Goal: Task Accomplishment & Management: Manage account settings

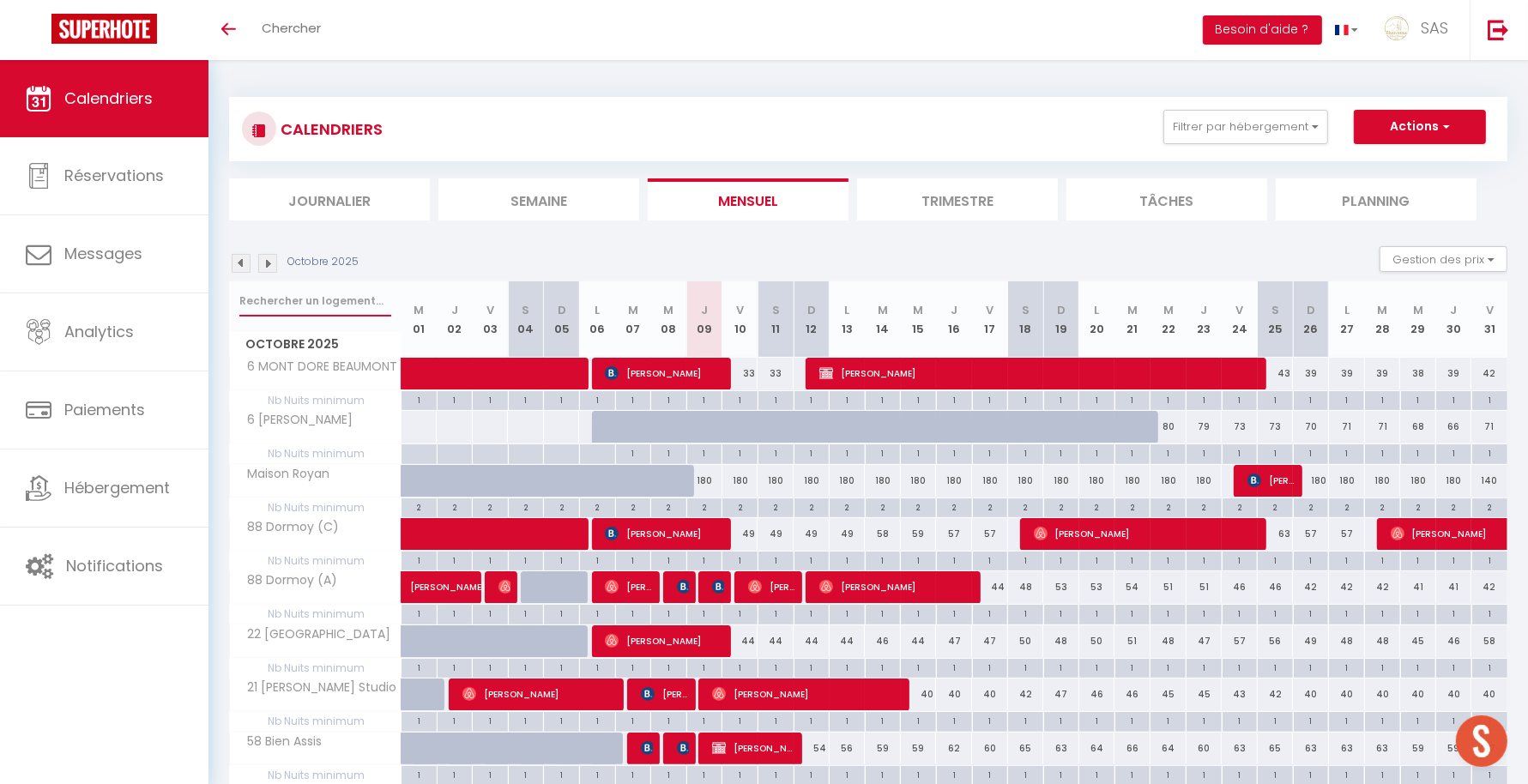
click at [300, 303] on input "text" at bounding box center [315, 302] width 152 height 31
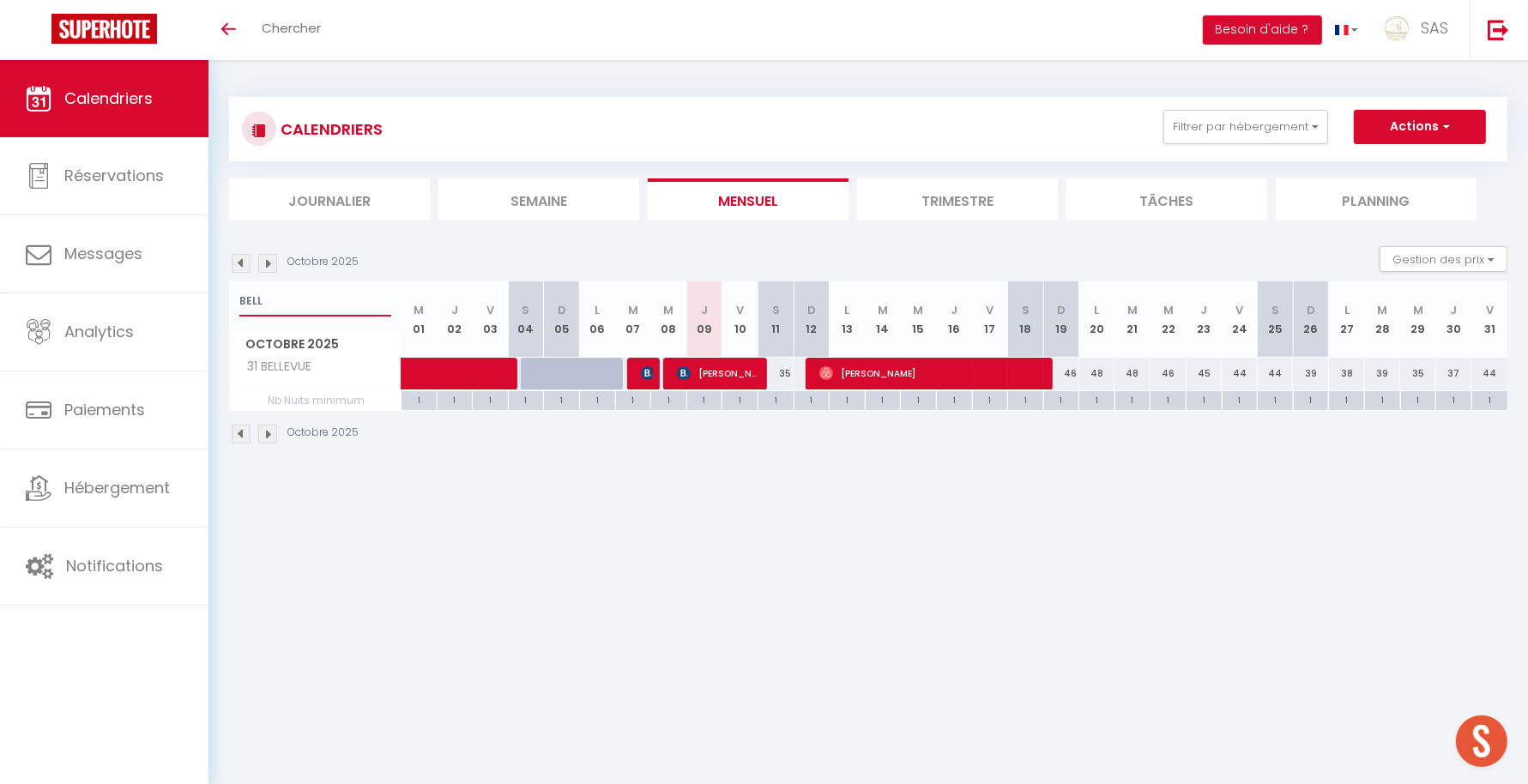
type input "BELL"
click at [727, 369] on span "[PERSON_NAME]" at bounding box center [718, 372] width 84 height 32
select select "OK"
select select "KO"
select select "1"
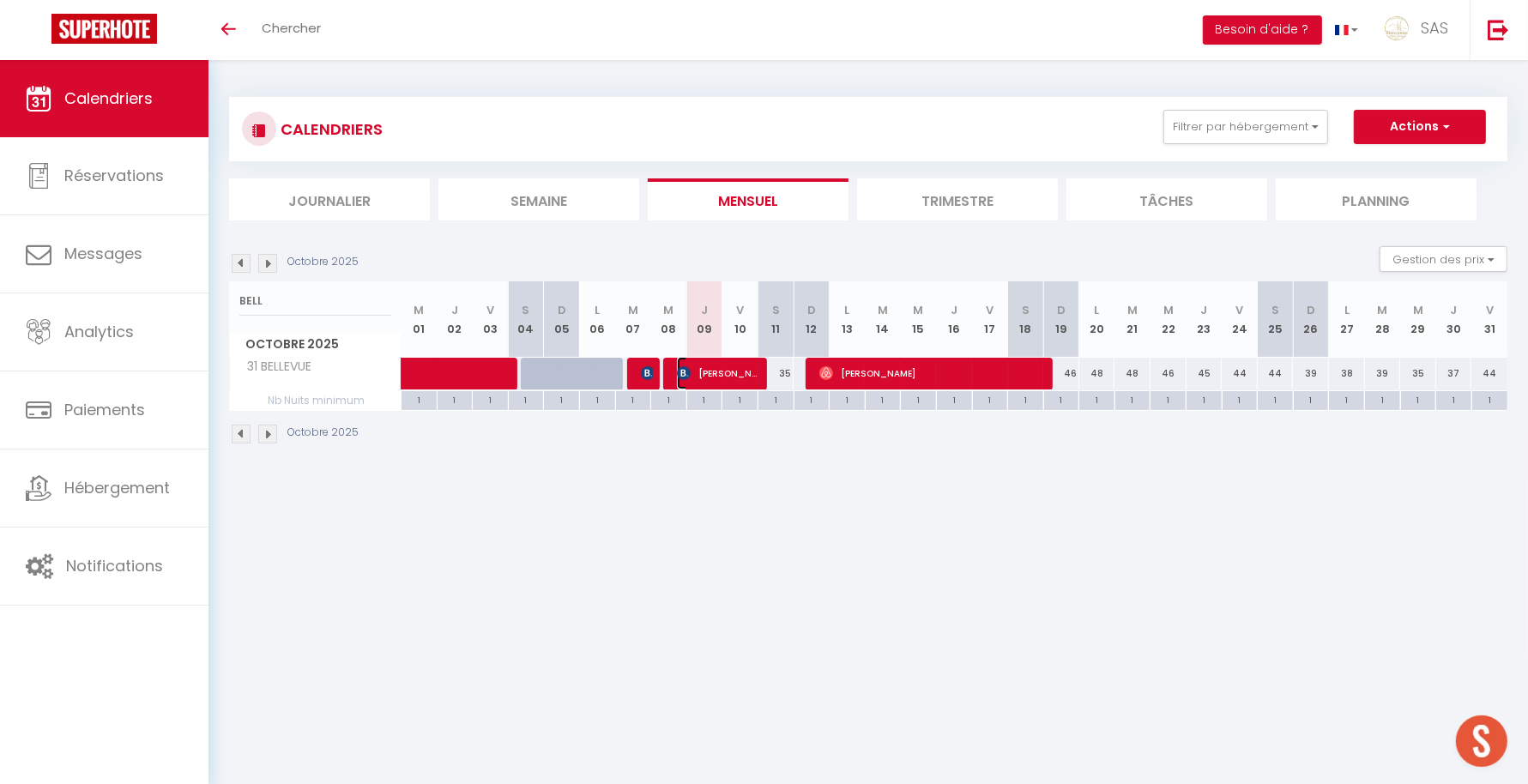
select select "0"
select select "1"
select select
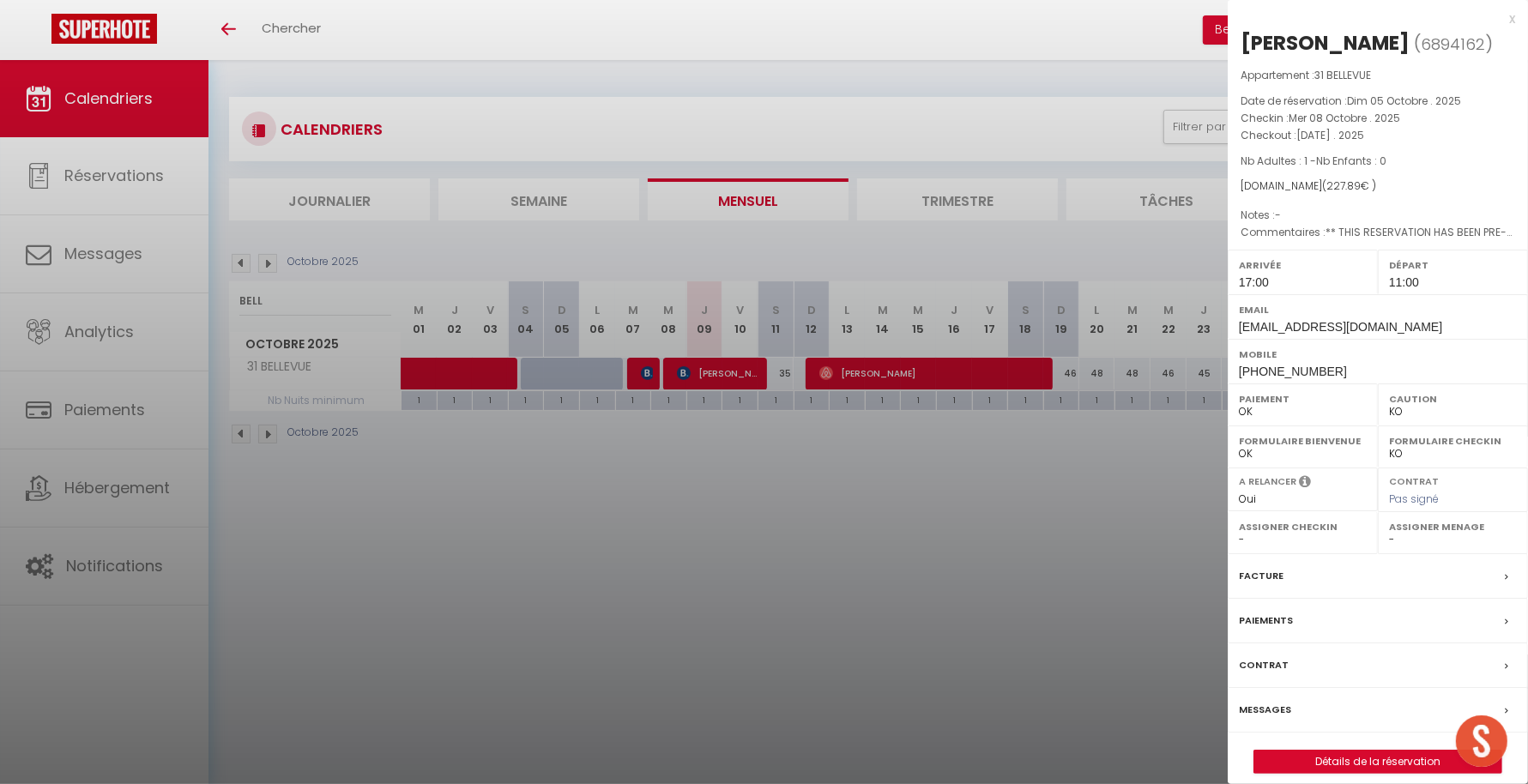
click at [757, 619] on div at bounding box center [764, 392] width 1528 height 784
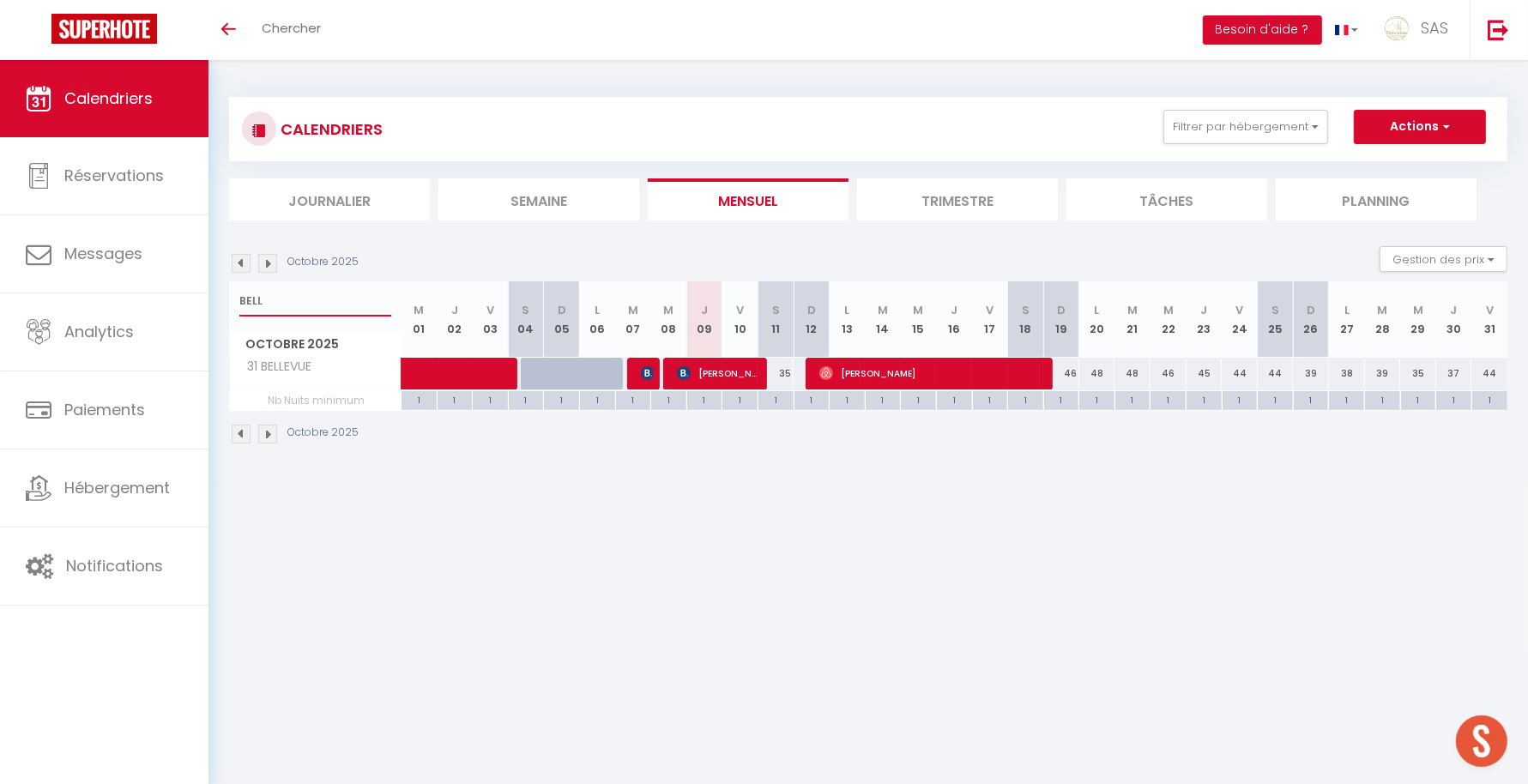
drag, startPoint x: 280, startPoint y: 307, endPoint x: 213, endPoint y: 317, distance: 67.7
click at [213, 317] on div "CALENDRIERS Filtrer par hébergement LCDP 6 MARCHE AUX POISSONS A TONNET 17 · Su…" at bounding box center [868, 270] width 1319 height 422
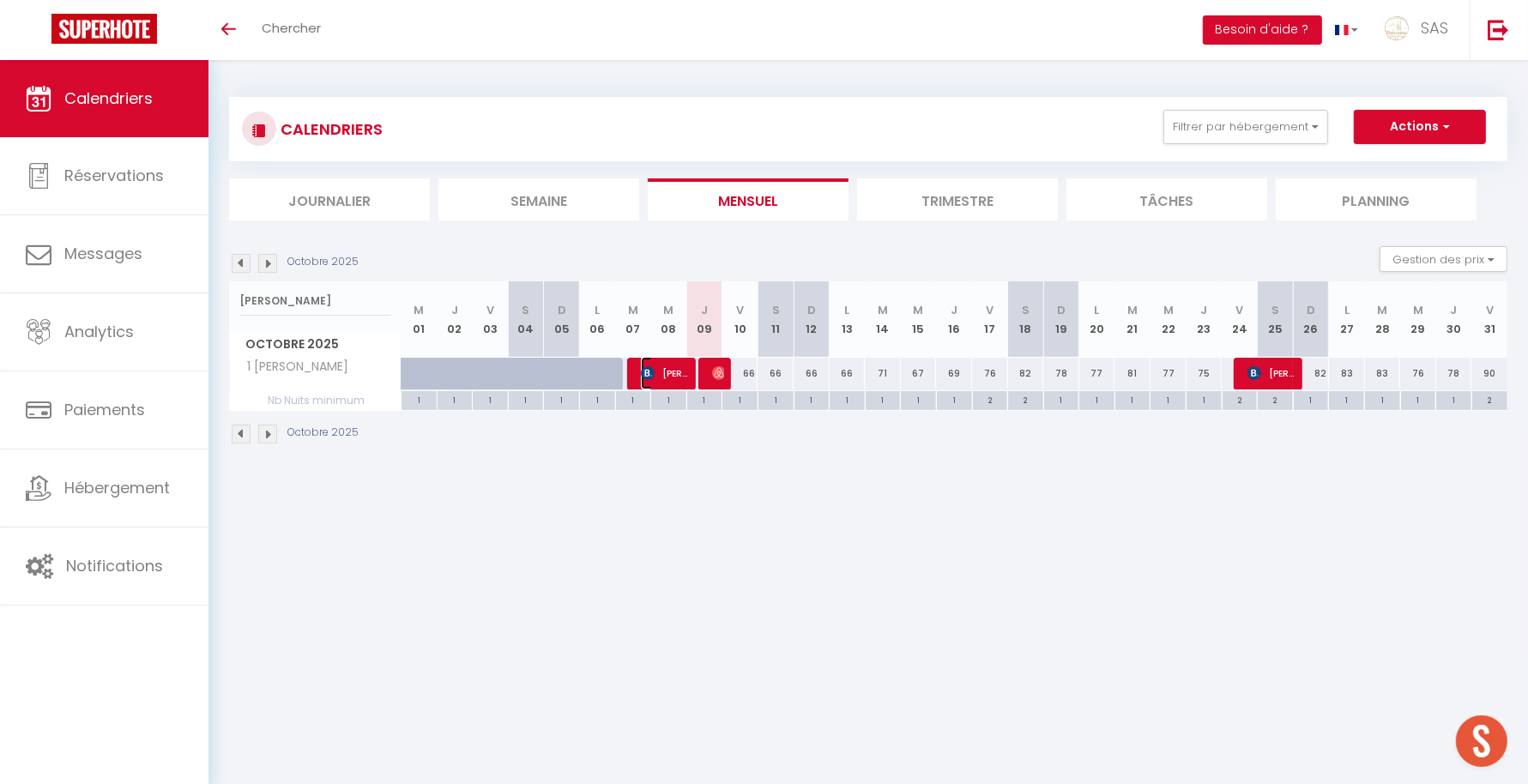
click at [659, 365] on span "[PERSON_NAME]" at bounding box center [664, 372] width 48 height 32
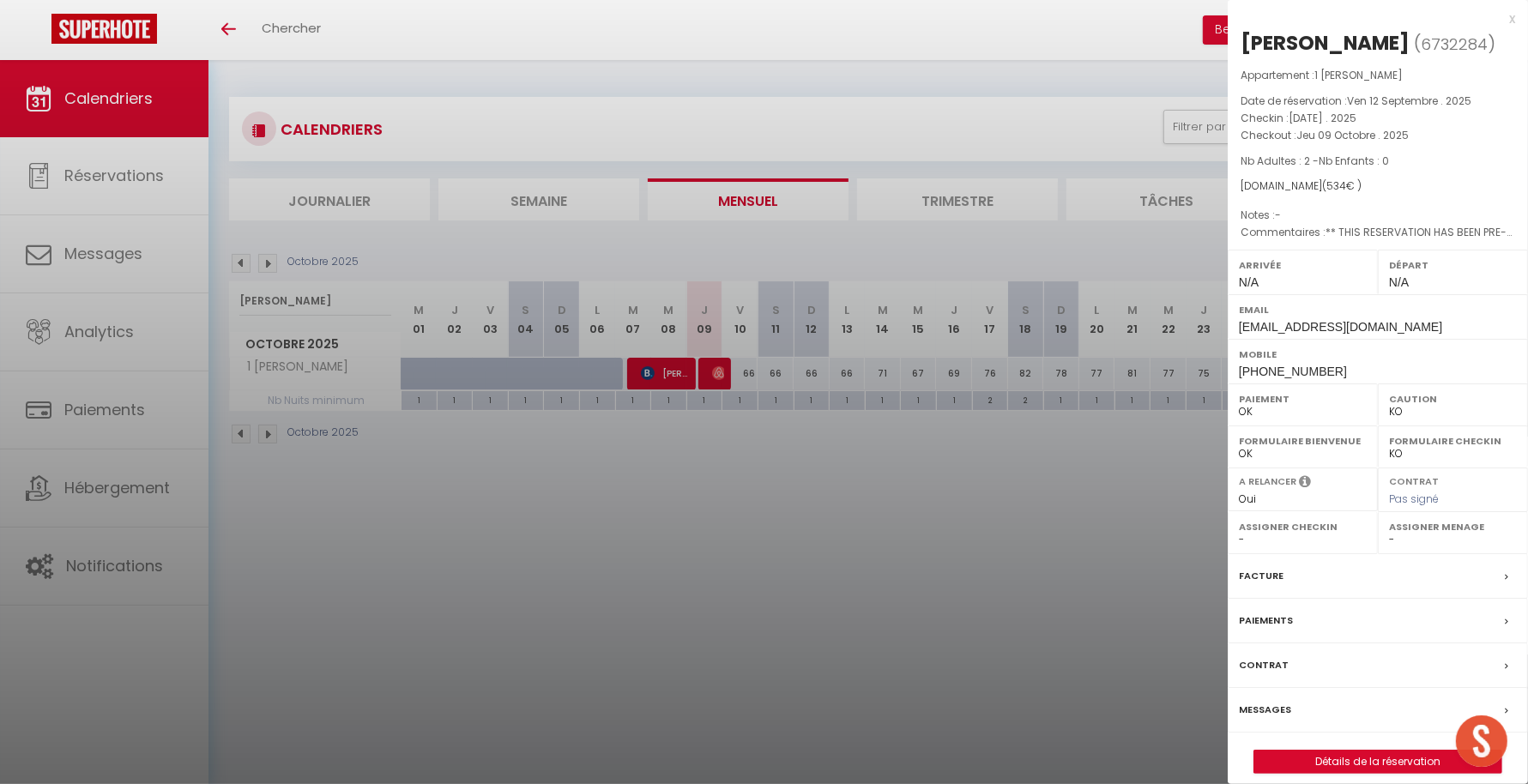
click at [685, 554] on div at bounding box center [764, 392] width 1528 height 784
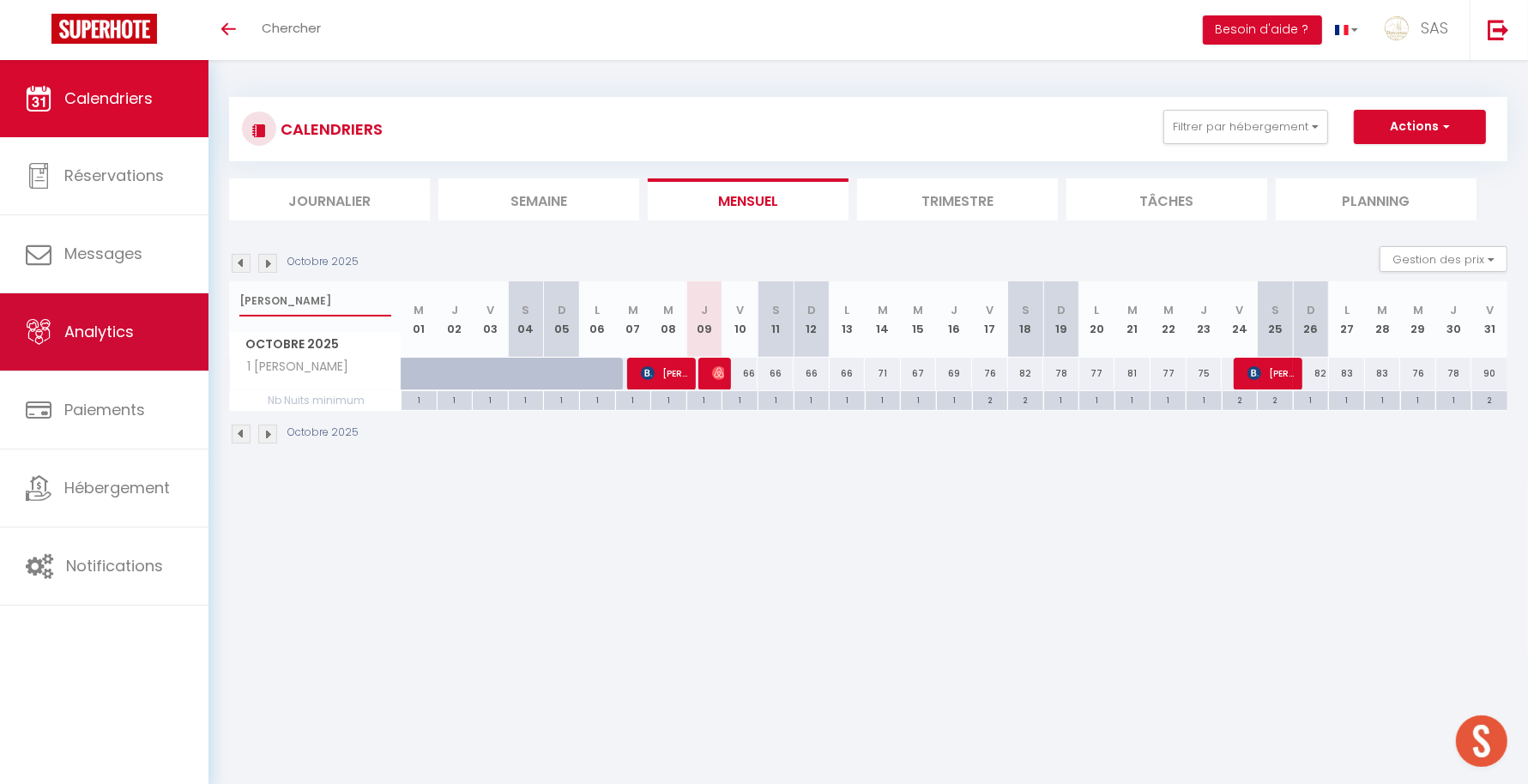
drag, startPoint x: 286, startPoint y: 296, endPoint x: 167, endPoint y: 302, distance: 119.2
click at [167, 302] on div "🟢 Des questions ou besoin d'assistance pour la migration AirBnB? Prenez rdv >>>…" at bounding box center [764, 270] width 1528 height 422
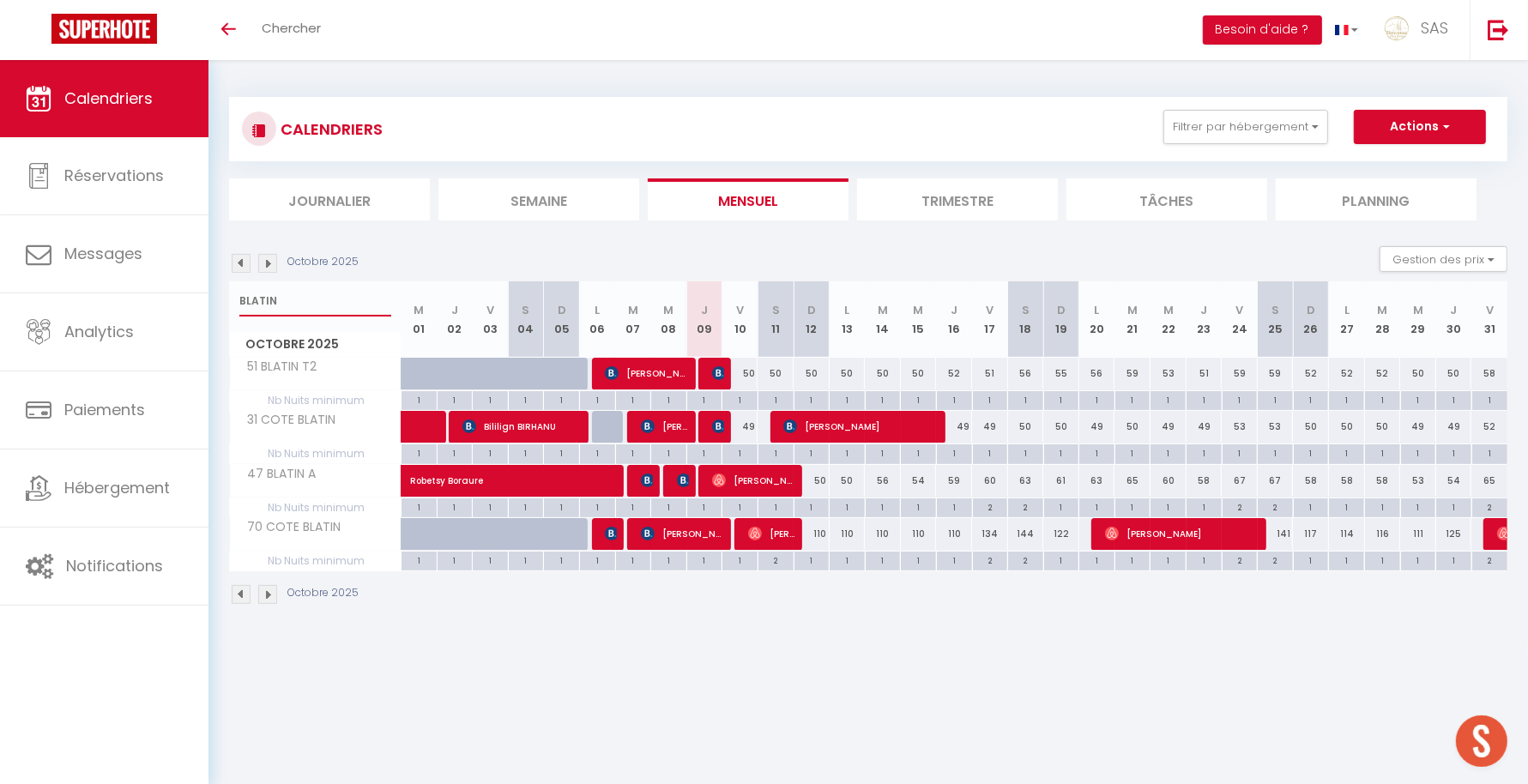
type input "BLATIN"
click at [640, 368] on span "[PERSON_NAME]" at bounding box center [646, 372] width 84 height 32
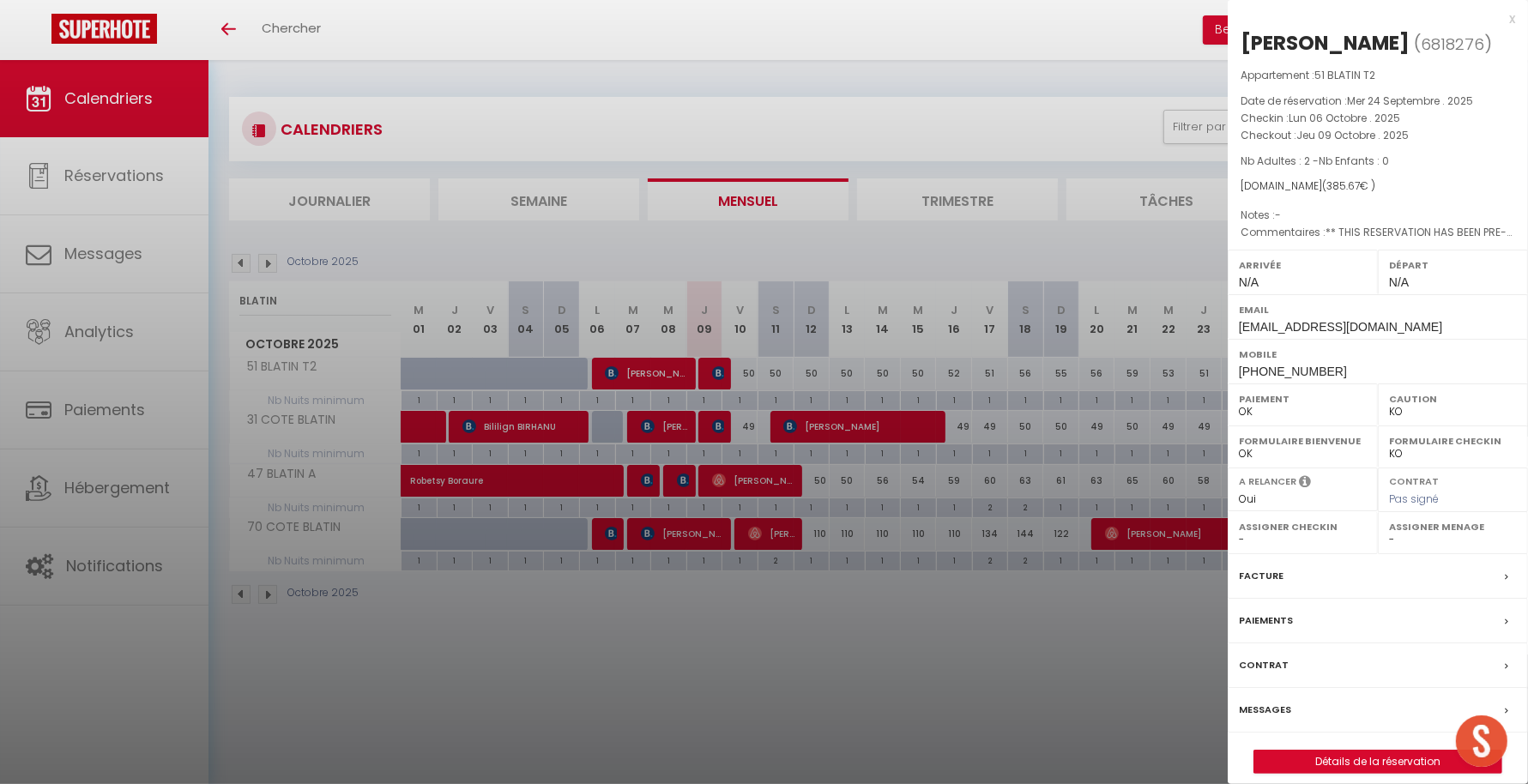
click at [621, 628] on div at bounding box center [764, 392] width 1528 height 784
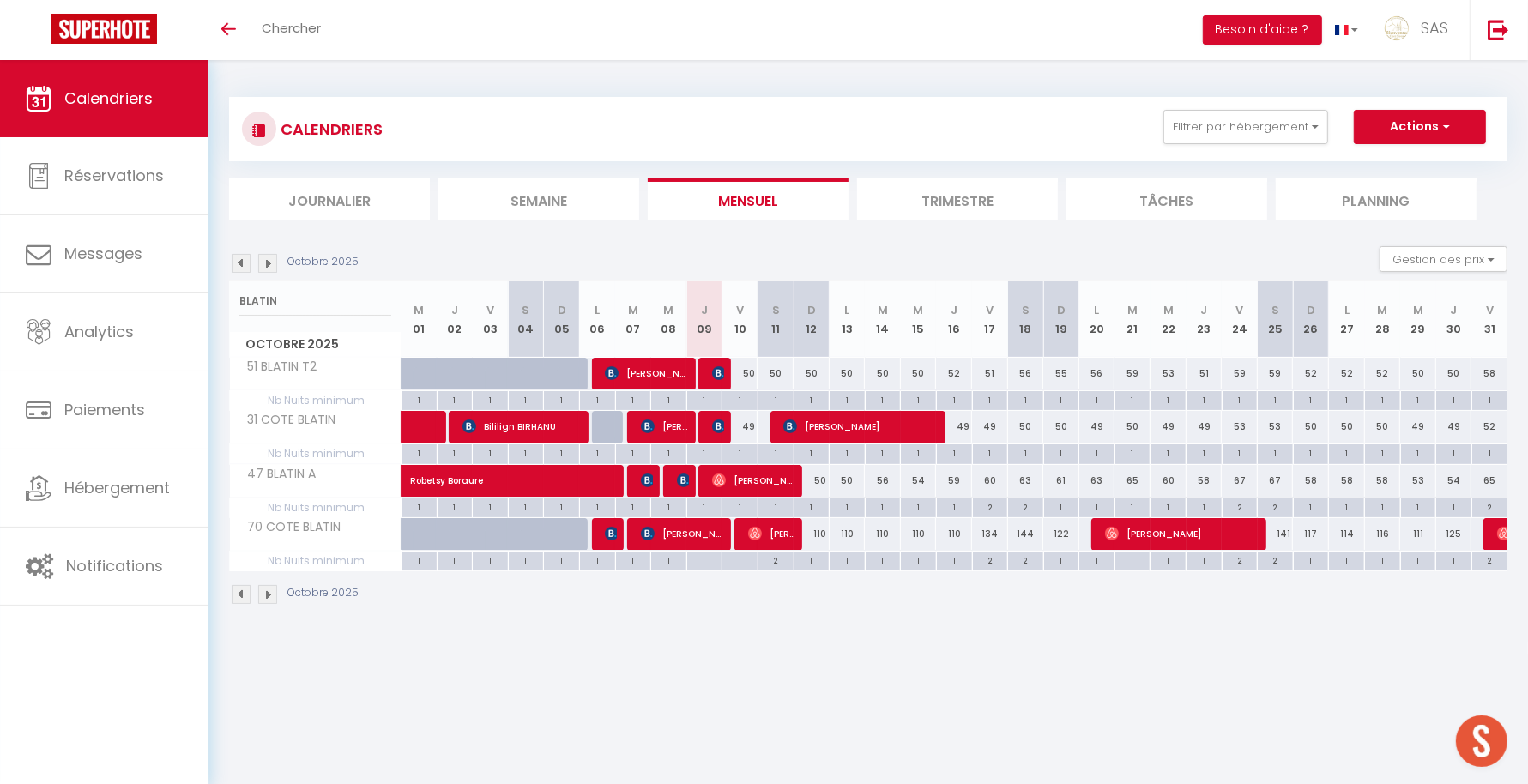
click at [1353, 204] on li "Planning" at bounding box center [1376, 199] width 201 height 42
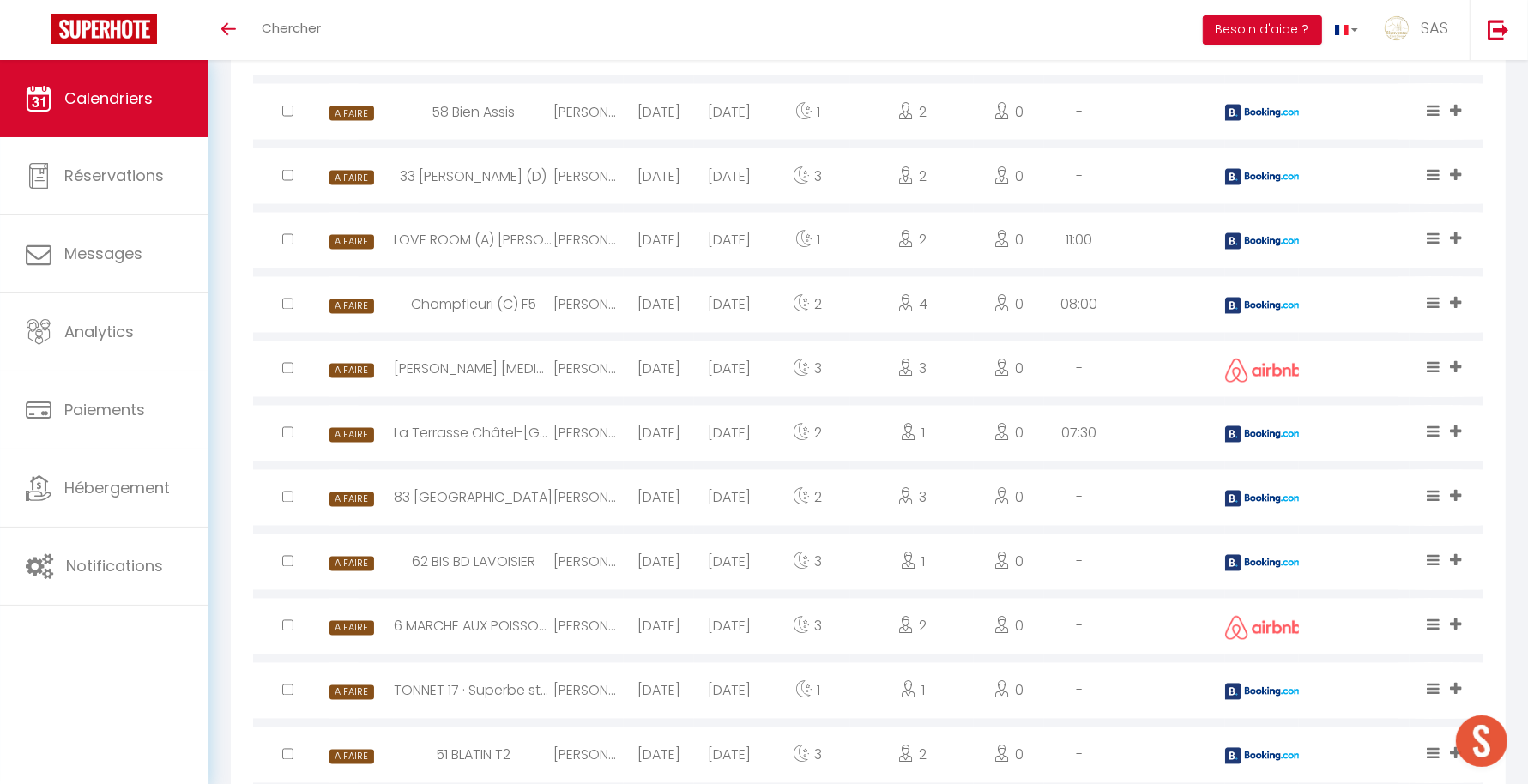
scroll to position [2841, 0]
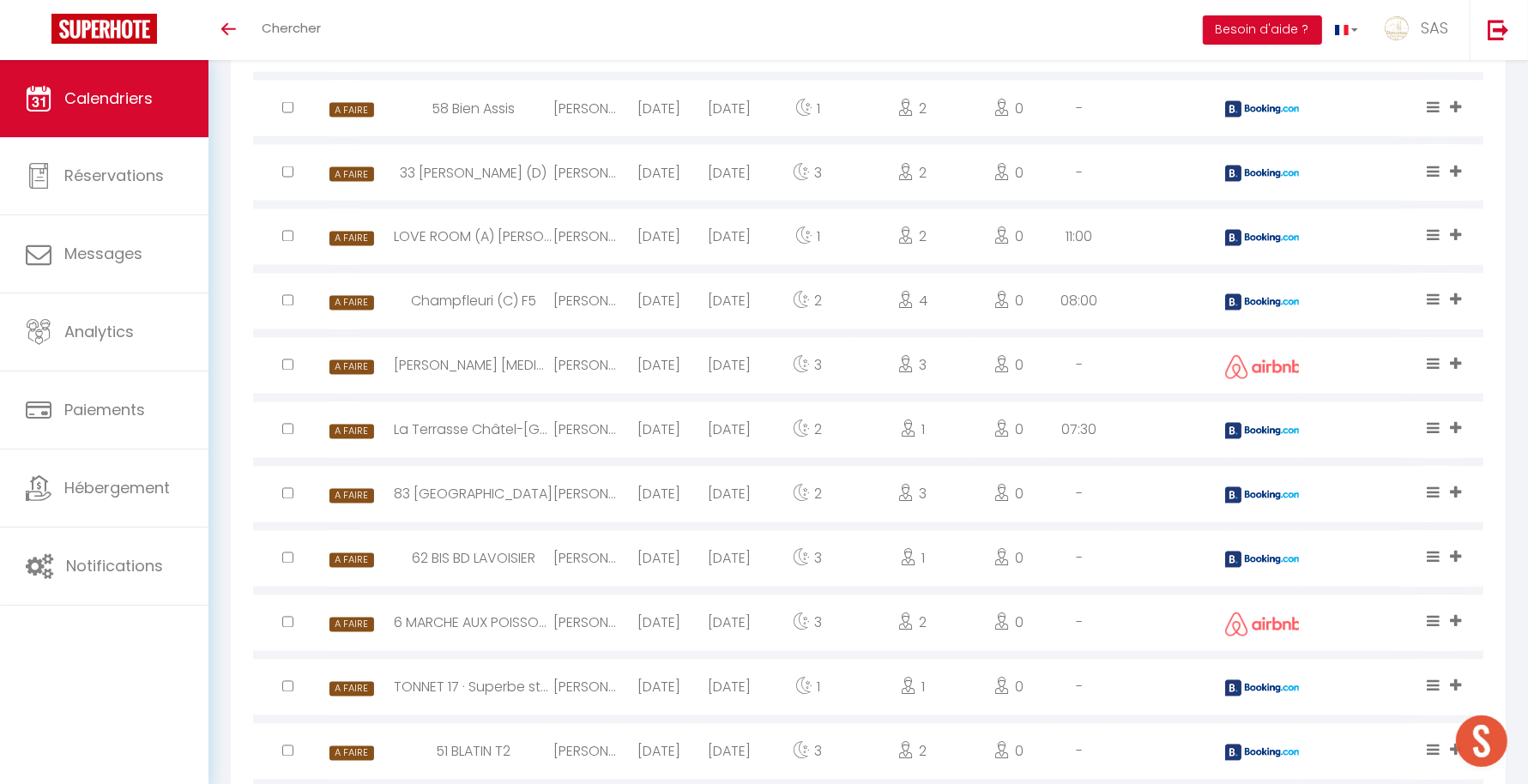
click at [504, 605] on div "6 MARCHE AUX POISSONS A" at bounding box center [473, 623] width 159 height 56
select select "0"
select select "1"
select select
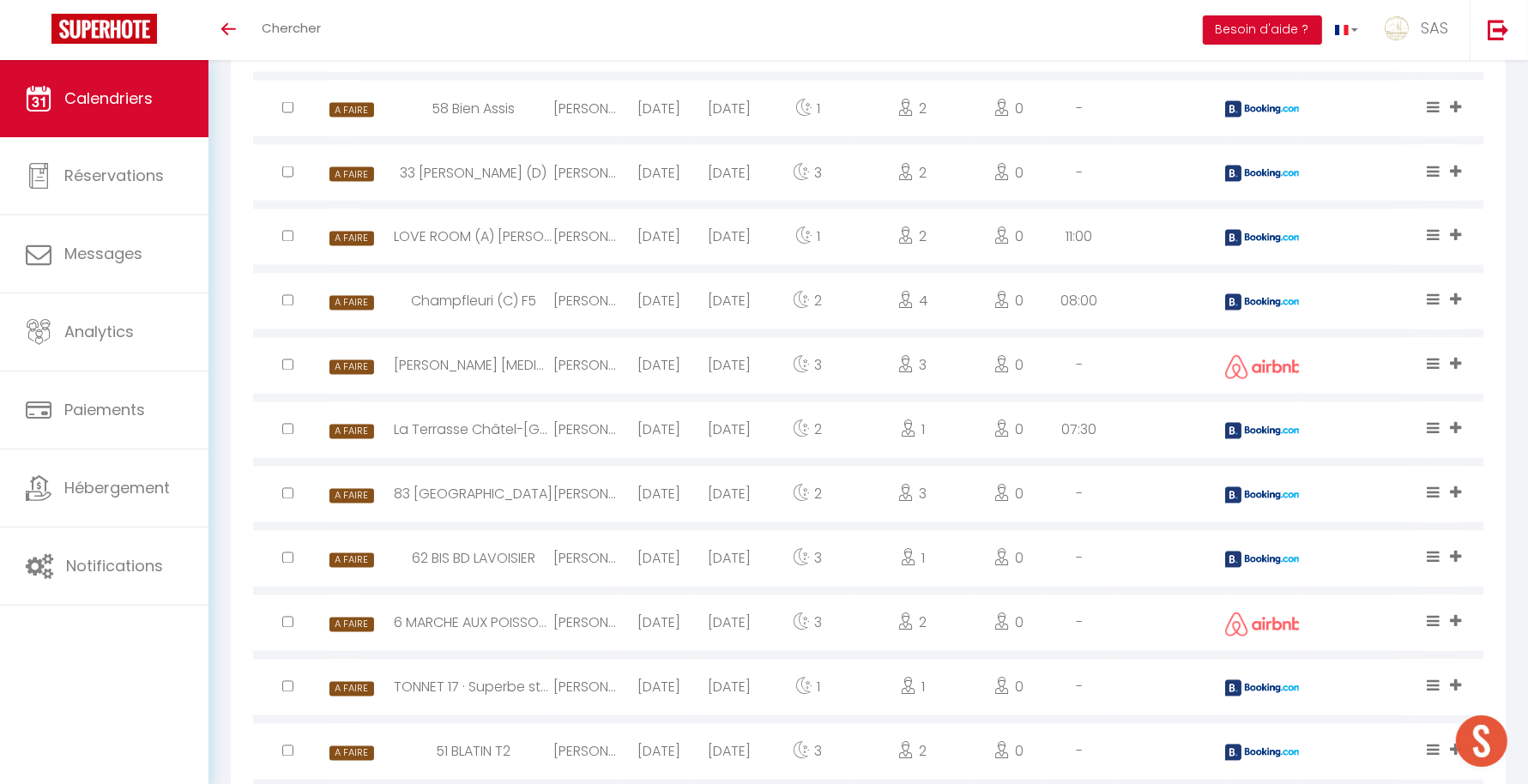
select select
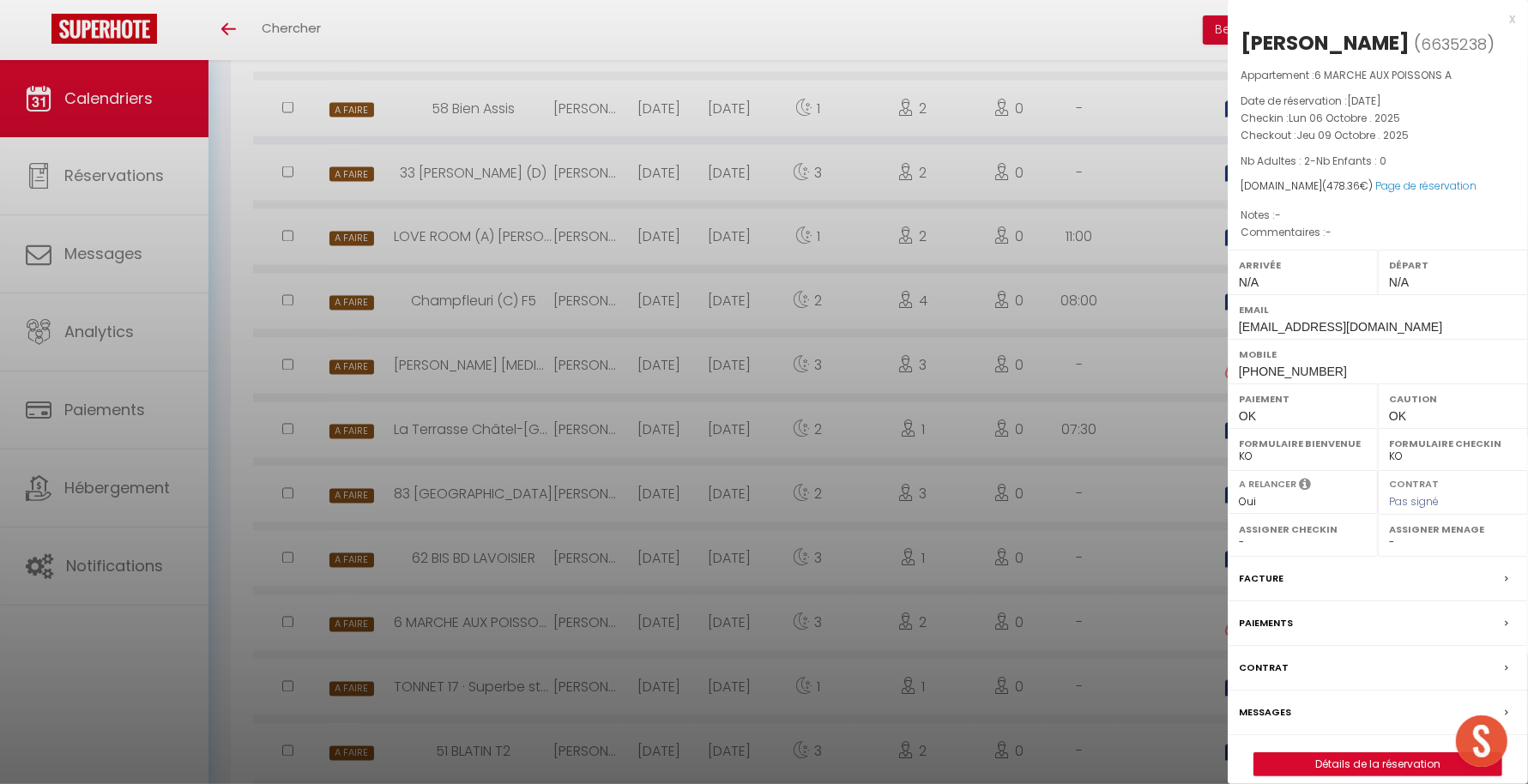
click at [692, 626] on div at bounding box center [764, 392] width 1528 height 784
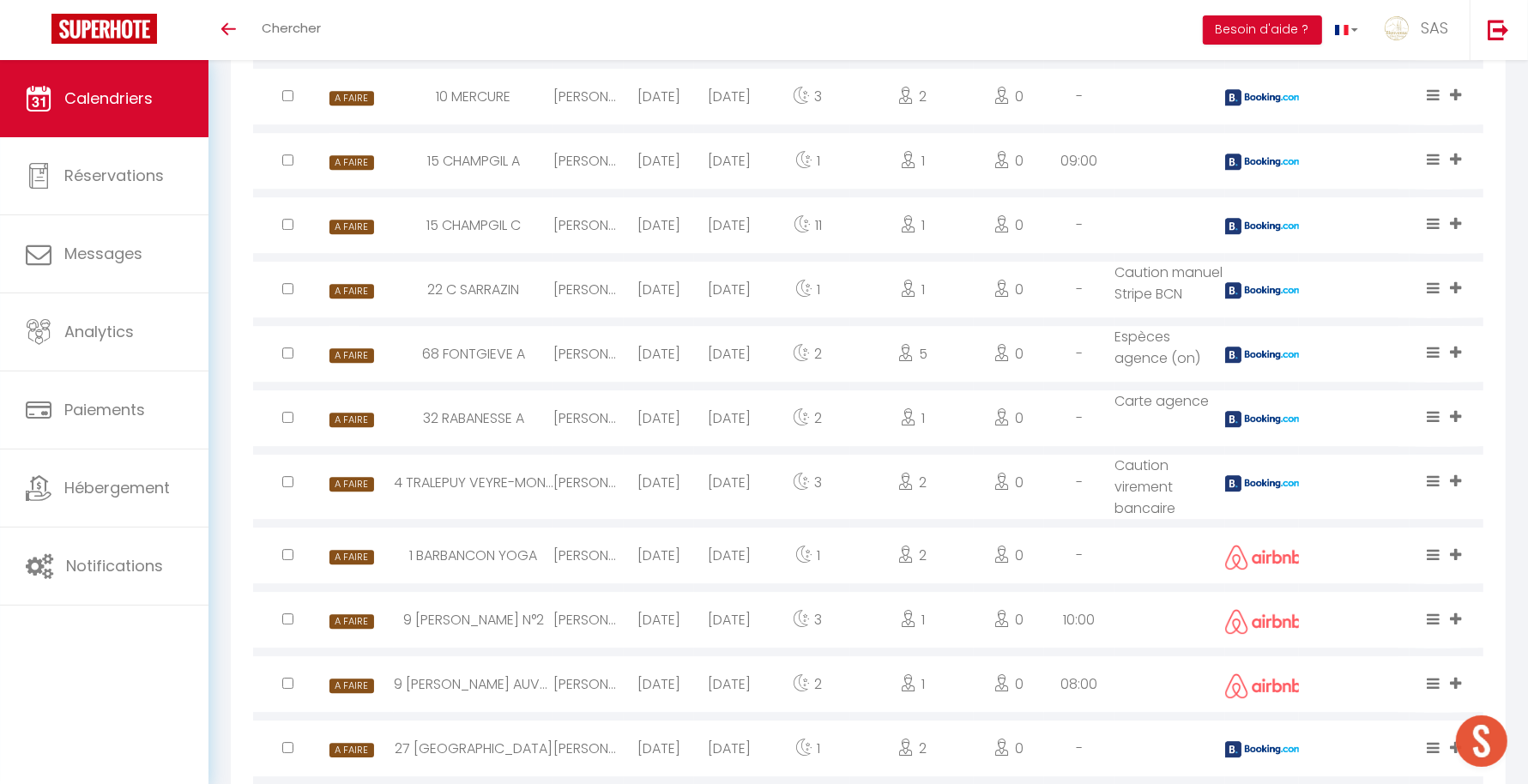
scroll to position [4594, 0]
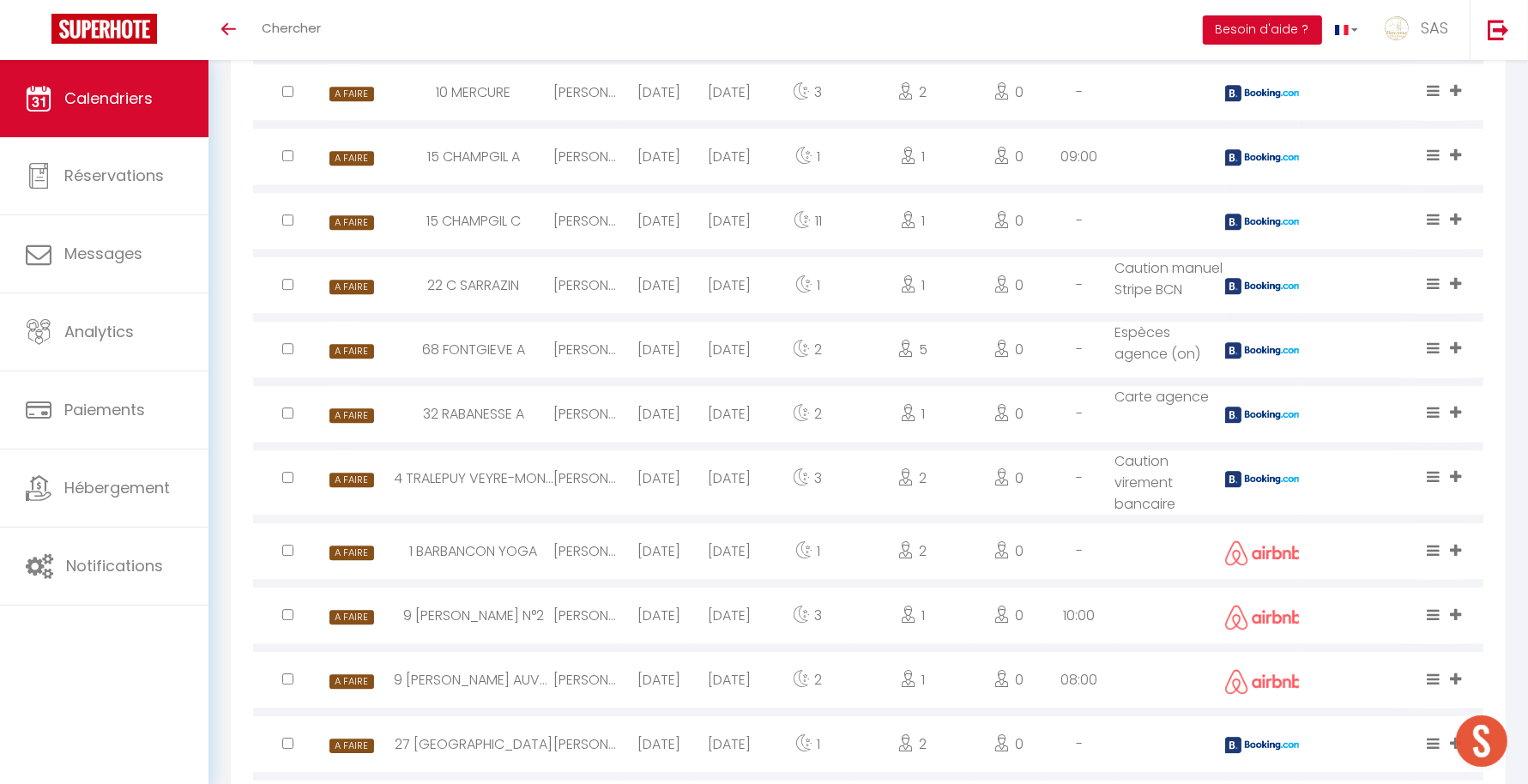
click at [528, 626] on div "9 [PERSON_NAME] N°2" at bounding box center [473, 615] width 159 height 56
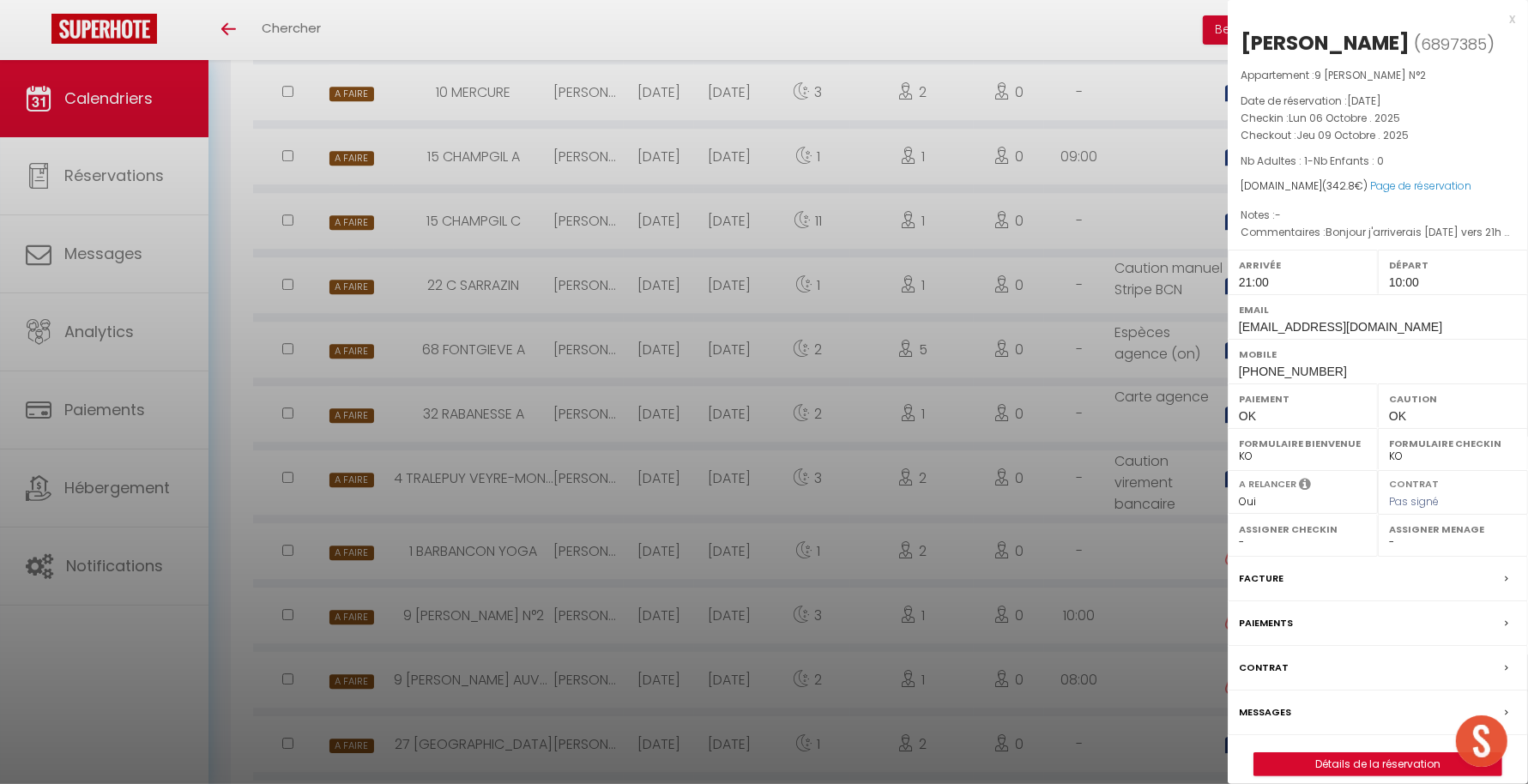
click at [833, 661] on div at bounding box center [764, 392] width 1528 height 784
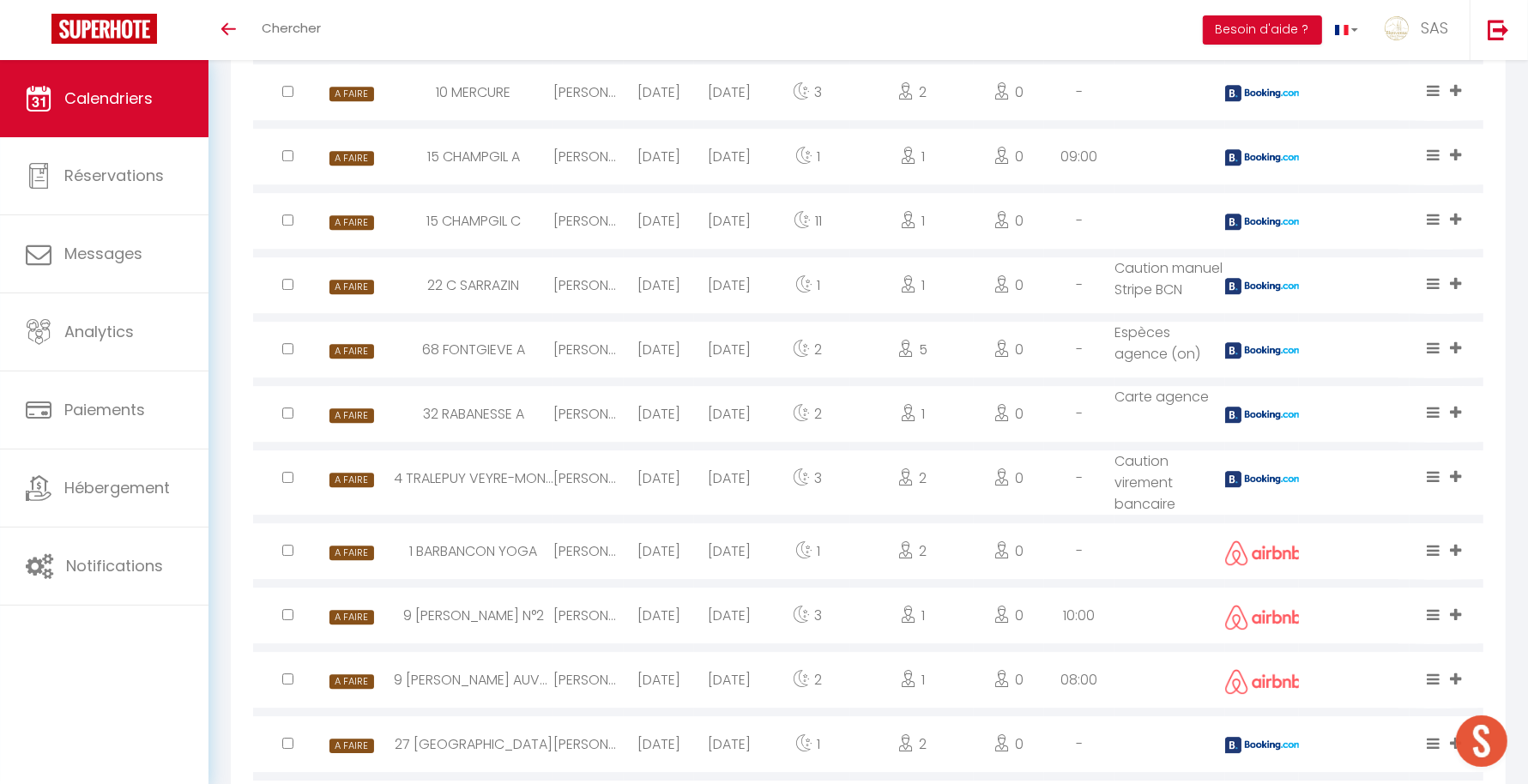
scroll to position [4701, 0]
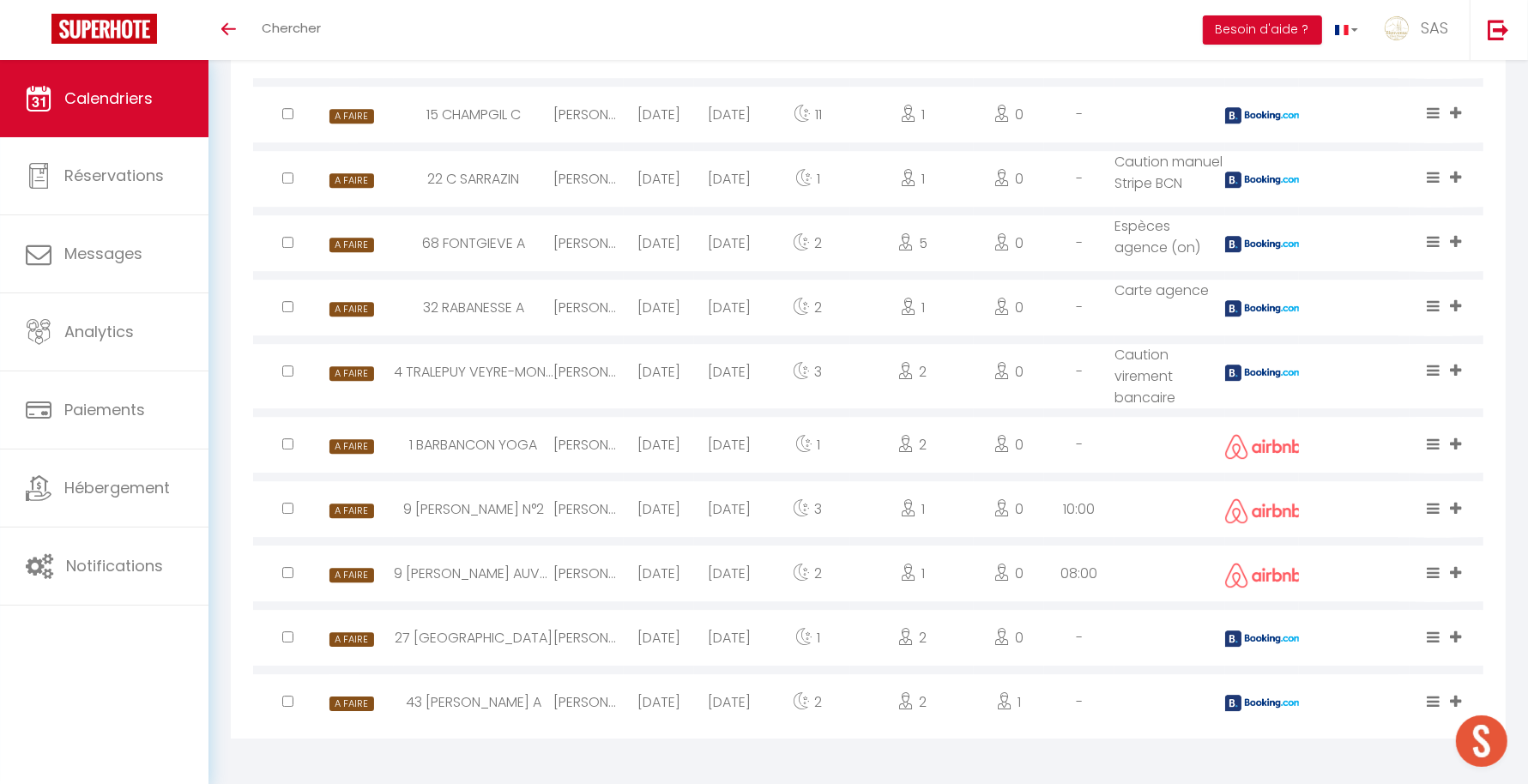
click at [1261, 700] on img at bounding box center [1264, 702] width 77 height 17
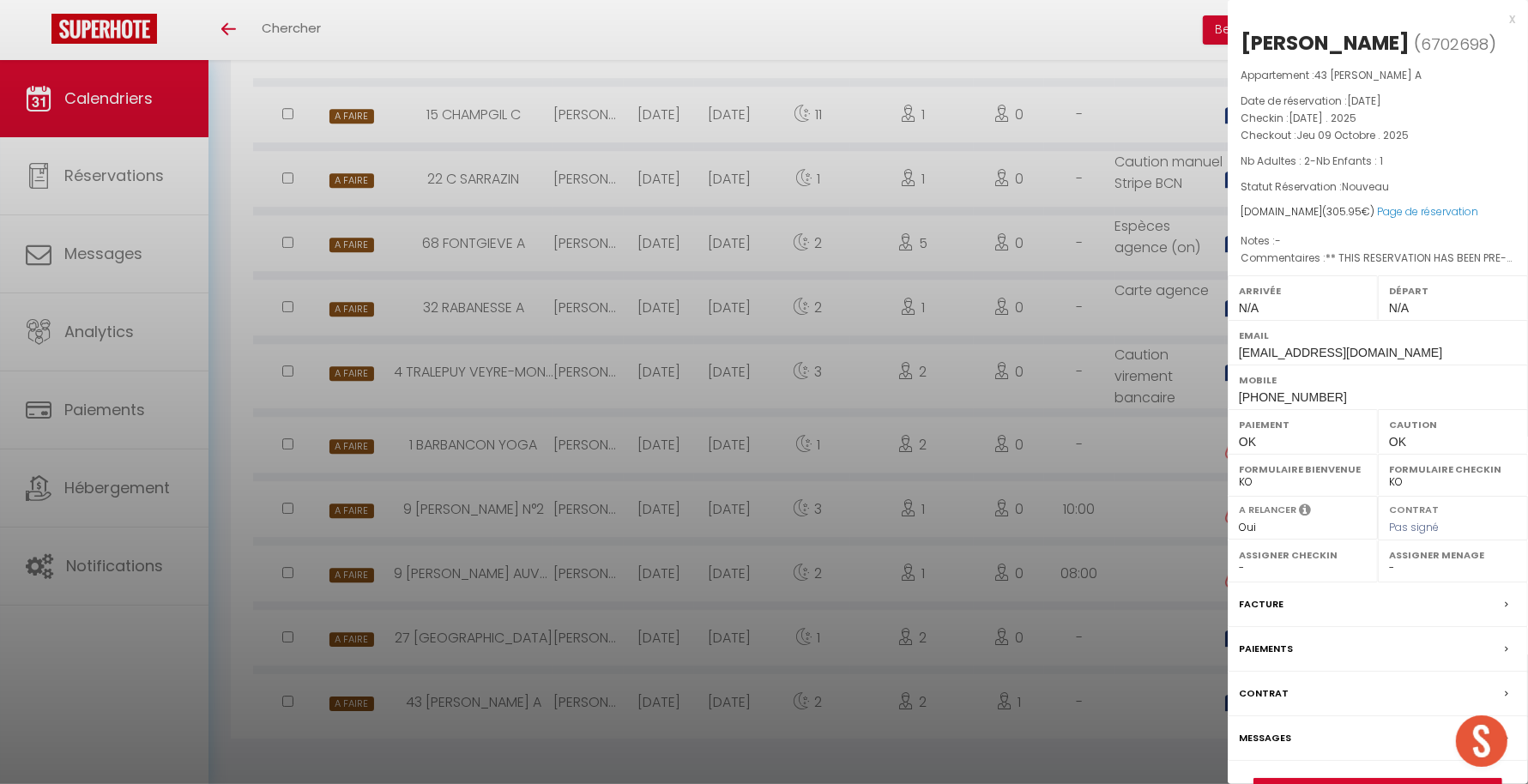
click at [1189, 709] on div at bounding box center [764, 392] width 1528 height 784
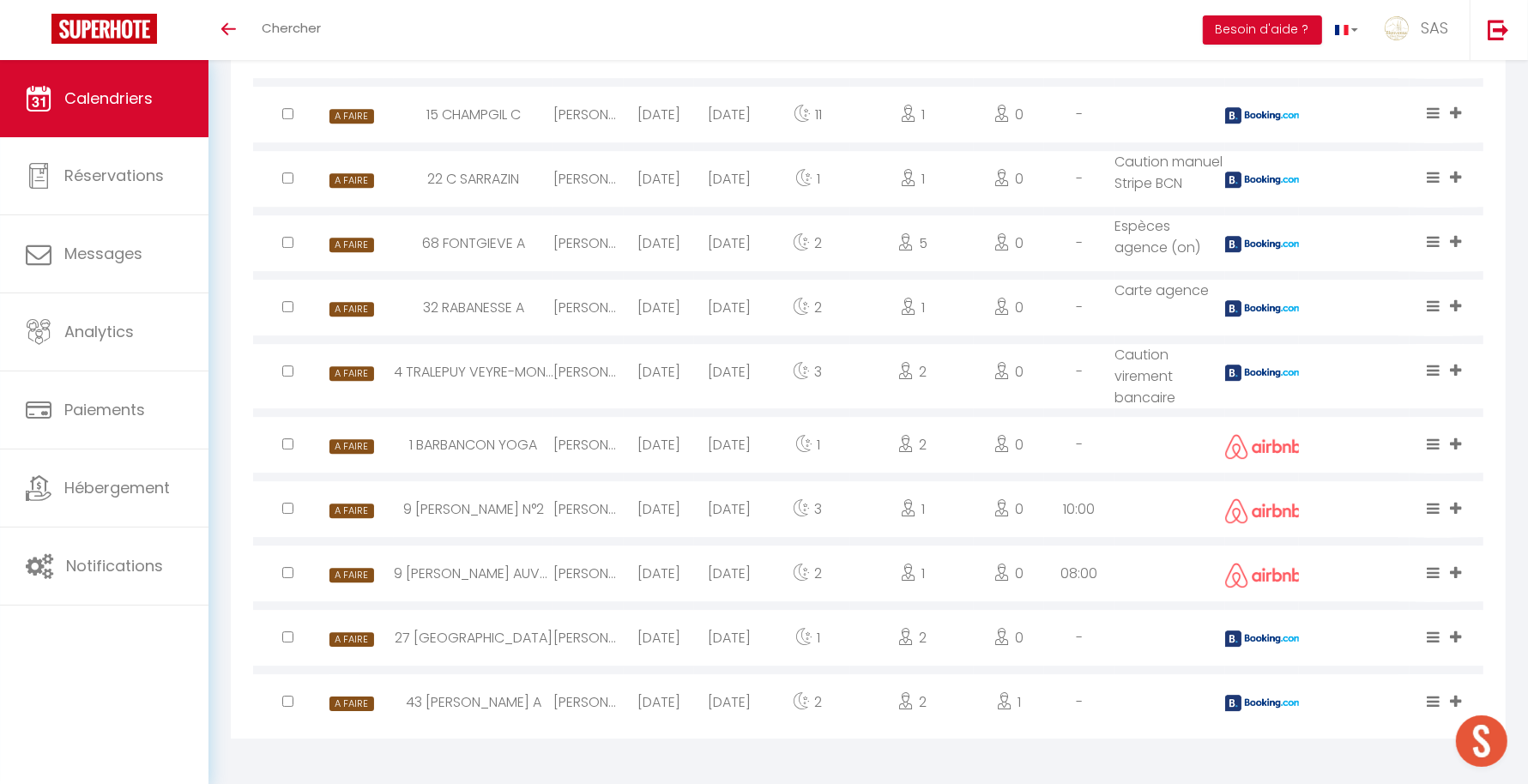
click at [1254, 647] on div at bounding box center [1262, 637] width 74 height 56
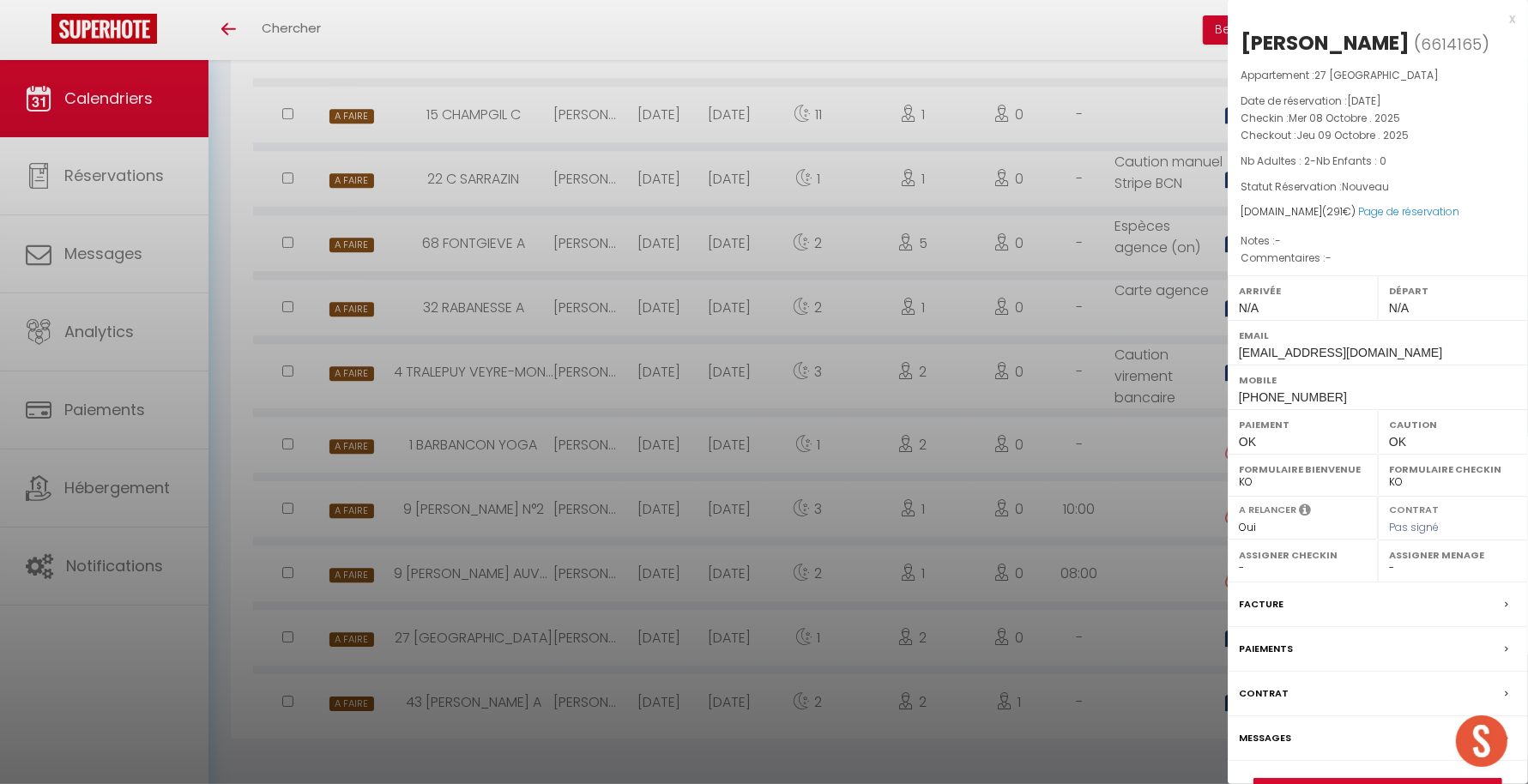
click at [1082, 658] on div at bounding box center [764, 392] width 1528 height 784
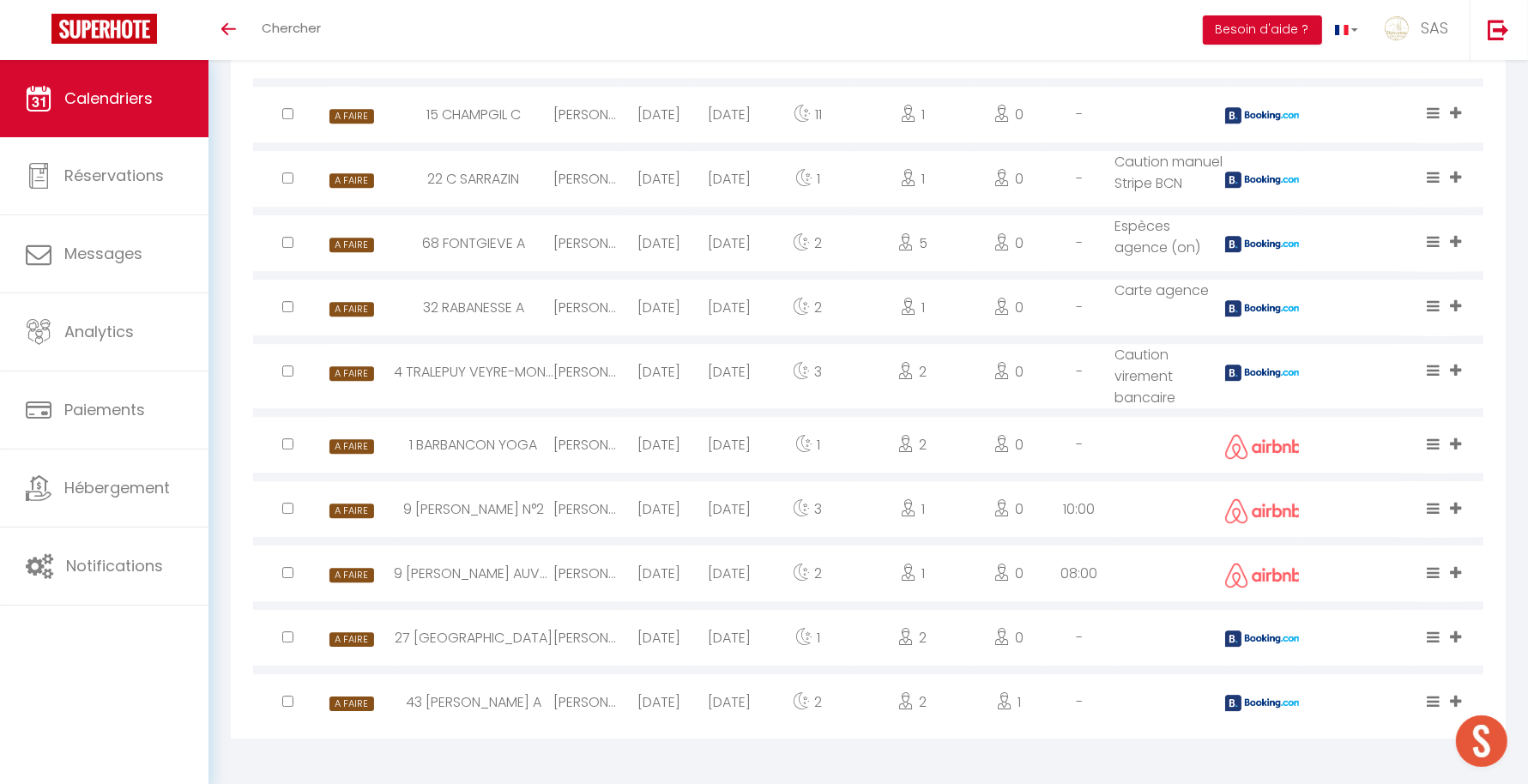
click at [1258, 375] on img at bounding box center [1264, 372] width 77 height 17
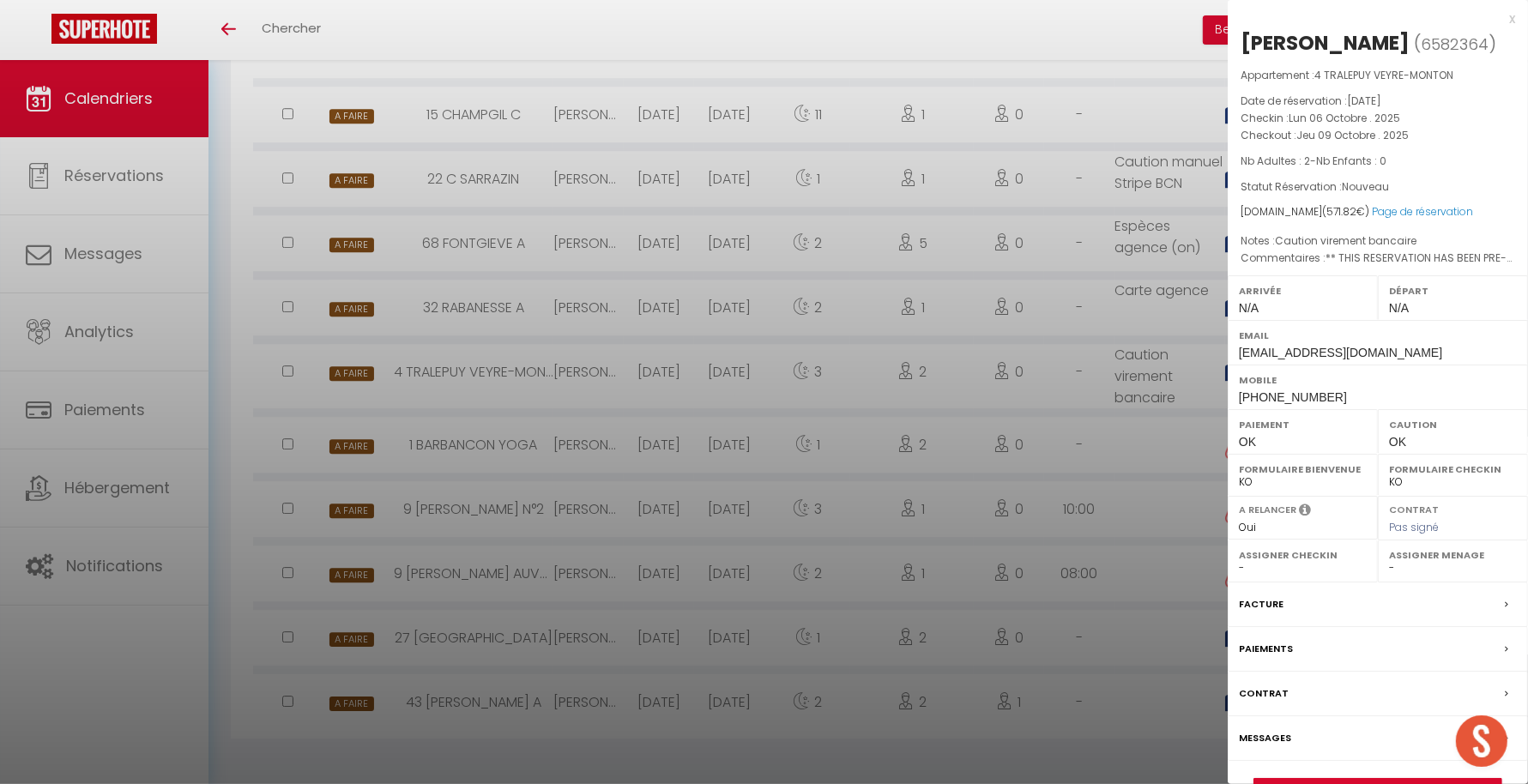
click at [1078, 457] on div at bounding box center [764, 392] width 1528 height 784
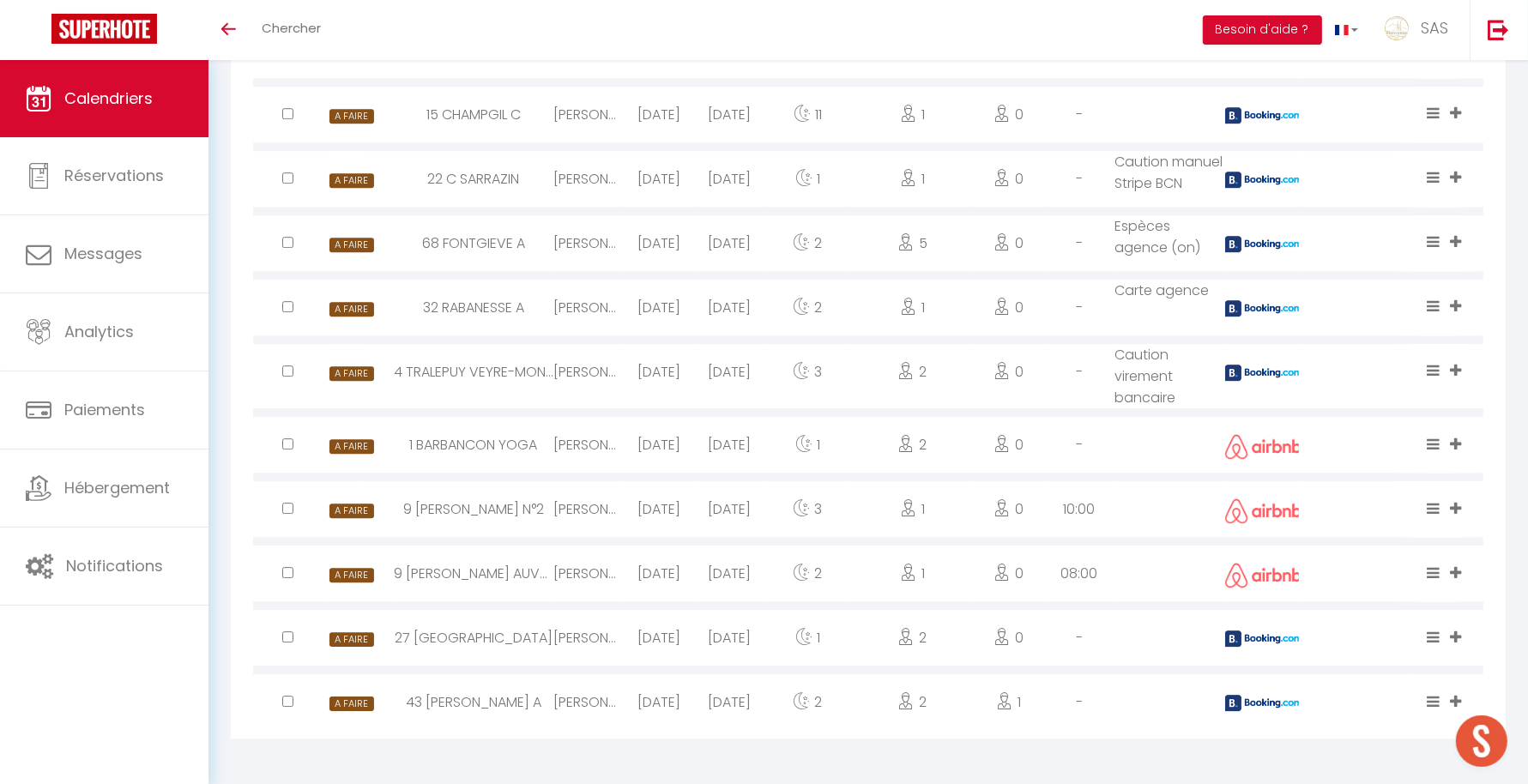
click at [1264, 318] on div at bounding box center [1262, 308] width 74 height 56
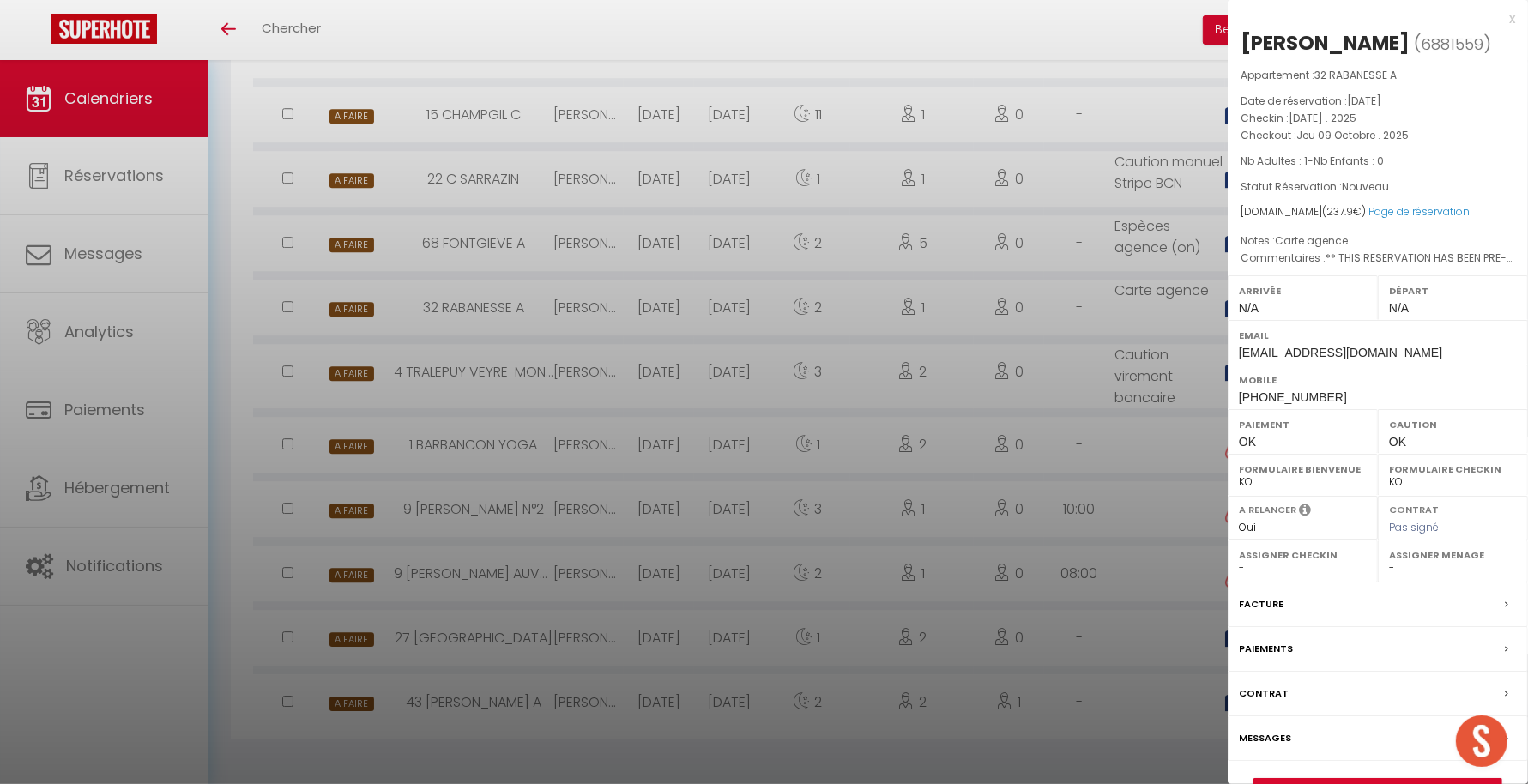
click at [1091, 403] on div at bounding box center [764, 392] width 1528 height 784
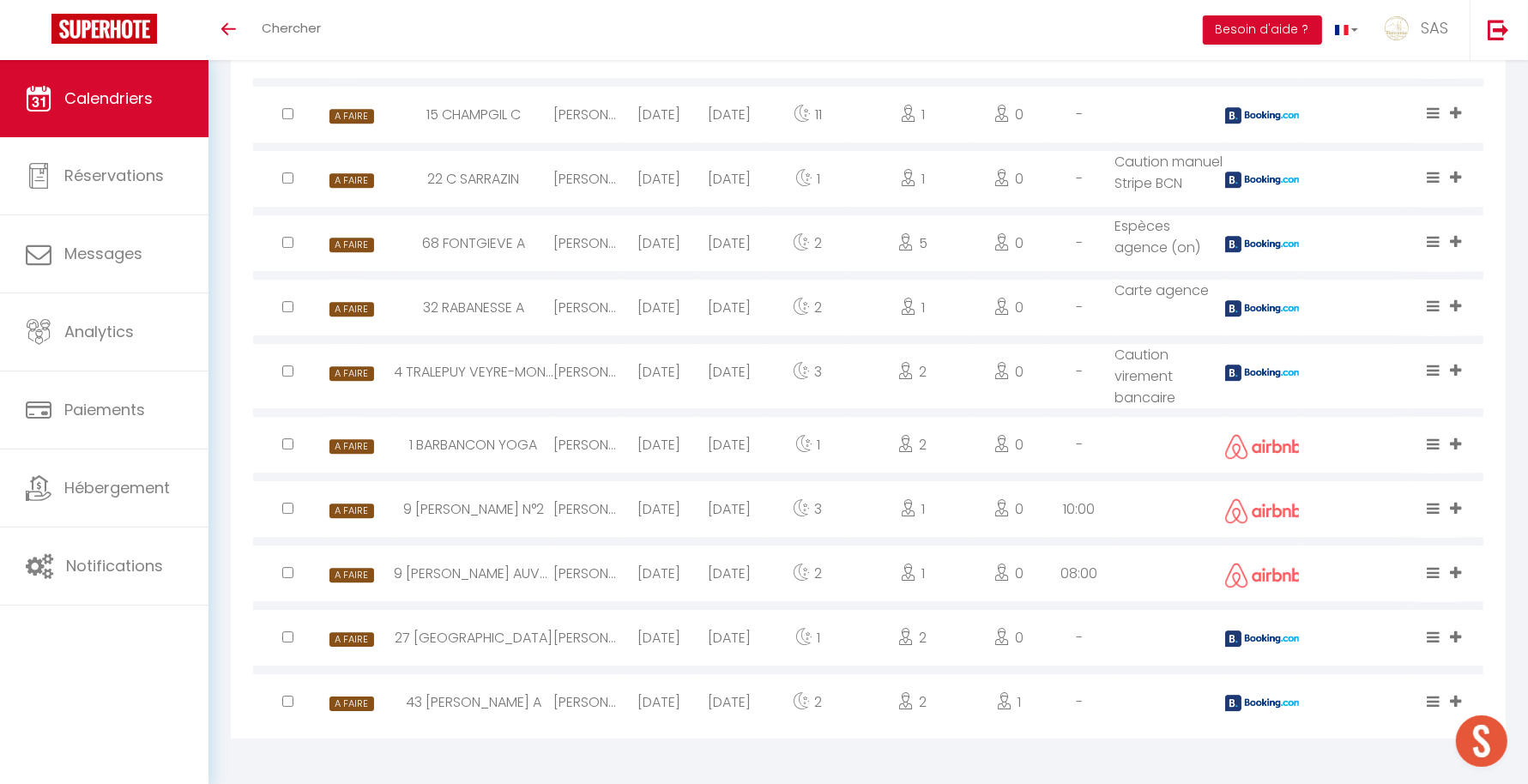
click at [1249, 256] on div at bounding box center [1262, 243] width 74 height 56
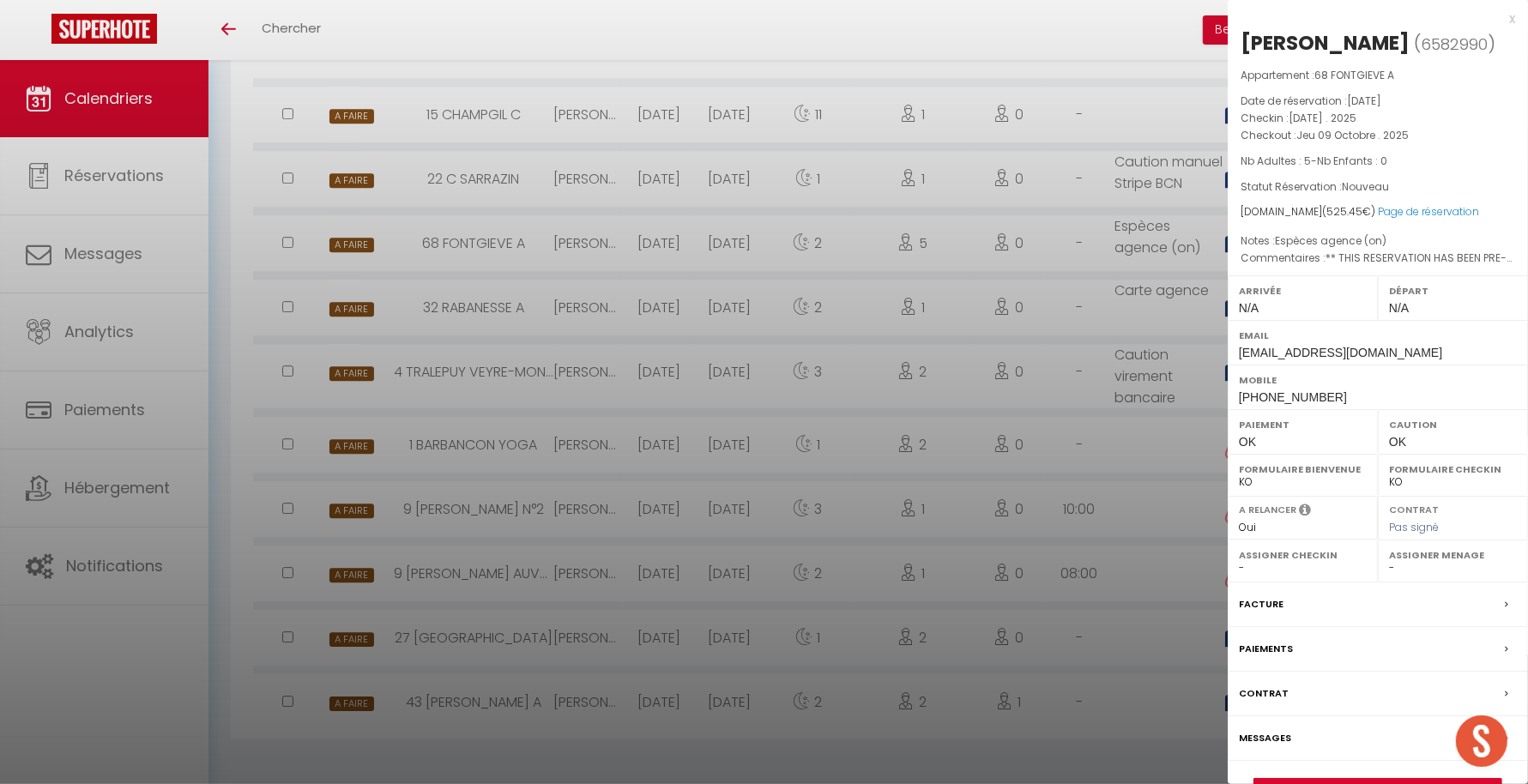
click at [1056, 342] on div at bounding box center [764, 392] width 1528 height 784
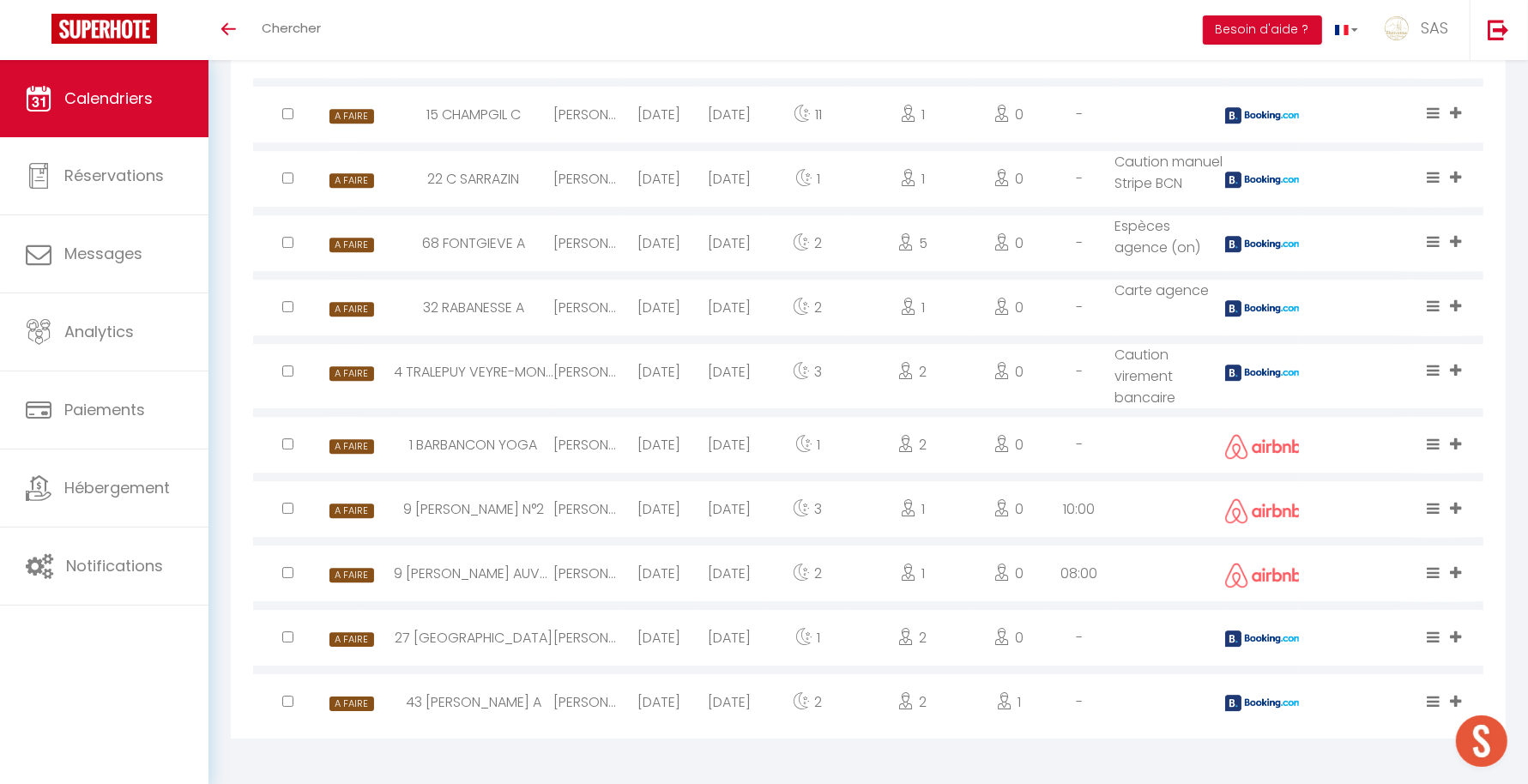
click at [1260, 178] on img at bounding box center [1264, 179] width 77 height 17
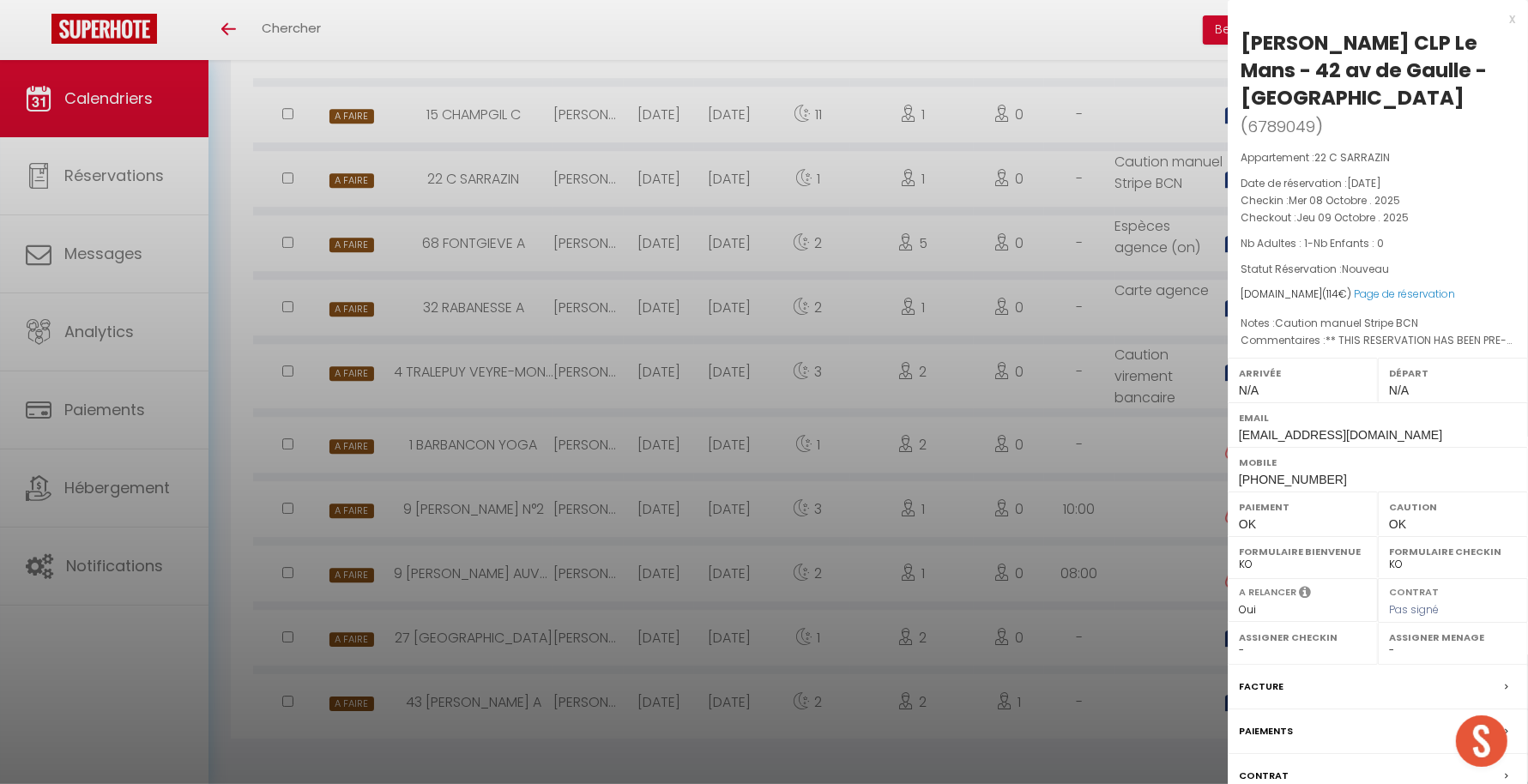
click at [1115, 262] on div at bounding box center [764, 392] width 1528 height 784
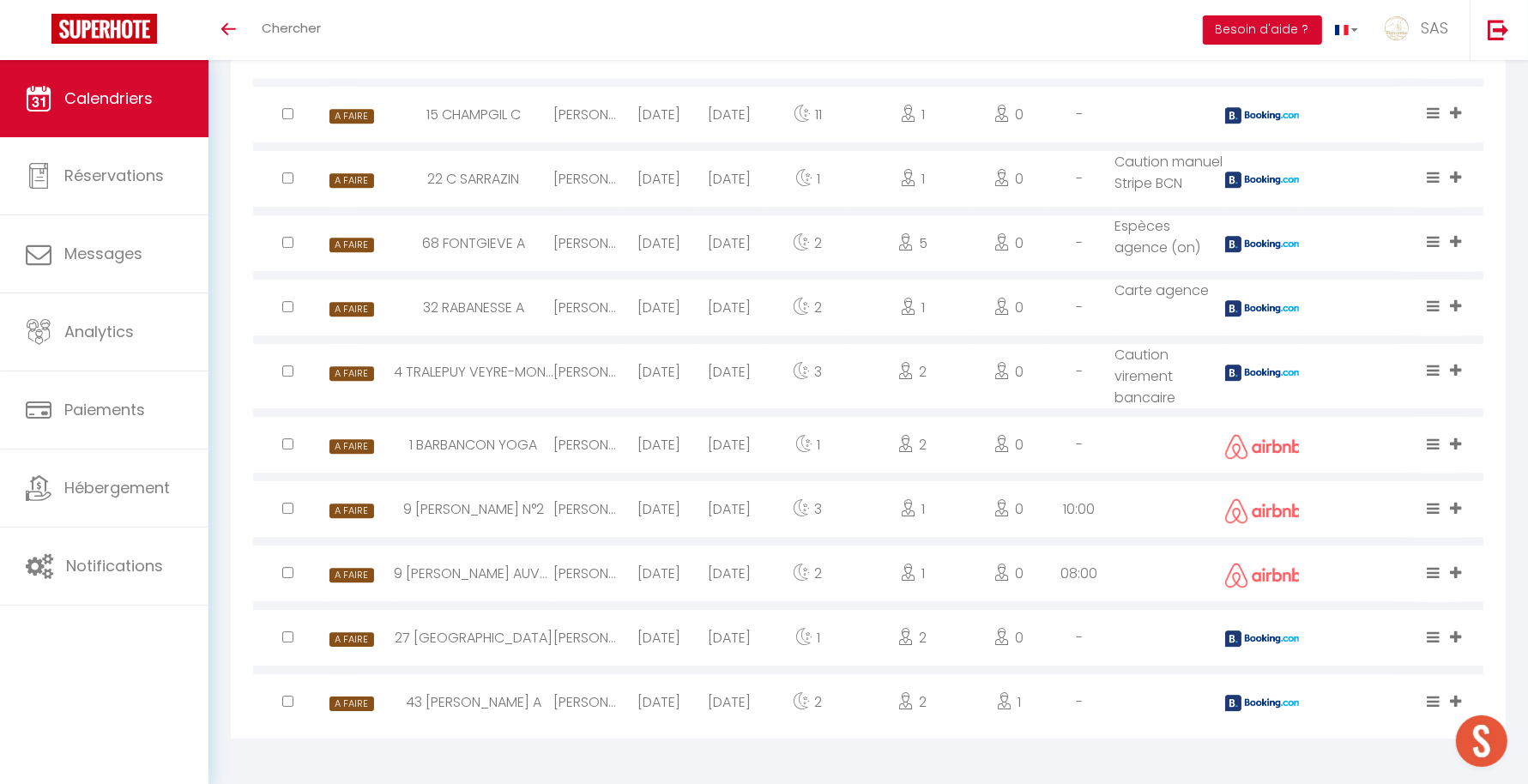
click at [1264, 109] on img at bounding box center [1264, 115] width 77 height 17
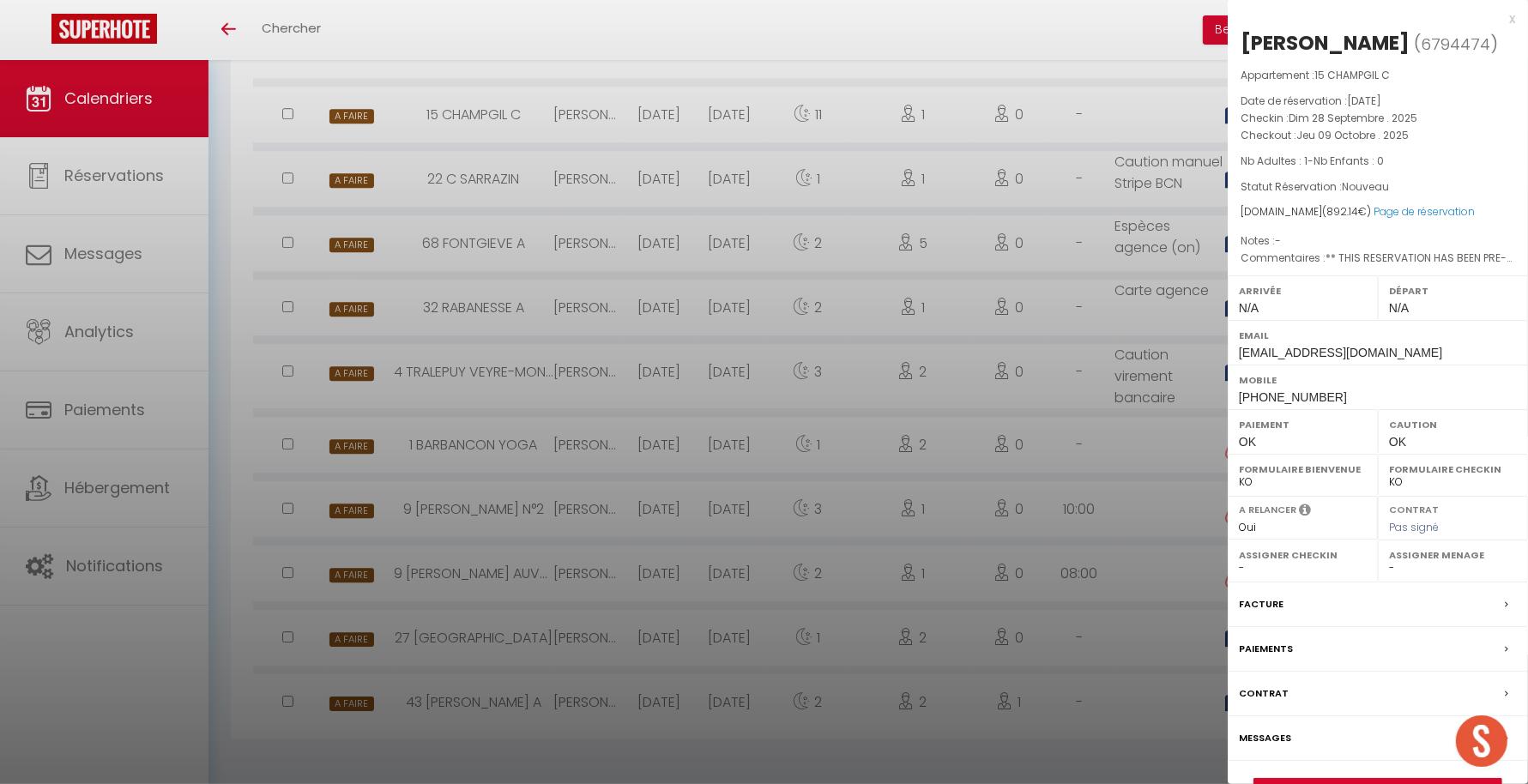
click at [1094, 228] on div at bounding box center [764, 392] width 1528 height 784
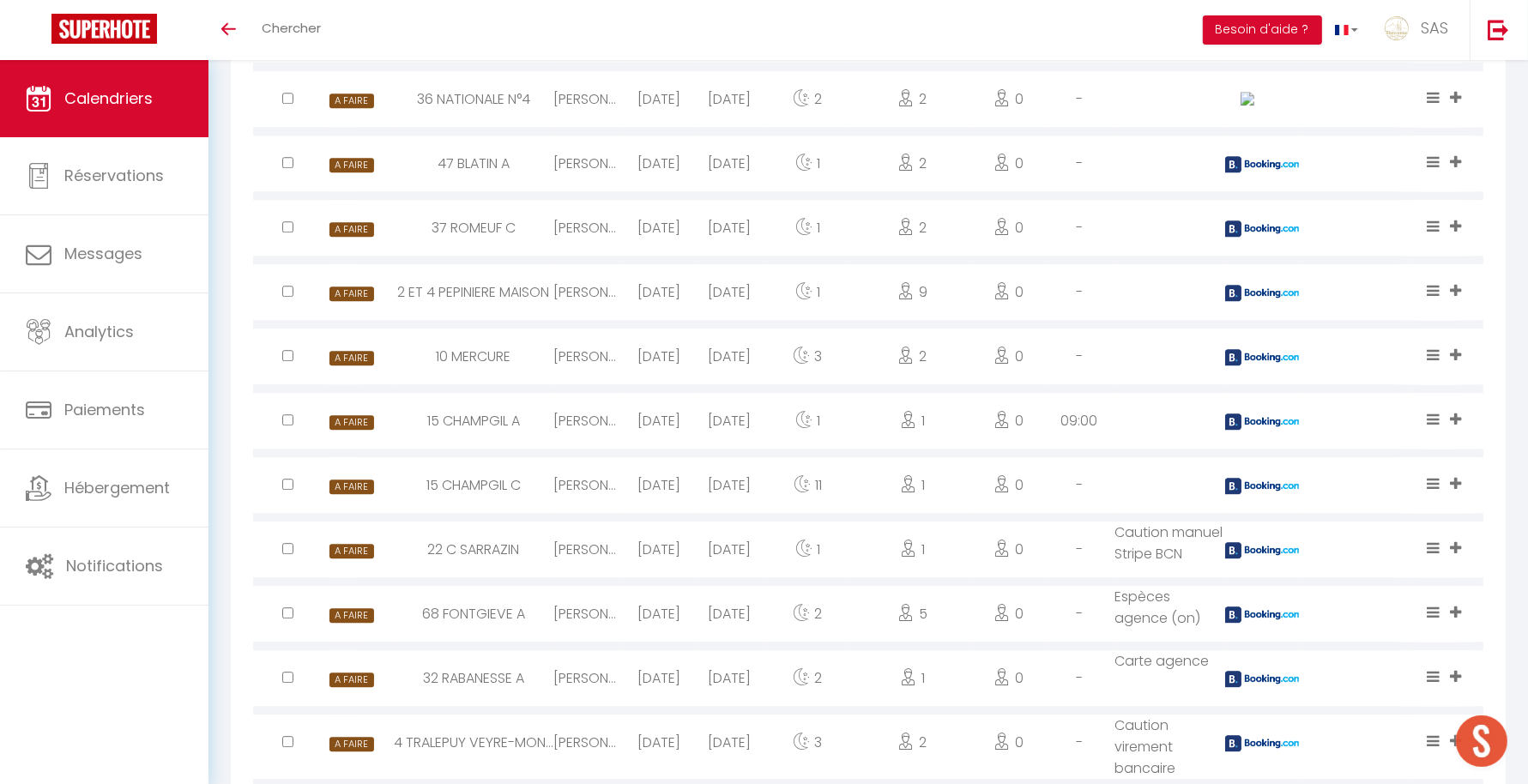
scroll to position [4309, 0]
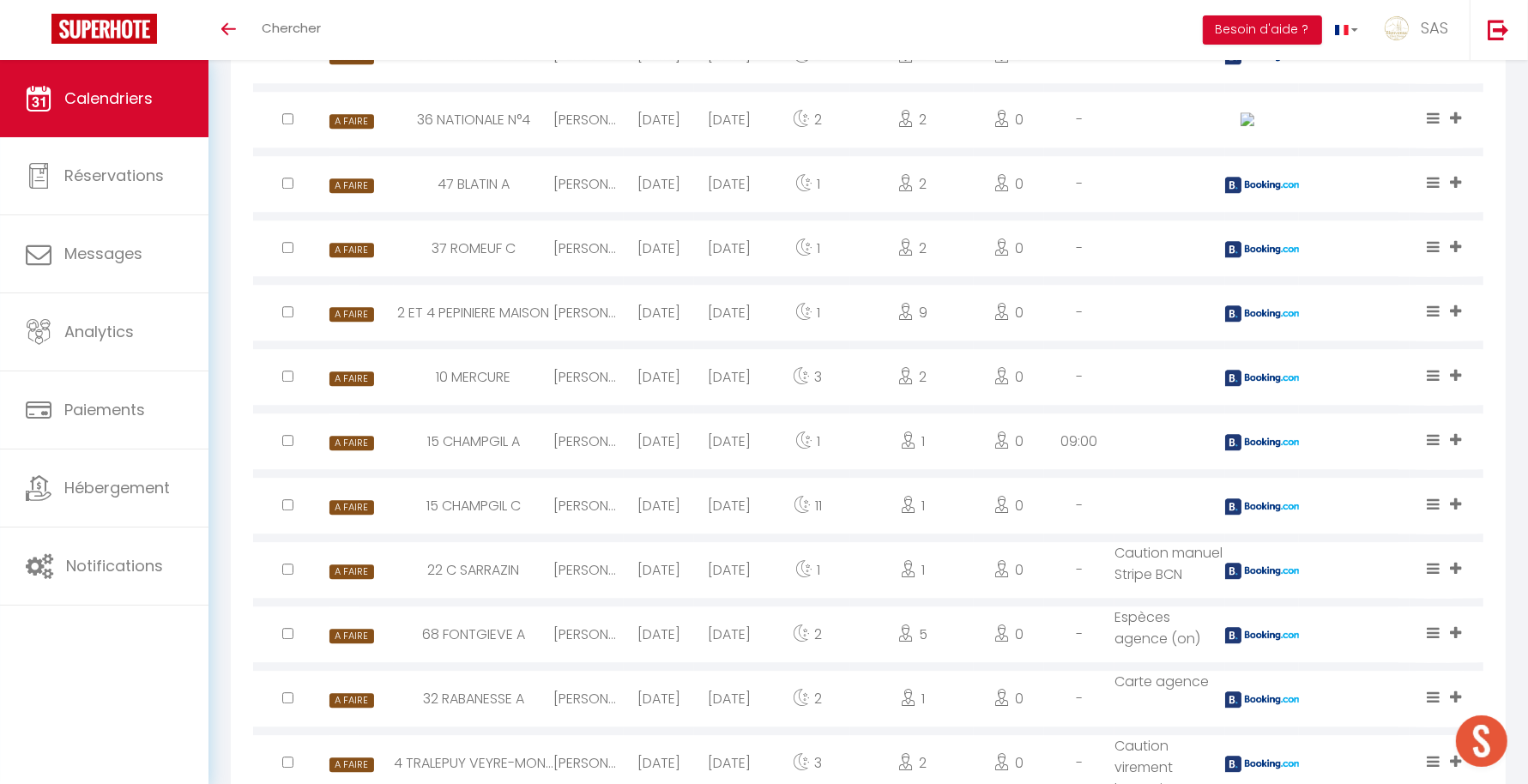
click at [1277, 429] on div at bounding box center [1262, 441] width 74 height 56
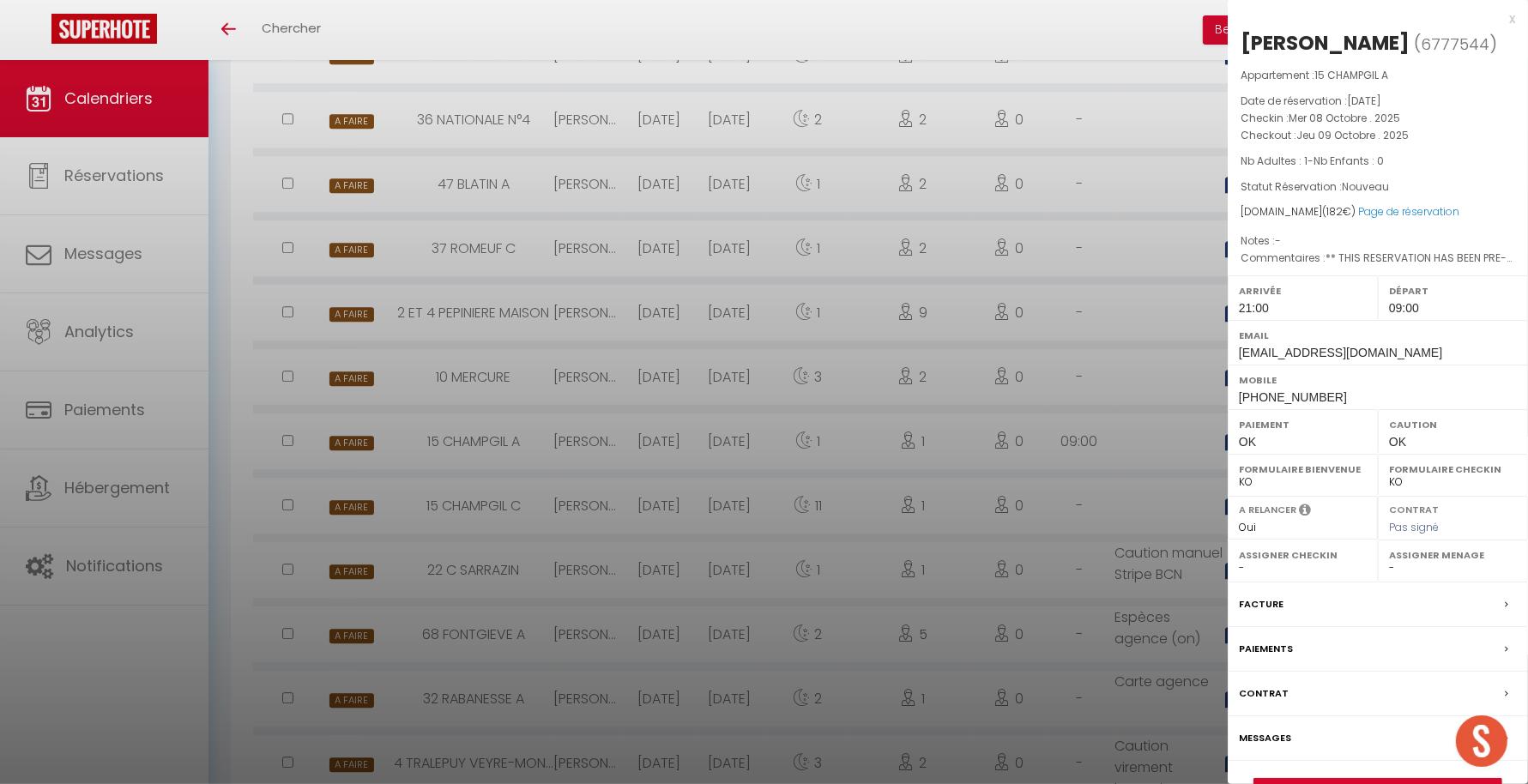
click at [1121, 444] on div at bounding box center [764, 392] width 1528 height 784
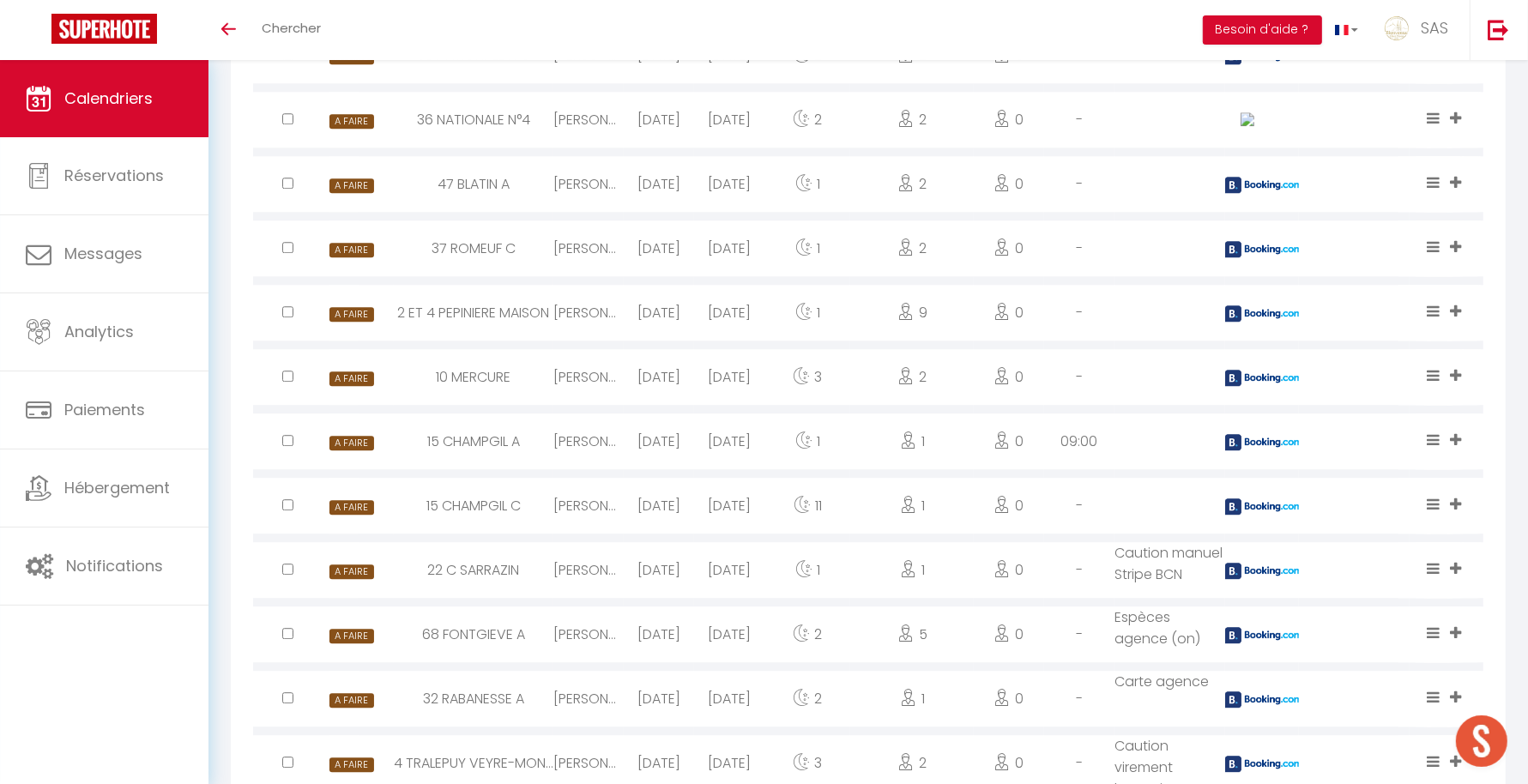
click at [1261, 316] on img at bounding box center [1264, 313] width 77 height 17
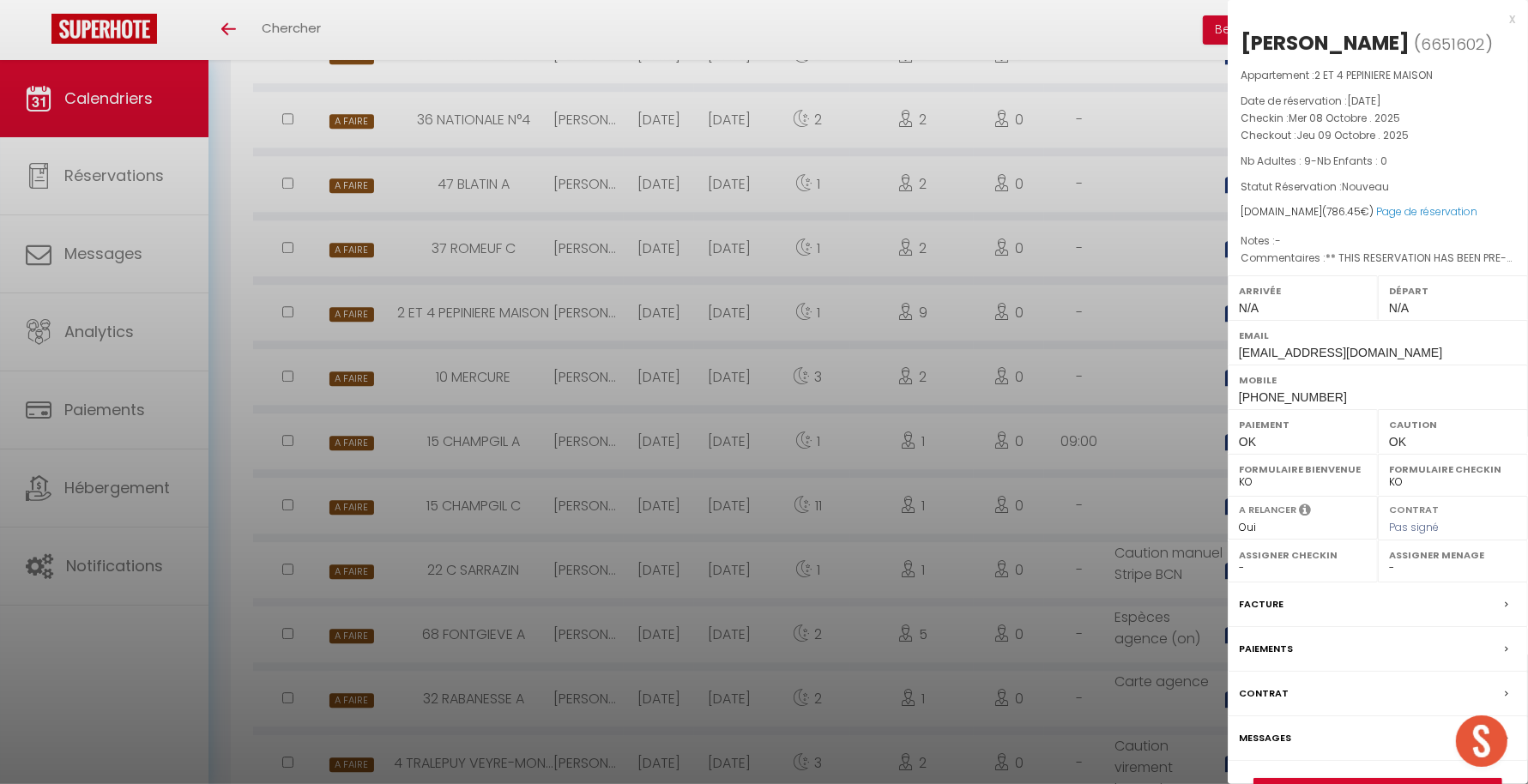
click at [1059, 369] on div at bounding box center [764, 392] width 1528 height 784
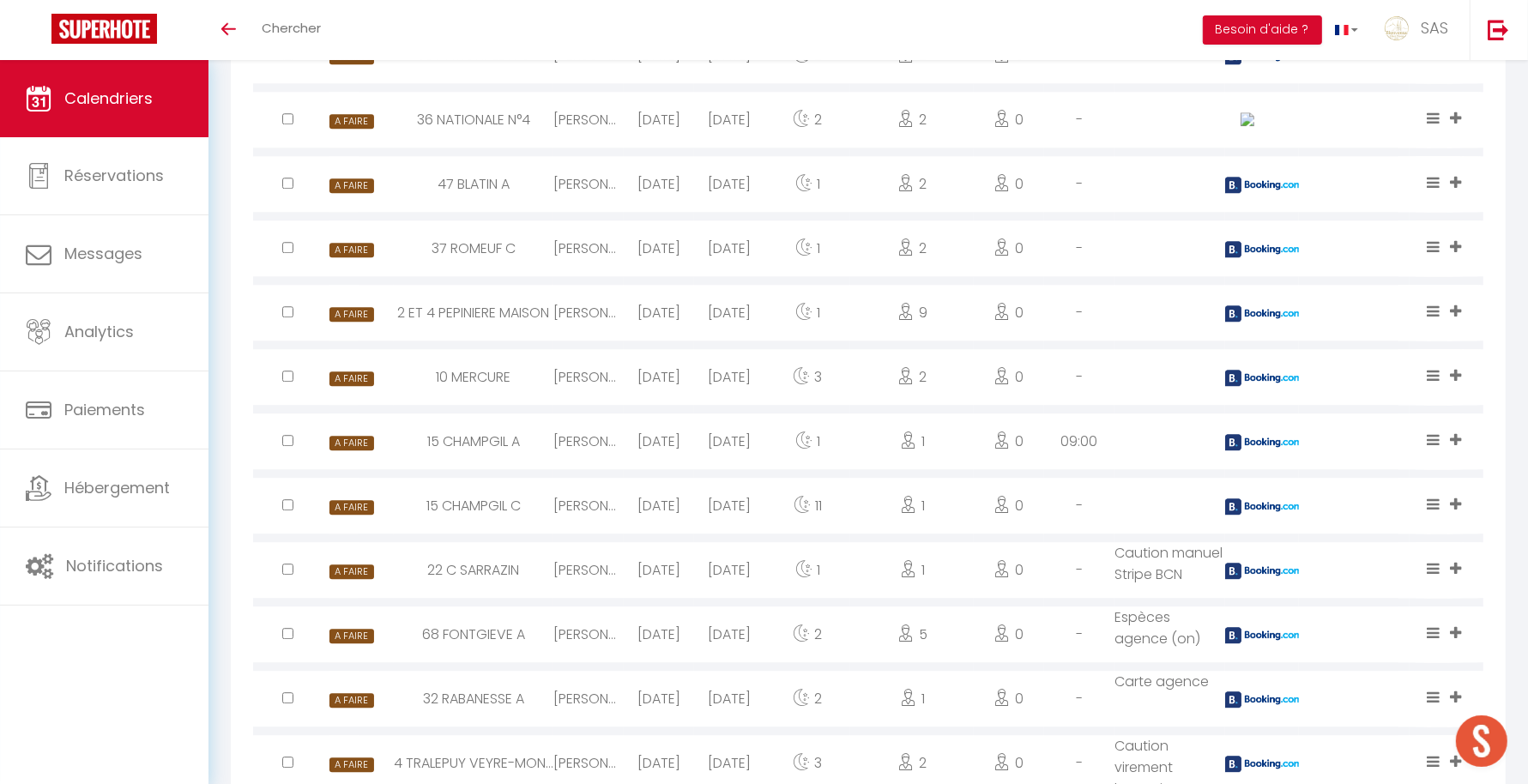
click at [1251, 187] on img at bounding box center [1264, 184] width 77 height 17
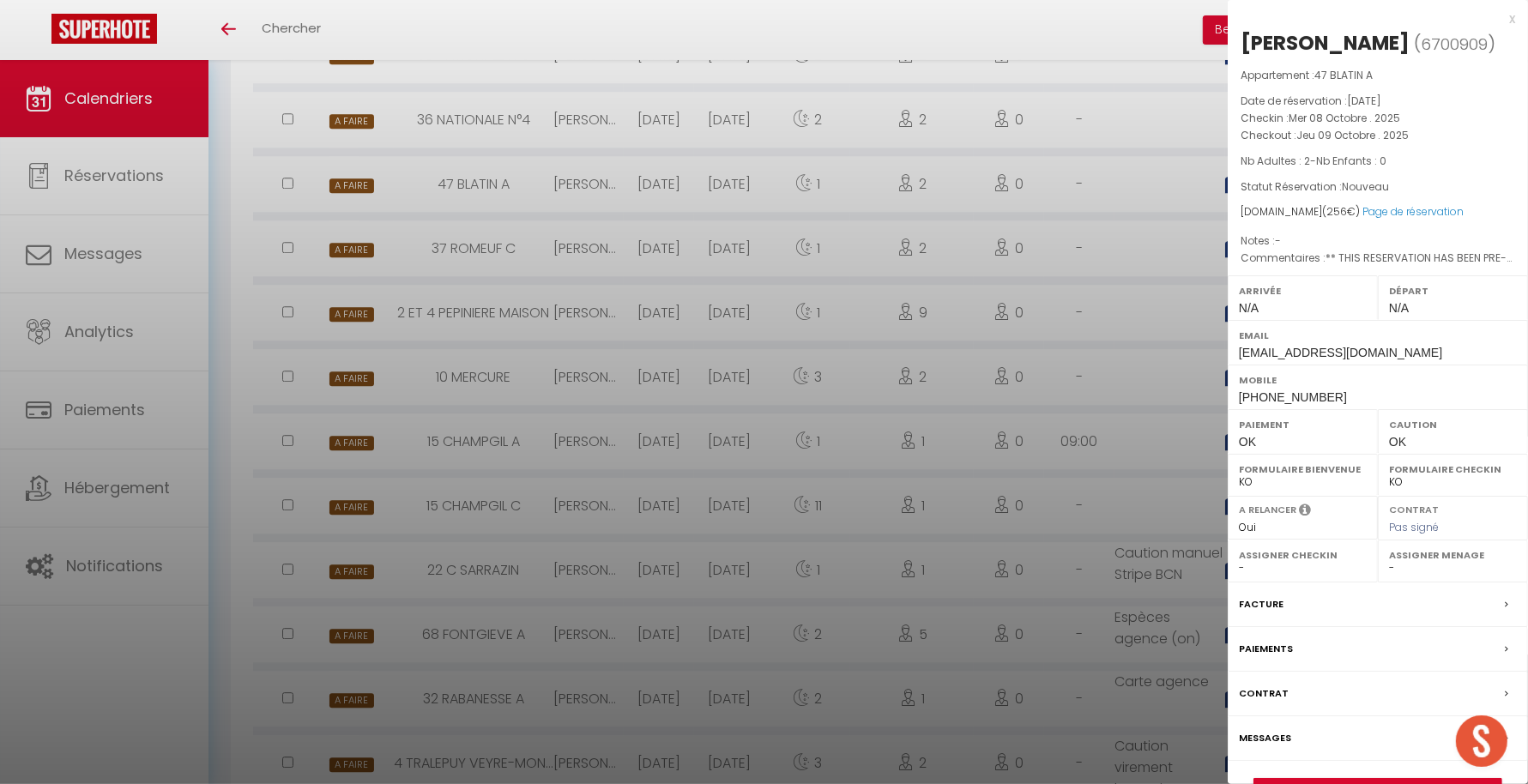
click at [1093, 305] on div at bounding box center [764, 392] width 1528 height 784
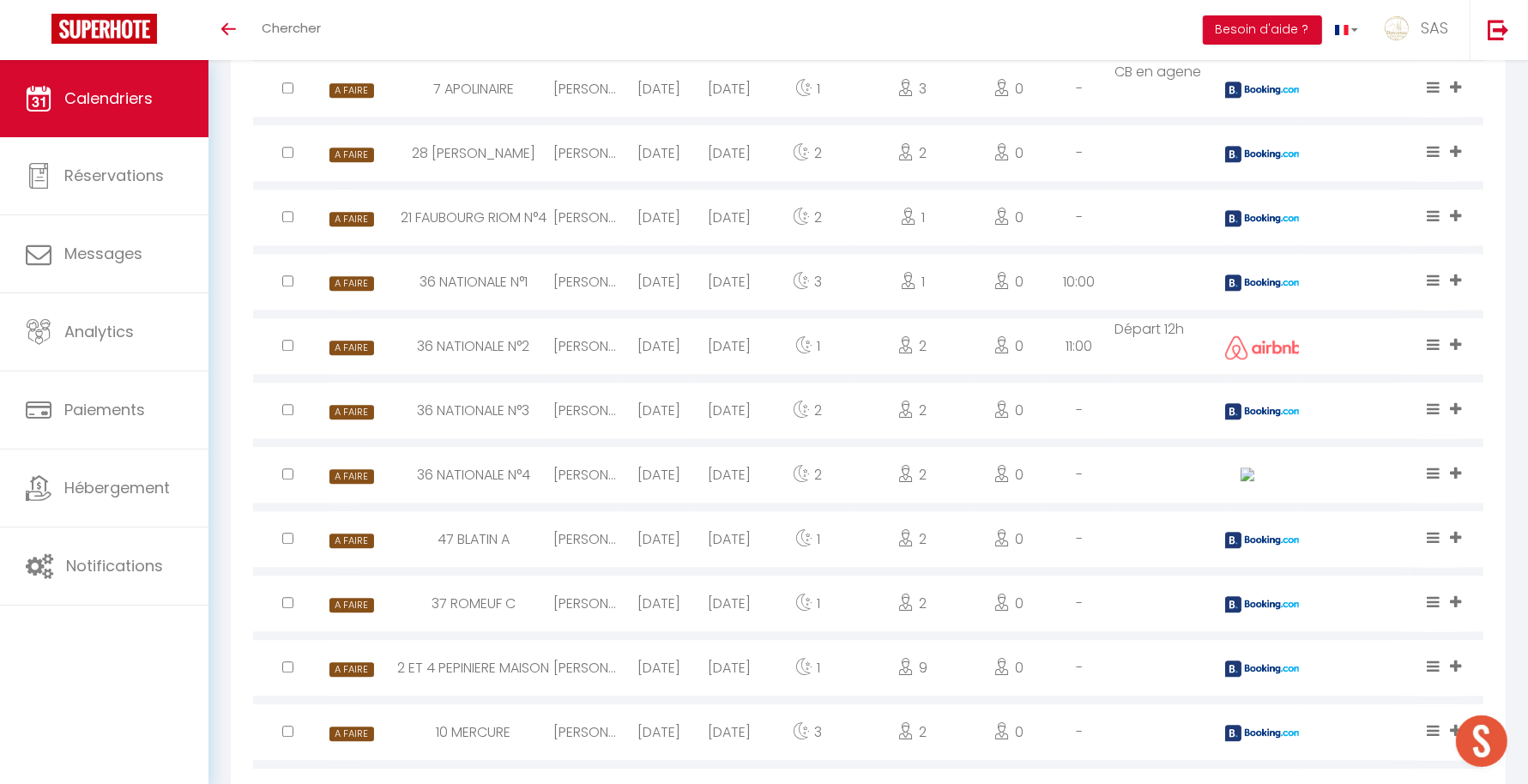
scroll to position [3931, 0]
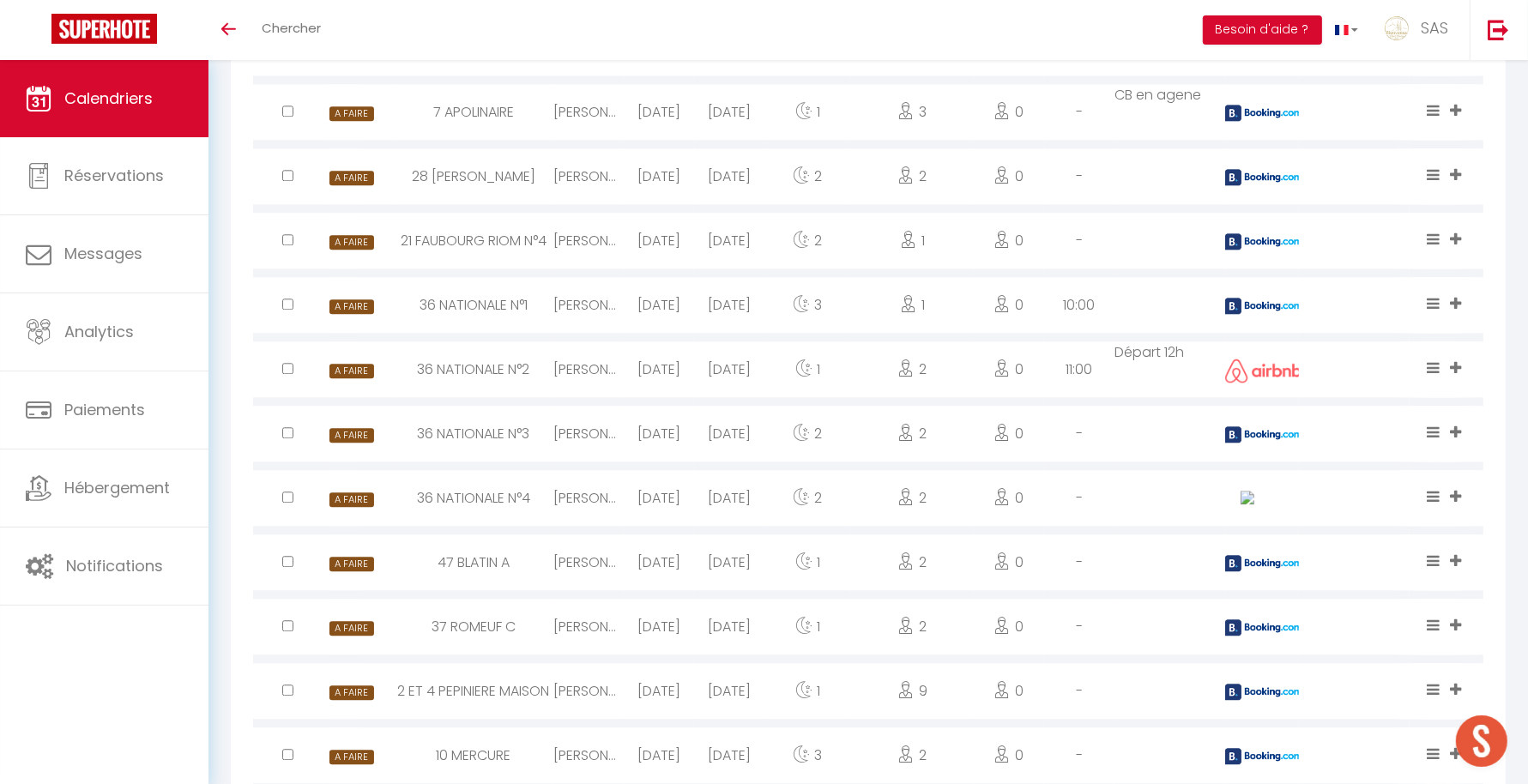
click at [1243, 487] on div at bounding box center [1262, 498] width 74 height 56
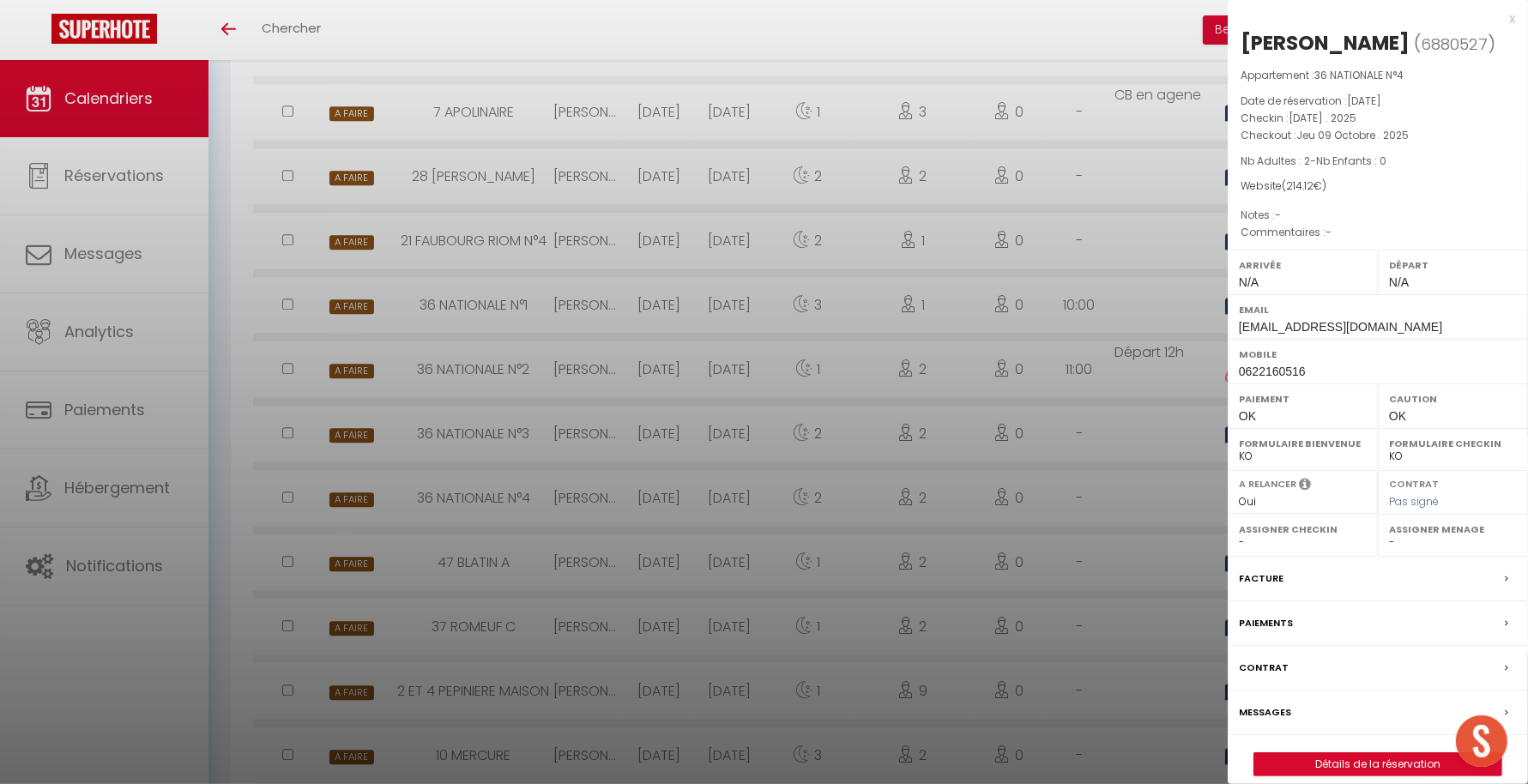
click at [1149, 495] on div at bounding box center [764, 392] width 1528 height 784
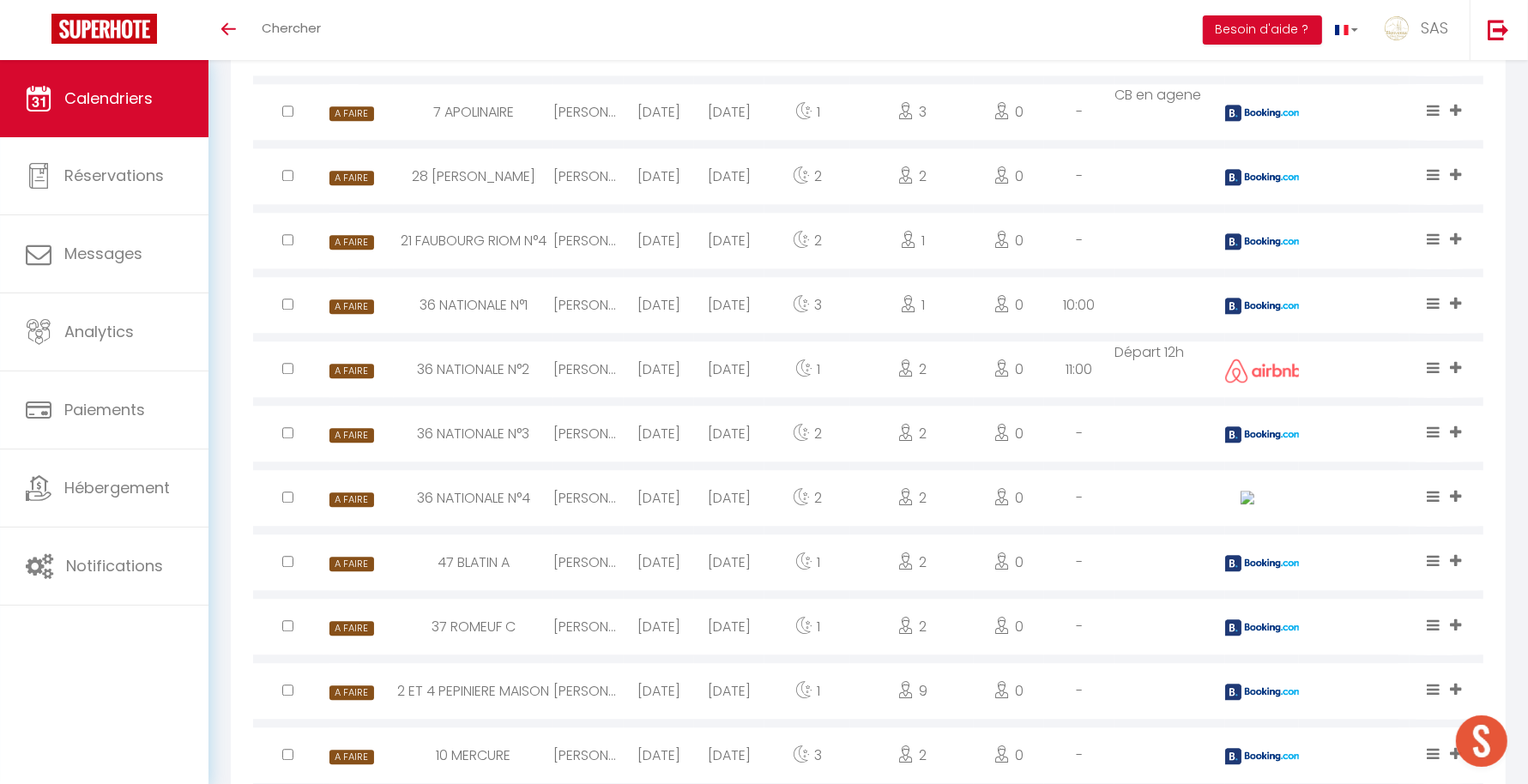
click at [1263, 300] on img at bounding box center [1264, 305] width 77 height 17
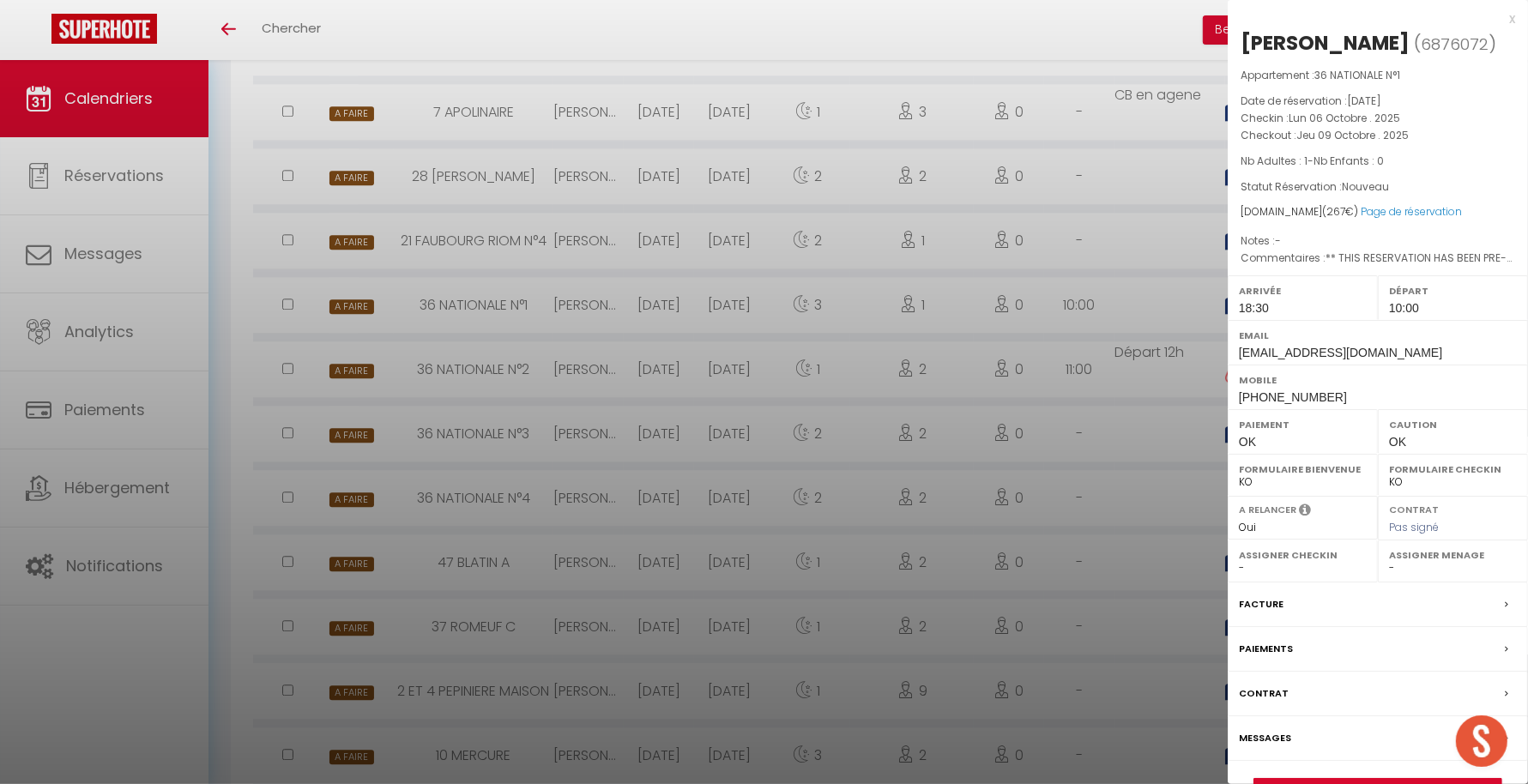
click at [1087, 372] on div at bounding box center [764, 392] width 1528 height 784
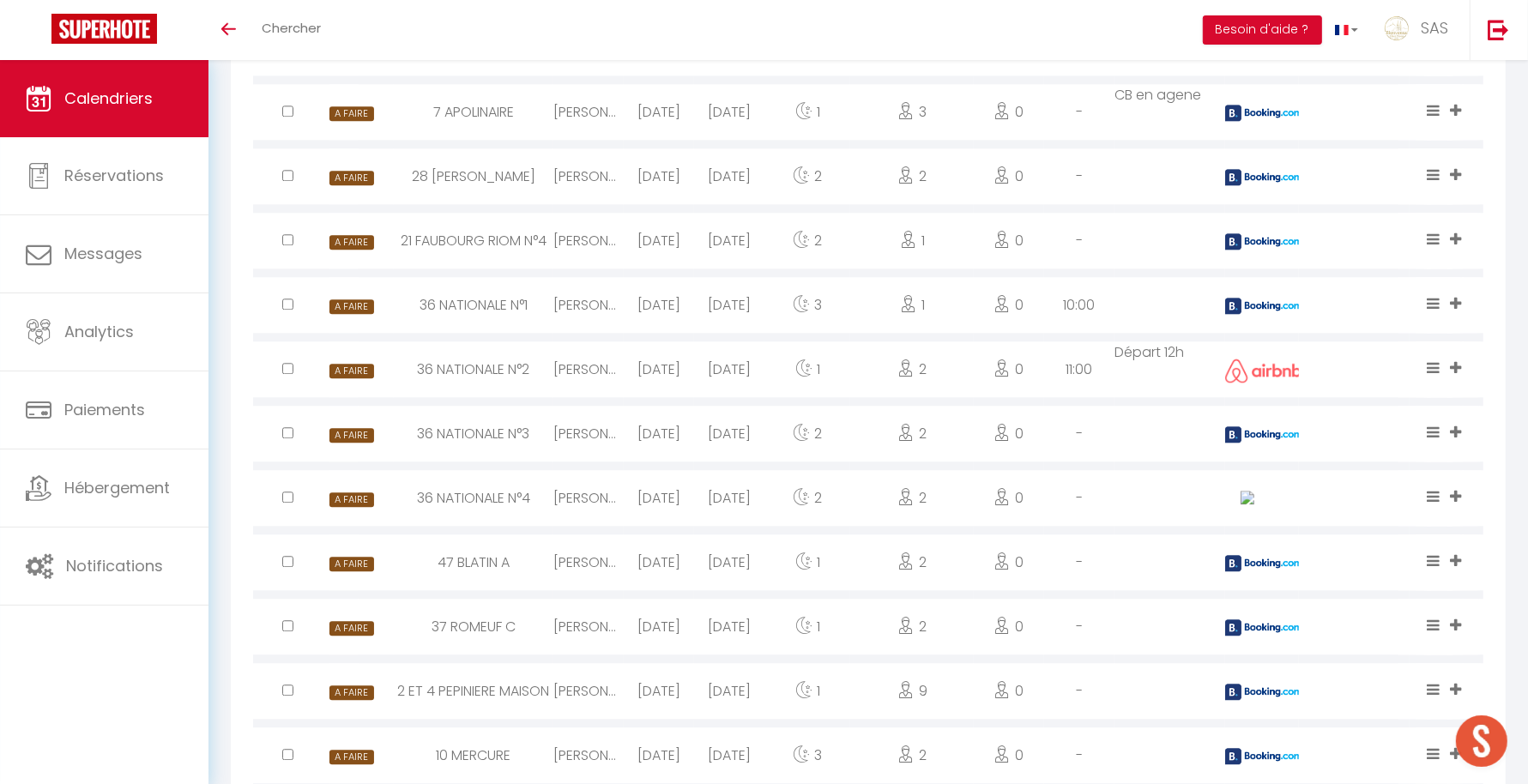
click at [1265, 176] on img at bounding box center [1264, 176] width 77 height 17
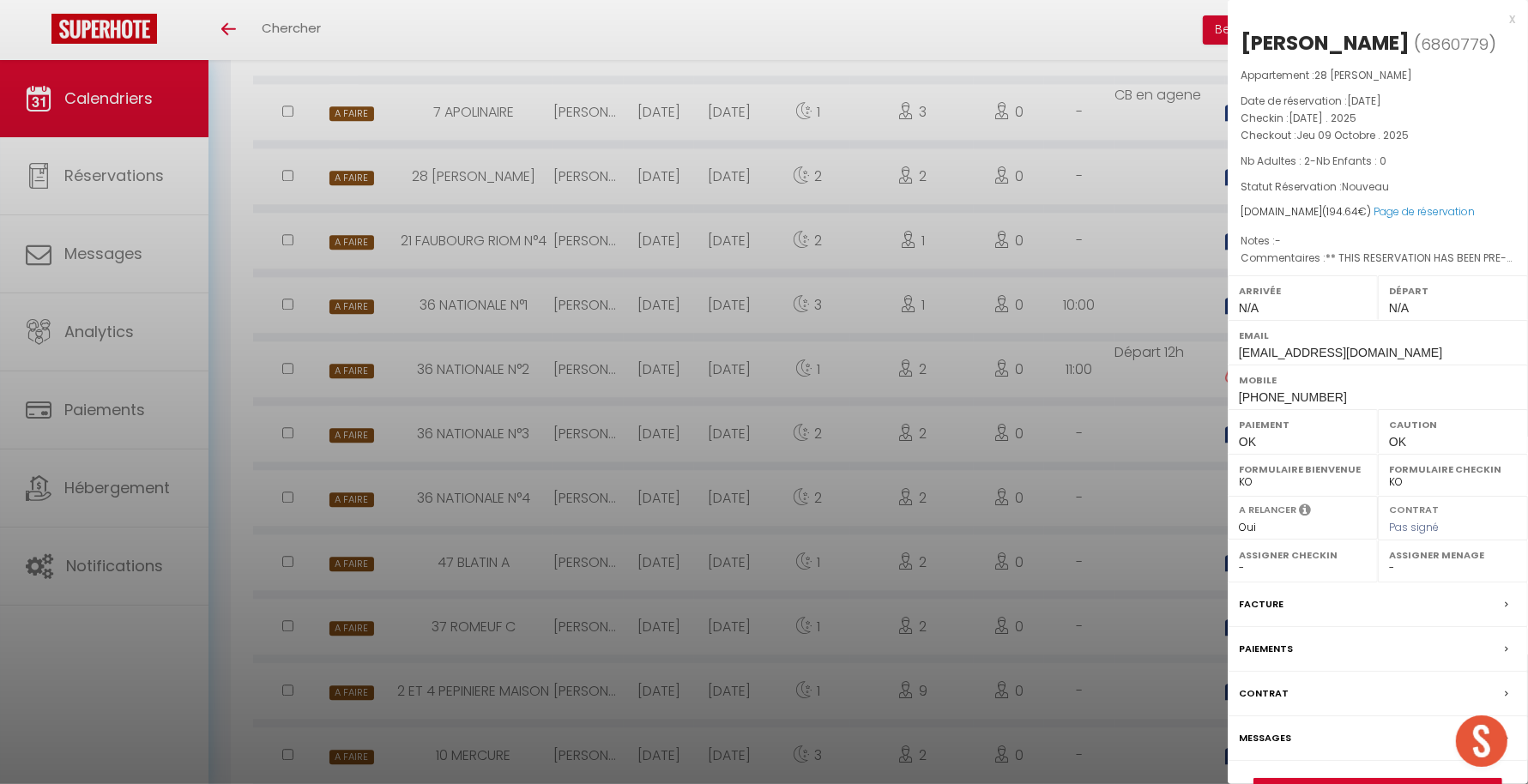
click at [1032, 333] on div at bounding box center [764, 392] width 1528 height 784
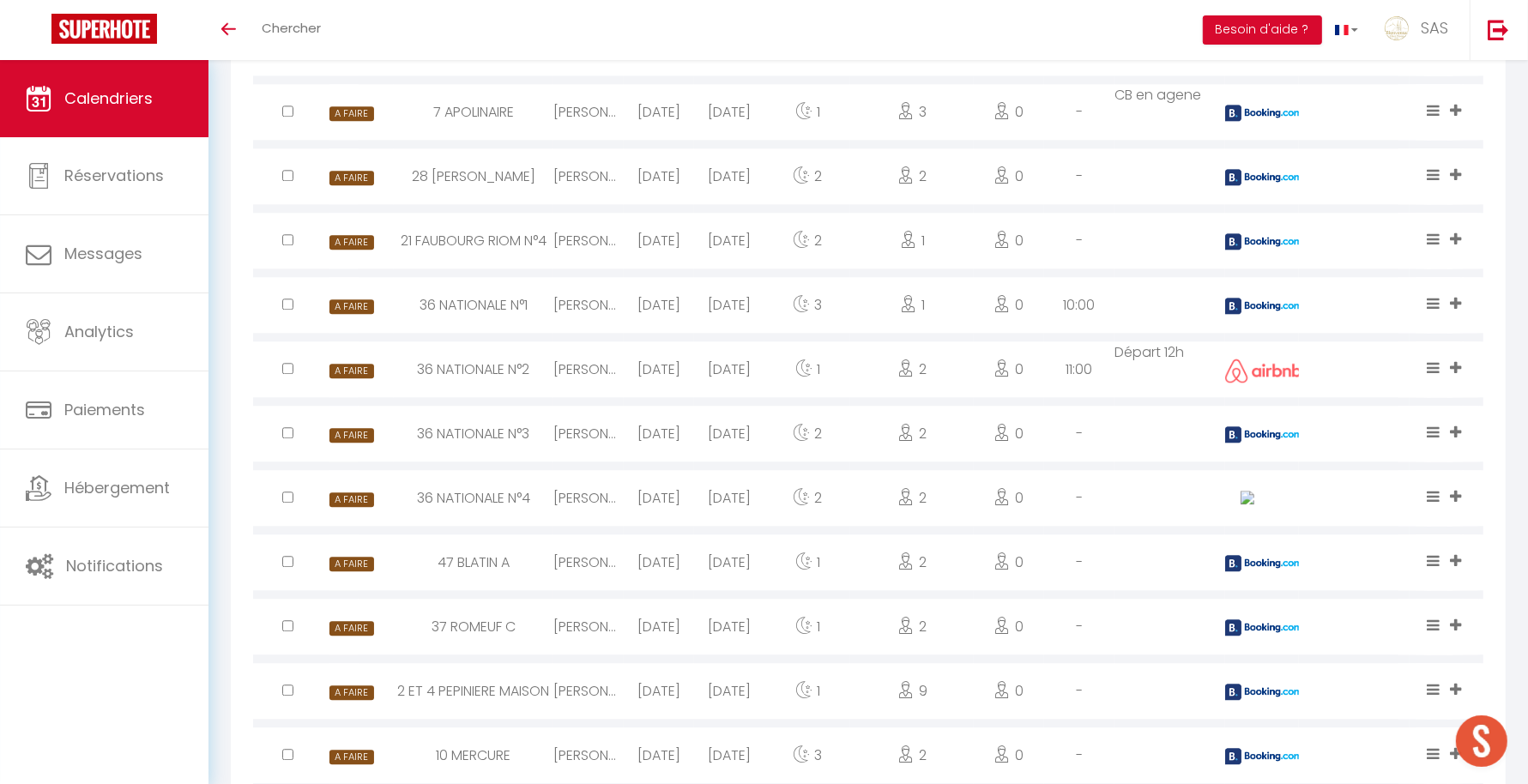
click at [1249, 112] on img at bounding box center [1264, 112] width 77 height 17
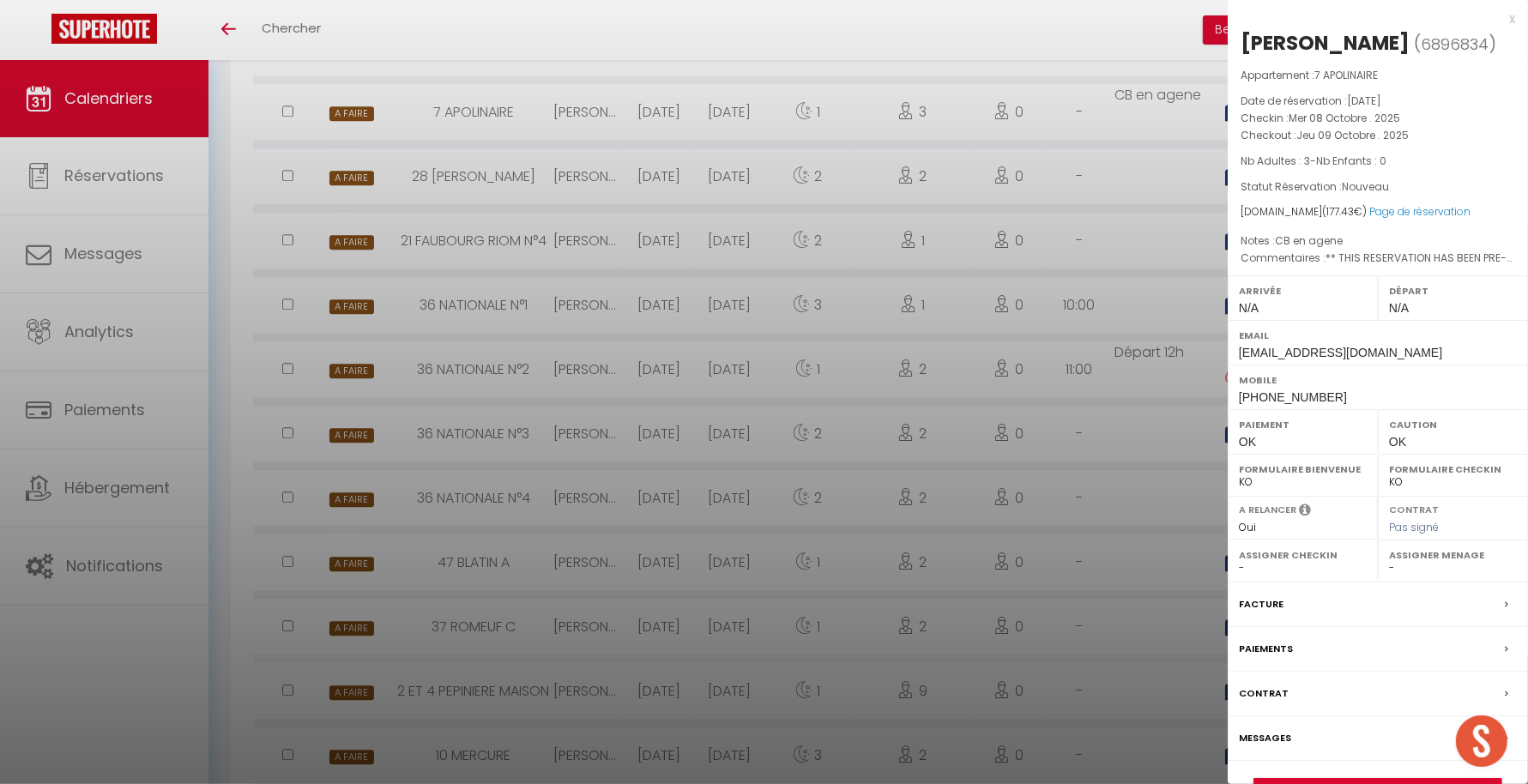
click at [1024, 276] on div at bounding box center [764, 392] width 1528 height 784
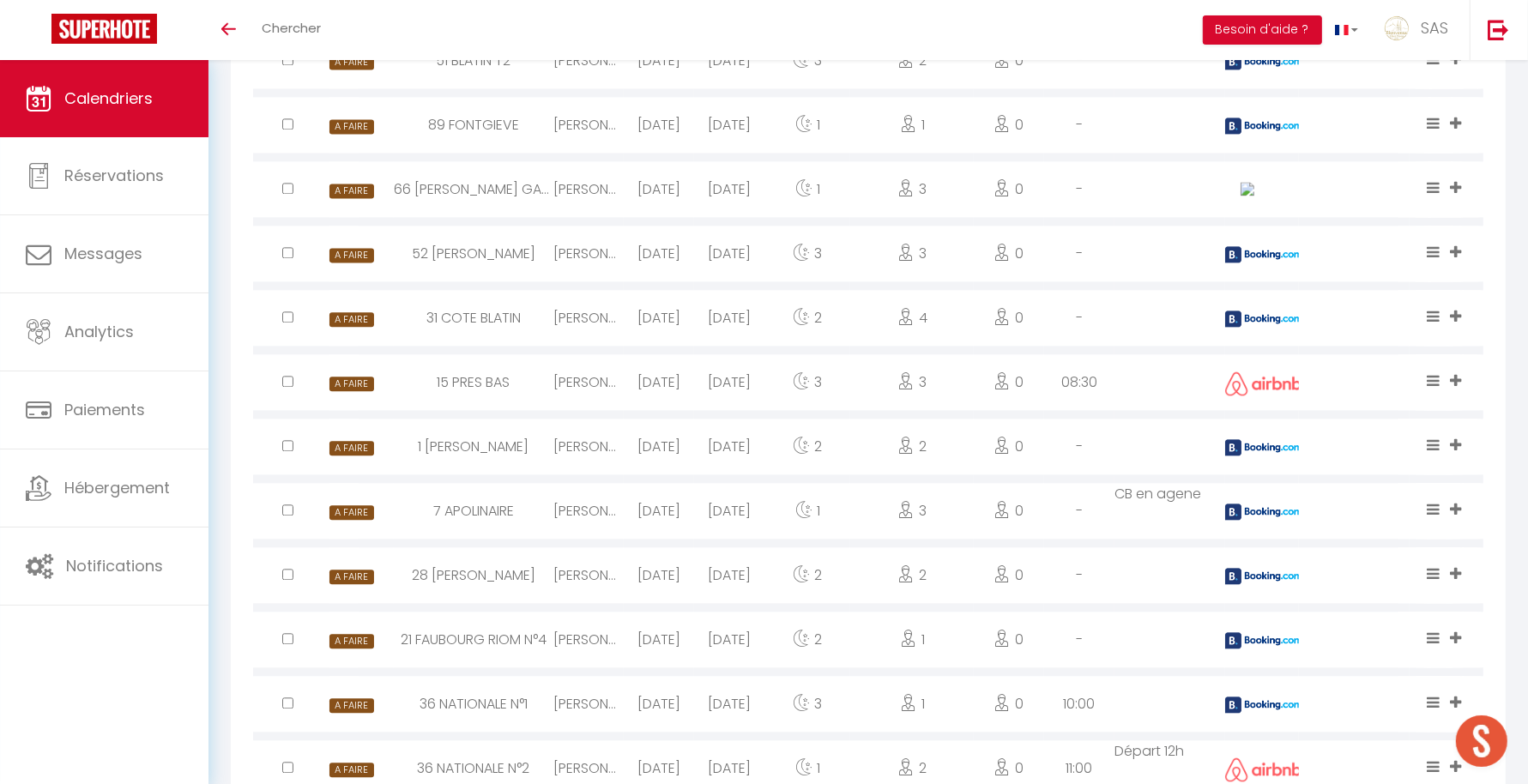
scroll to position [3410, 0]
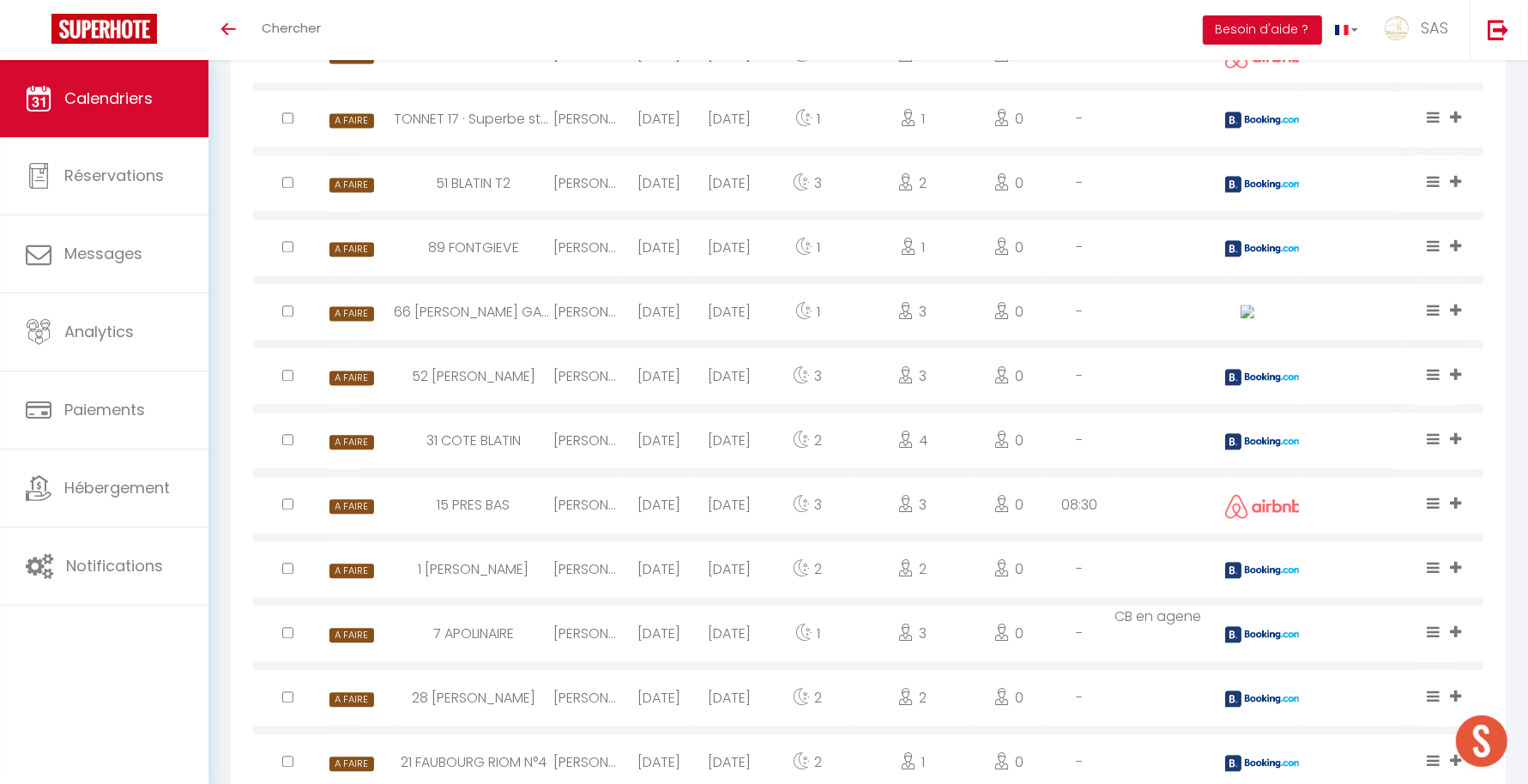
click at [1264, 451] on div at bounding box center [1262, 441] width 74 height 56
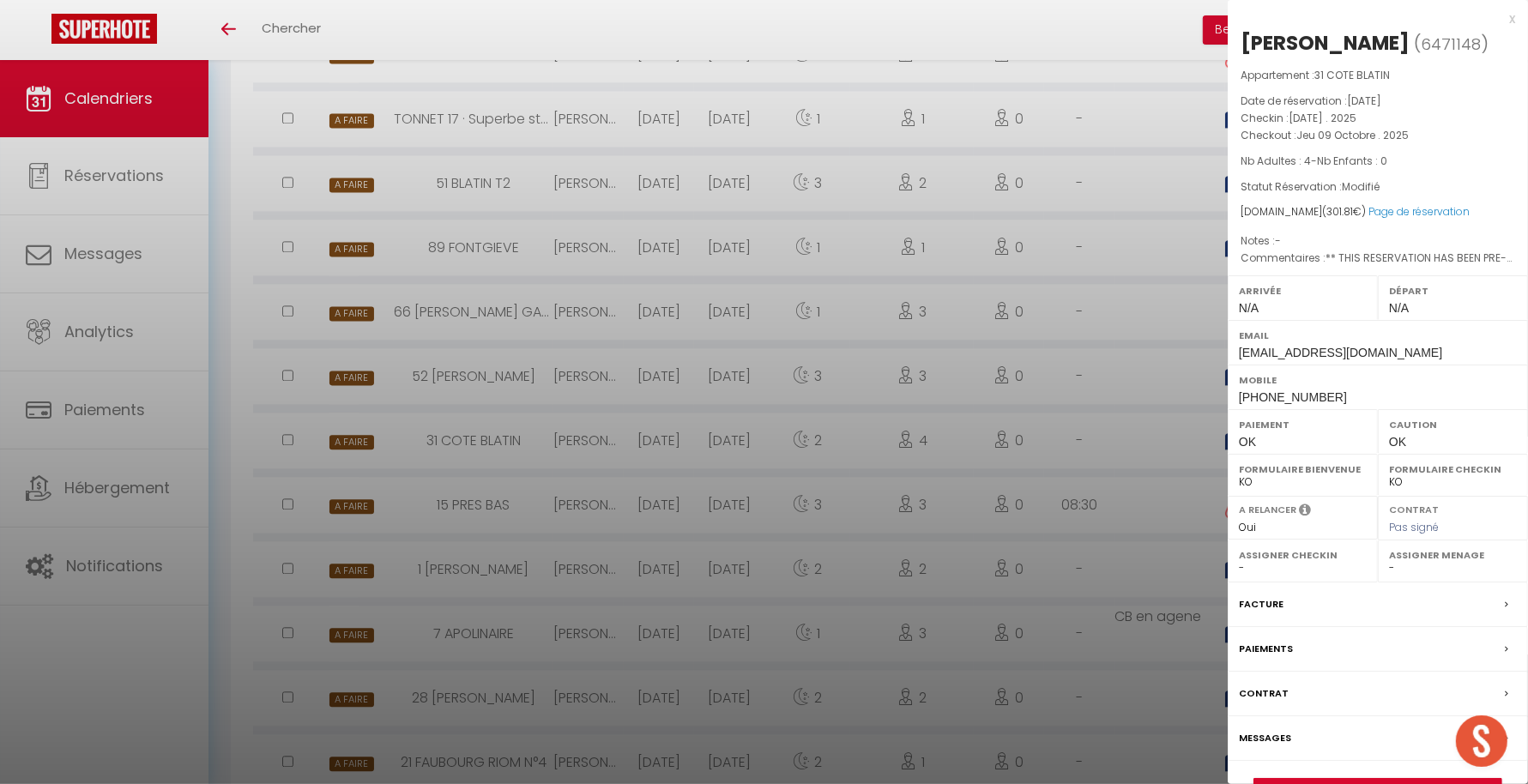
click at [1157, 416] on div at bounding box center [764, 392] width 1528 height 784
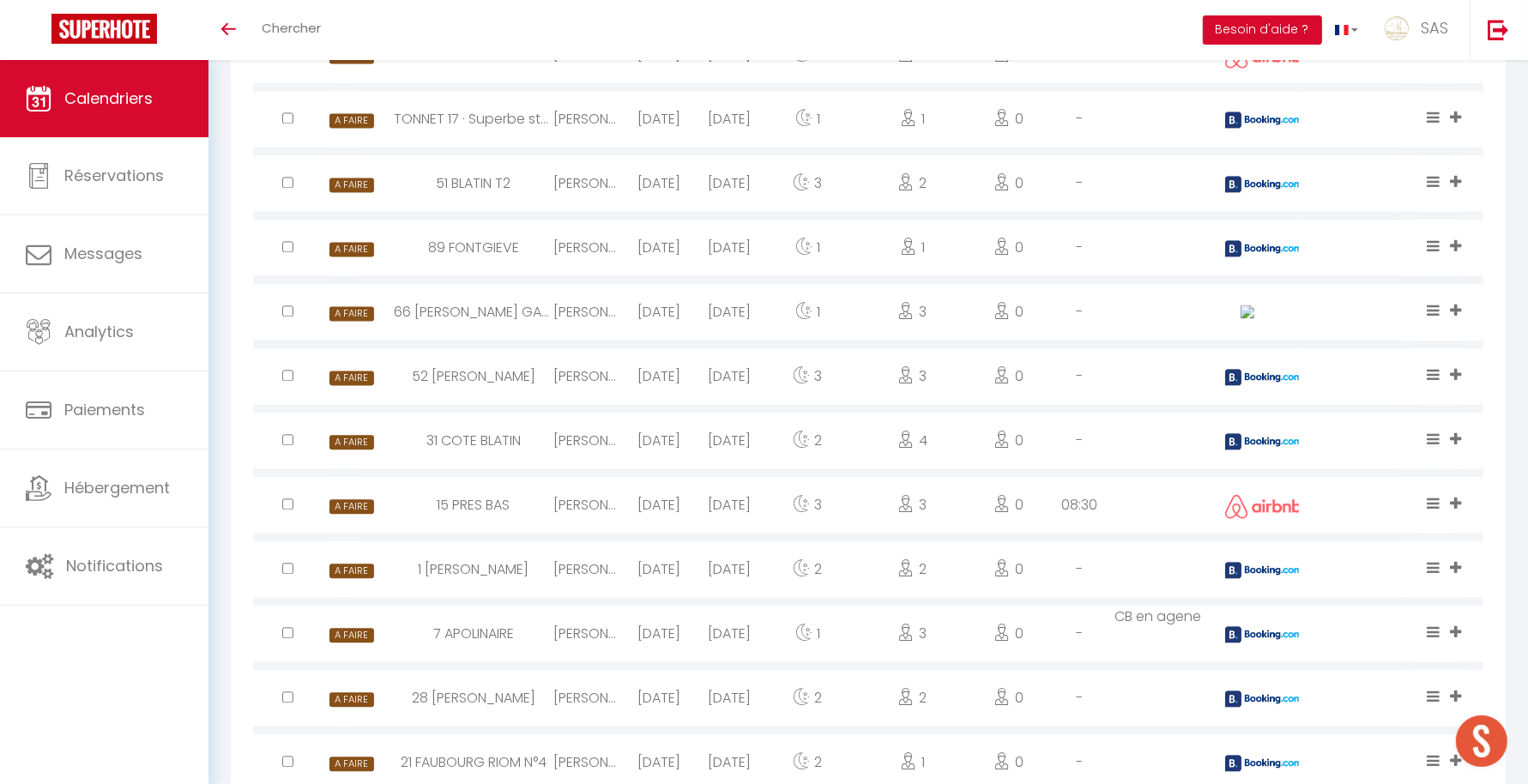
click at [1261, 369] on img at bounding box center [1264, 376] width 77 height 17
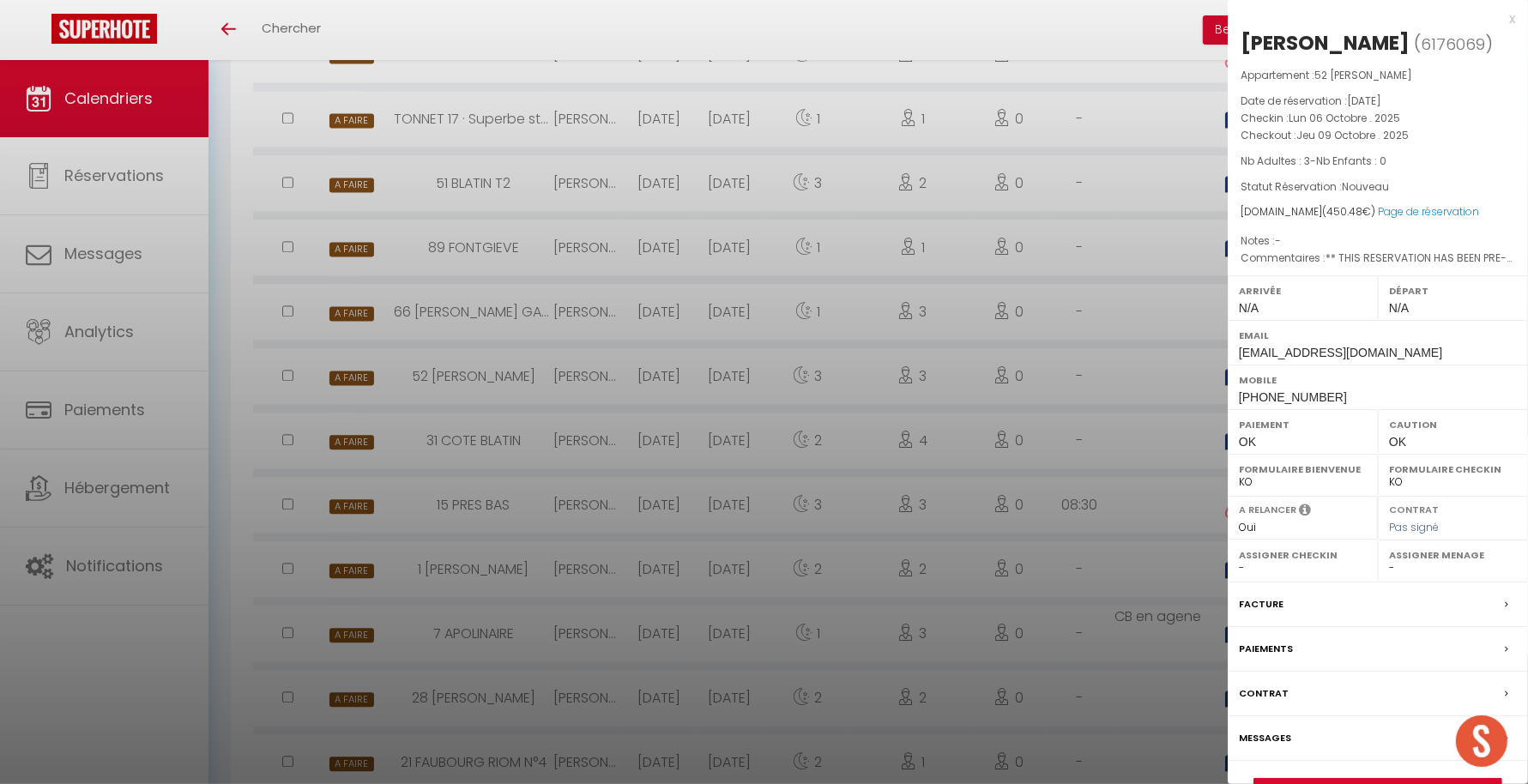
click at [1068, 389] on div at bounding box center [764, 392] width 1528 height 784
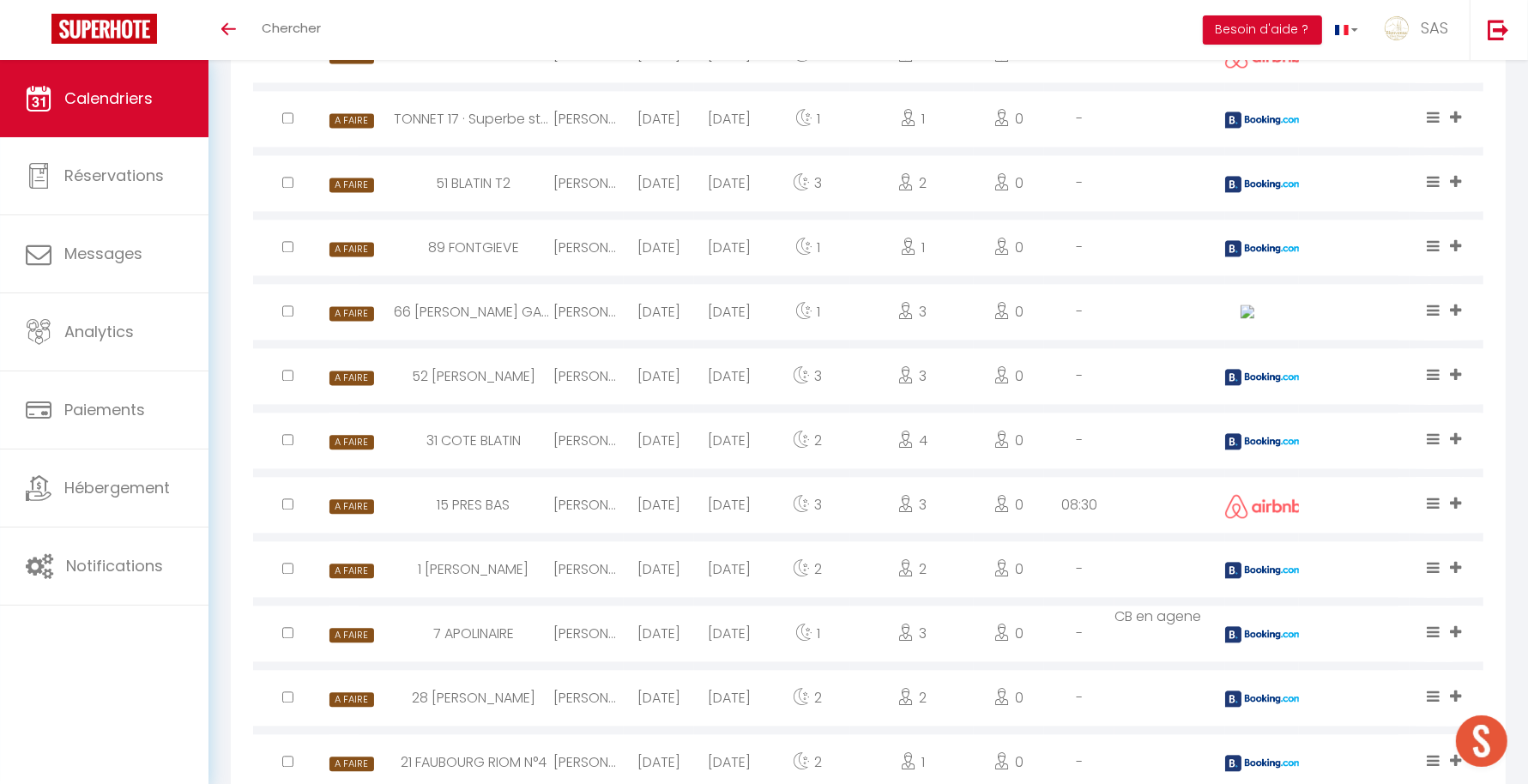
click at [1261, 251] on img at bounding box center [1264, 248] width 77 height 17
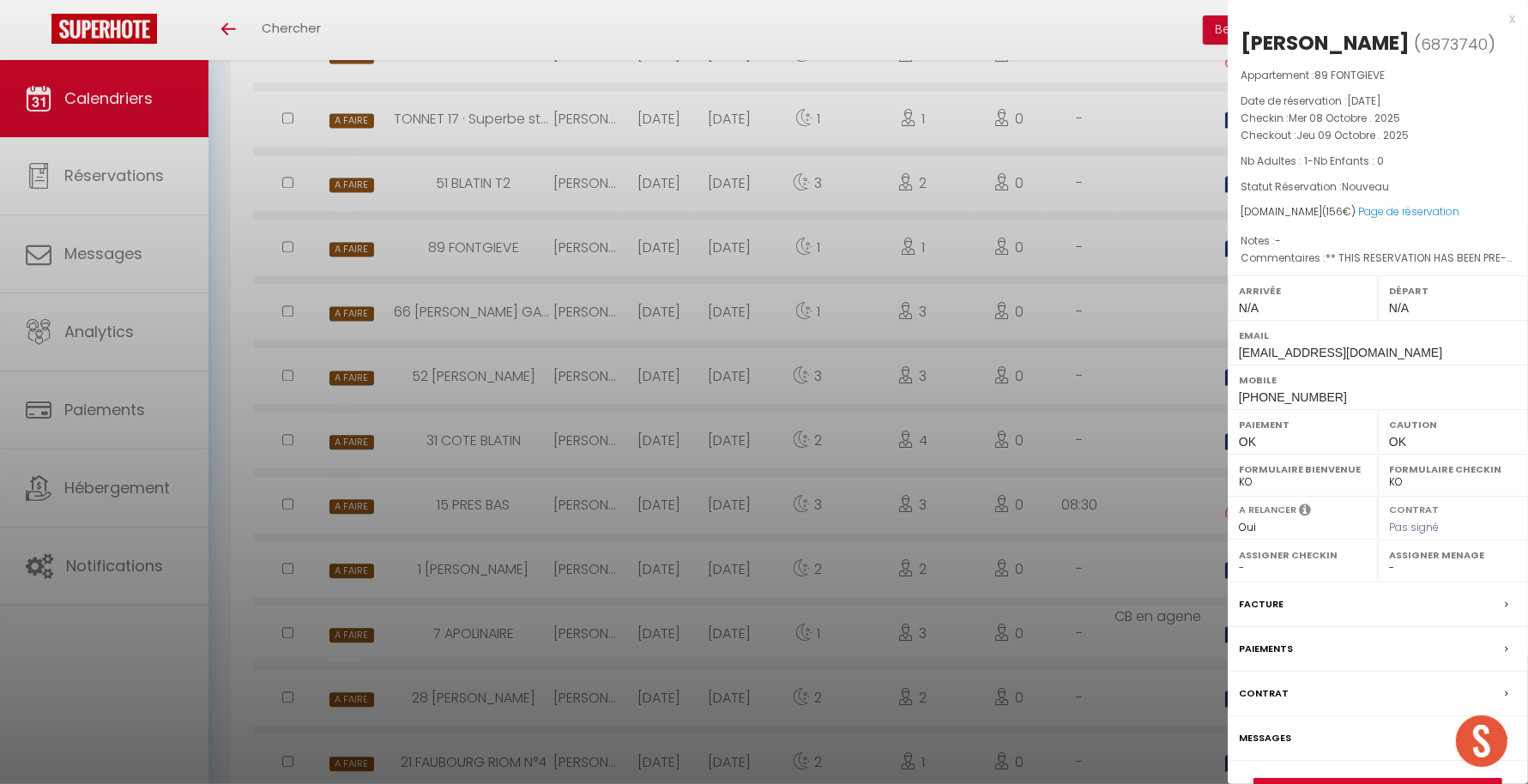
click at [1065, 292] on div at bounding box center [764, 392] width 1528 height 784
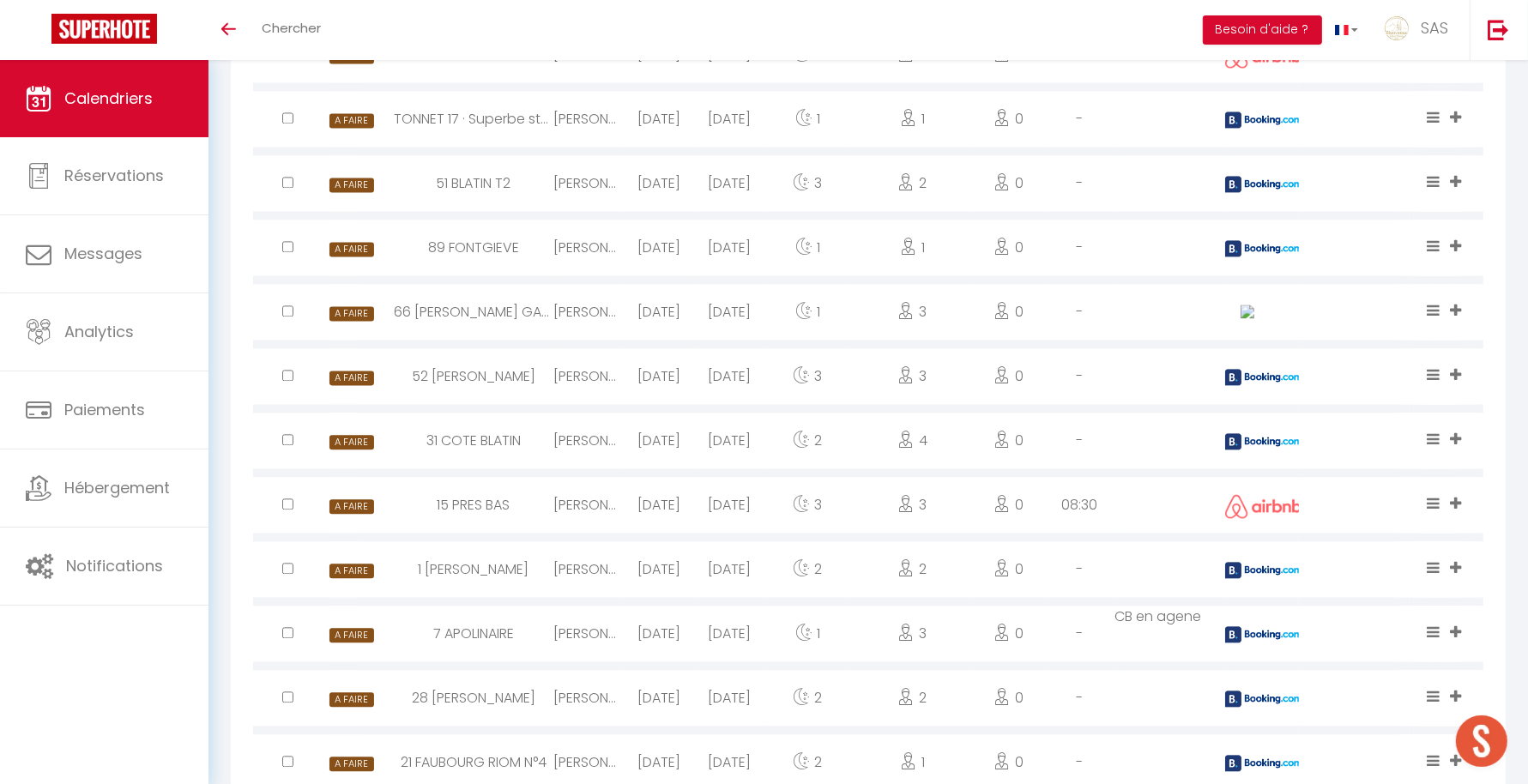
click at [1248, 191] on div at bounding box center [1262, 183] width 74 height 56
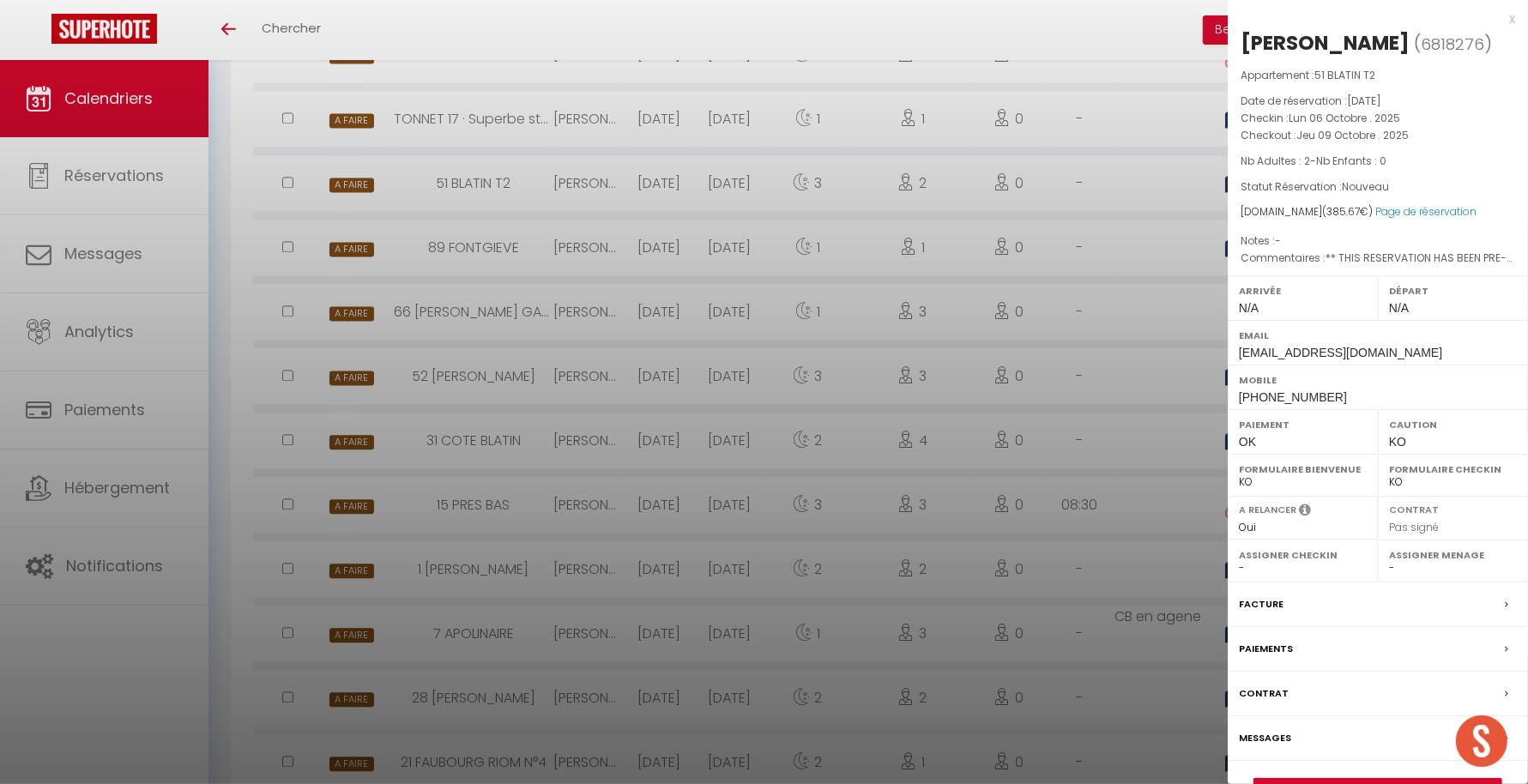
click at [1077, 276] on div at bounding box center [764, 392] width 1528 height 784
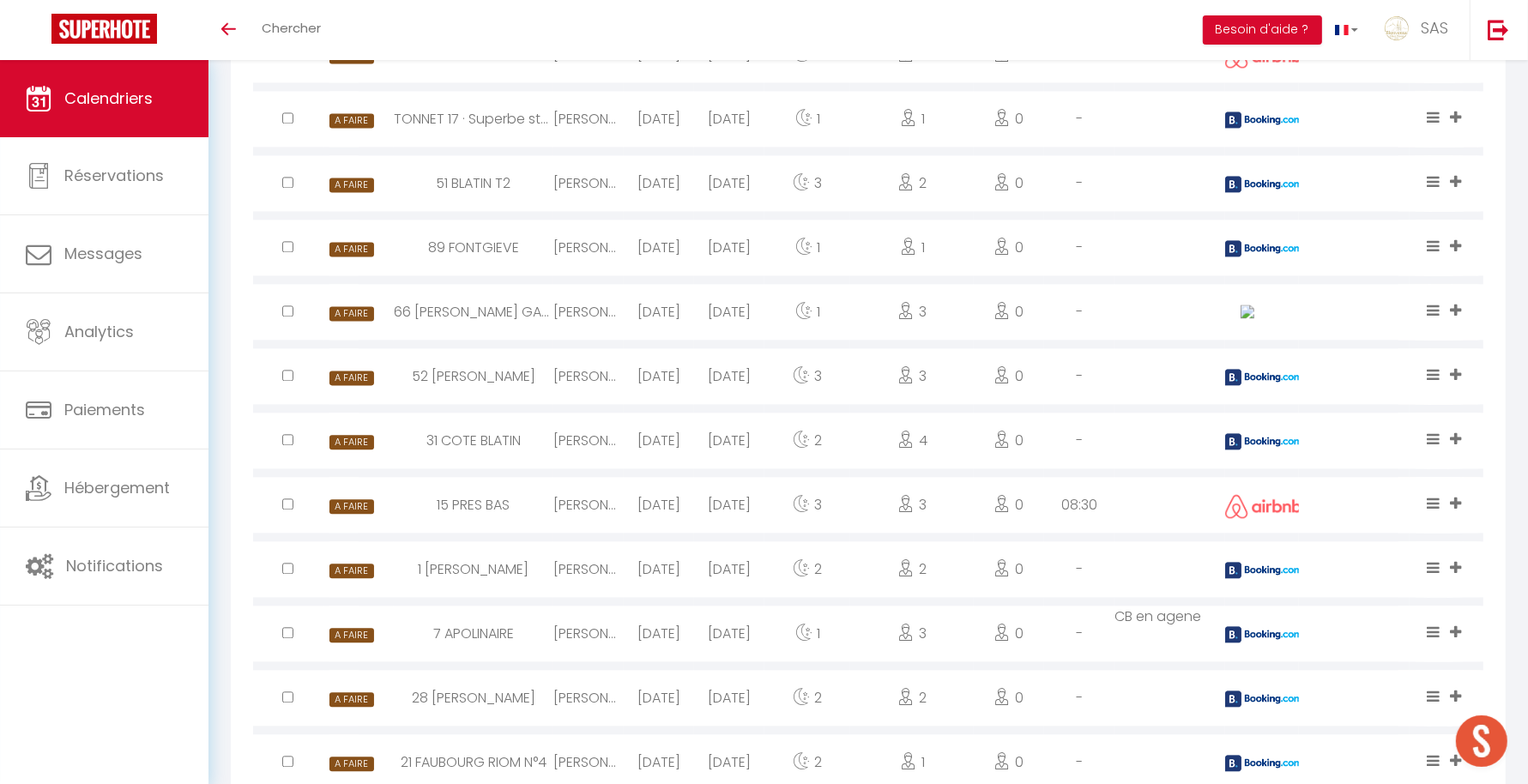
click at [1272, 118] on img at bounding box center [1264, 119] width 77 height 17
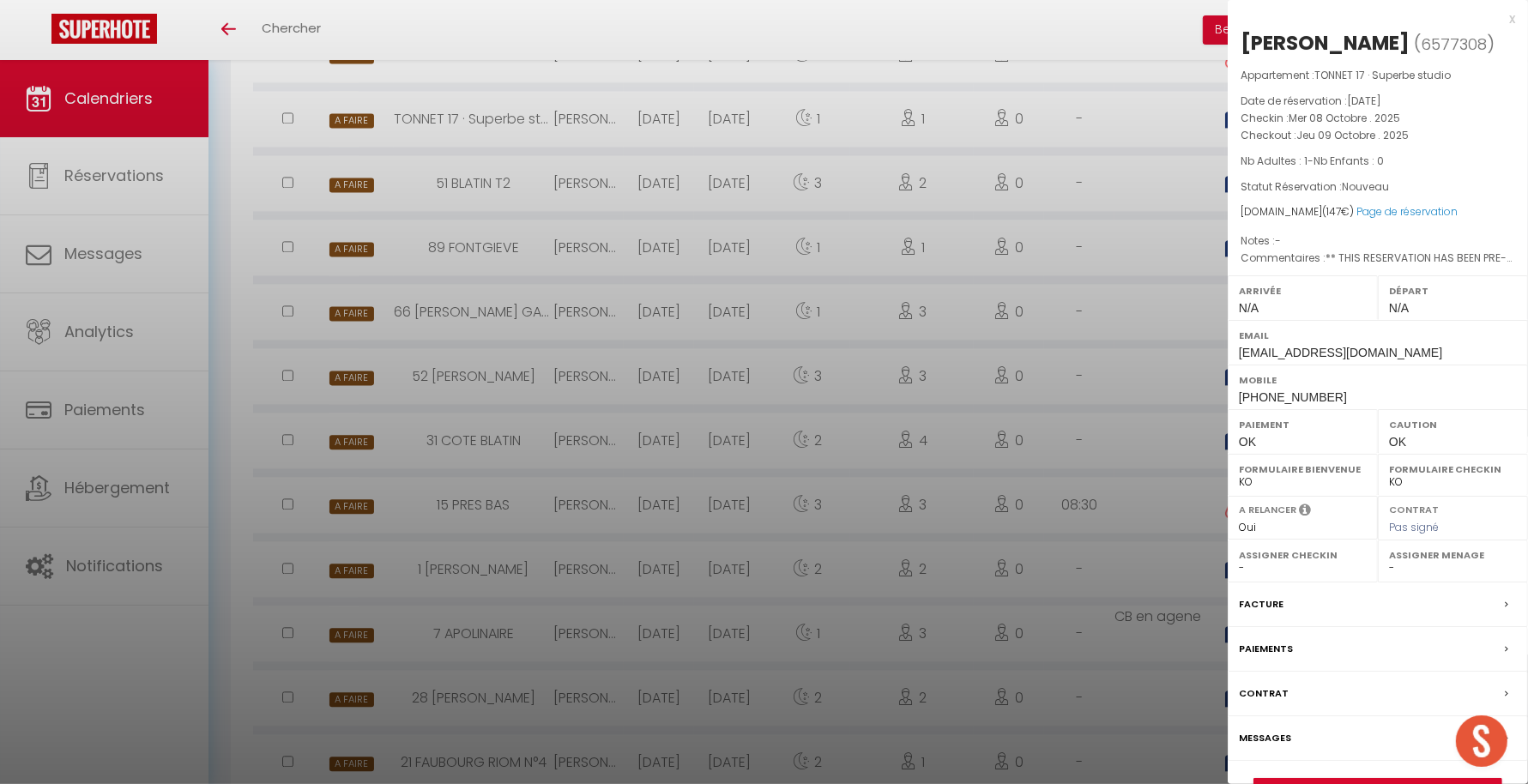
click at [1064, 260] on div at bounding box center [764, 392] width 1528 height 784
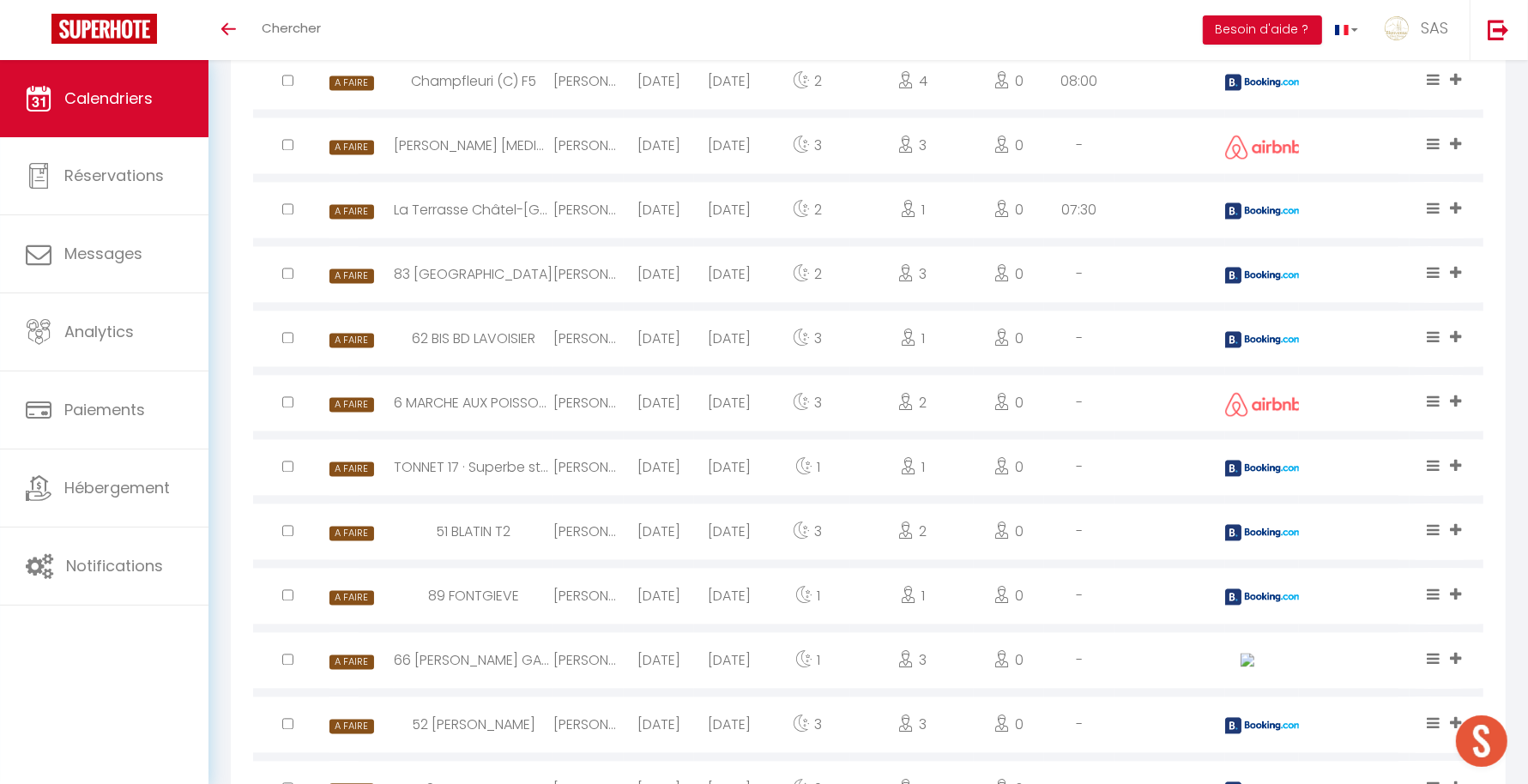
scroll to position [3059, 0]
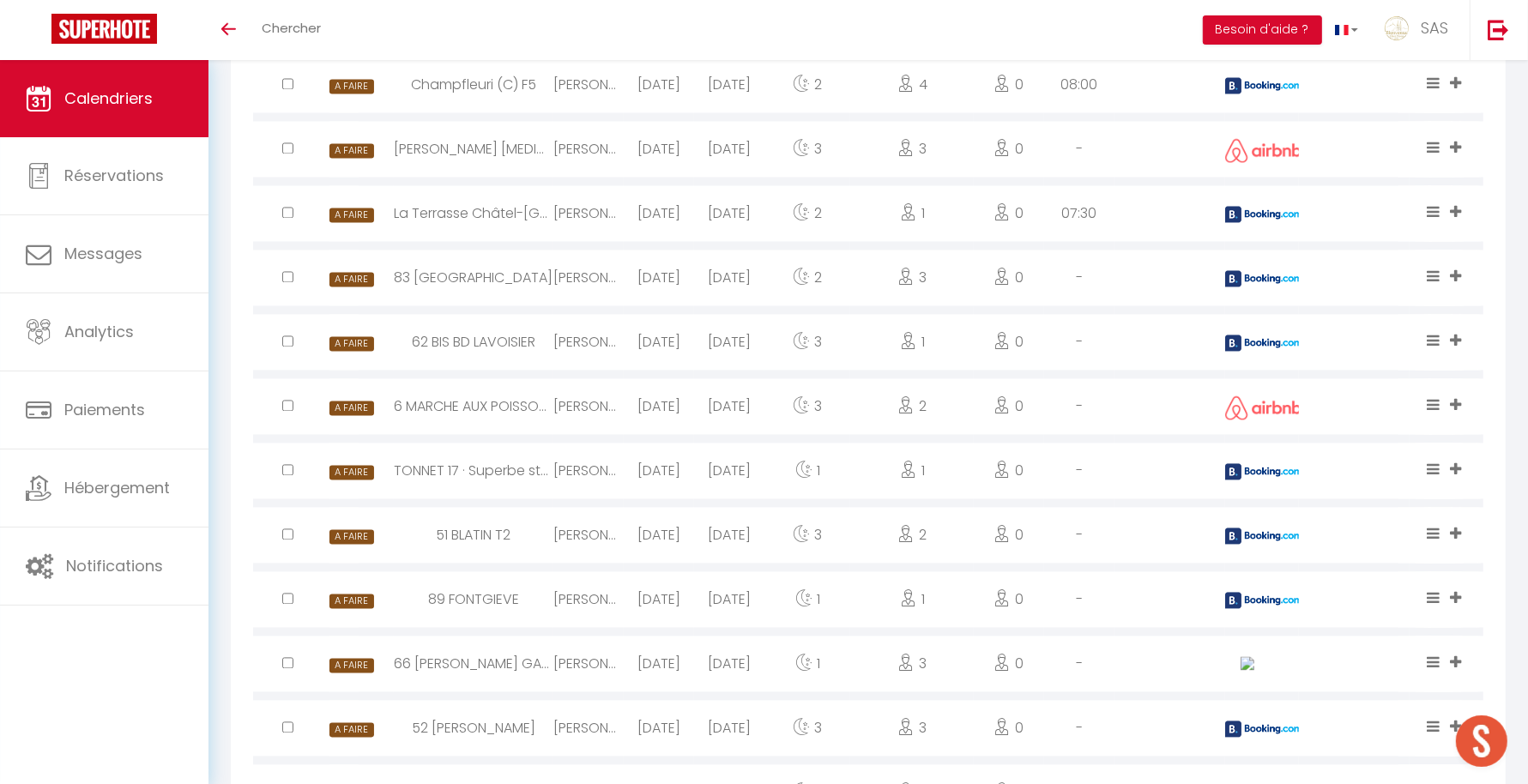
click at [1281, 341] on img at bounding box center [1264, 342] width 77 height 17
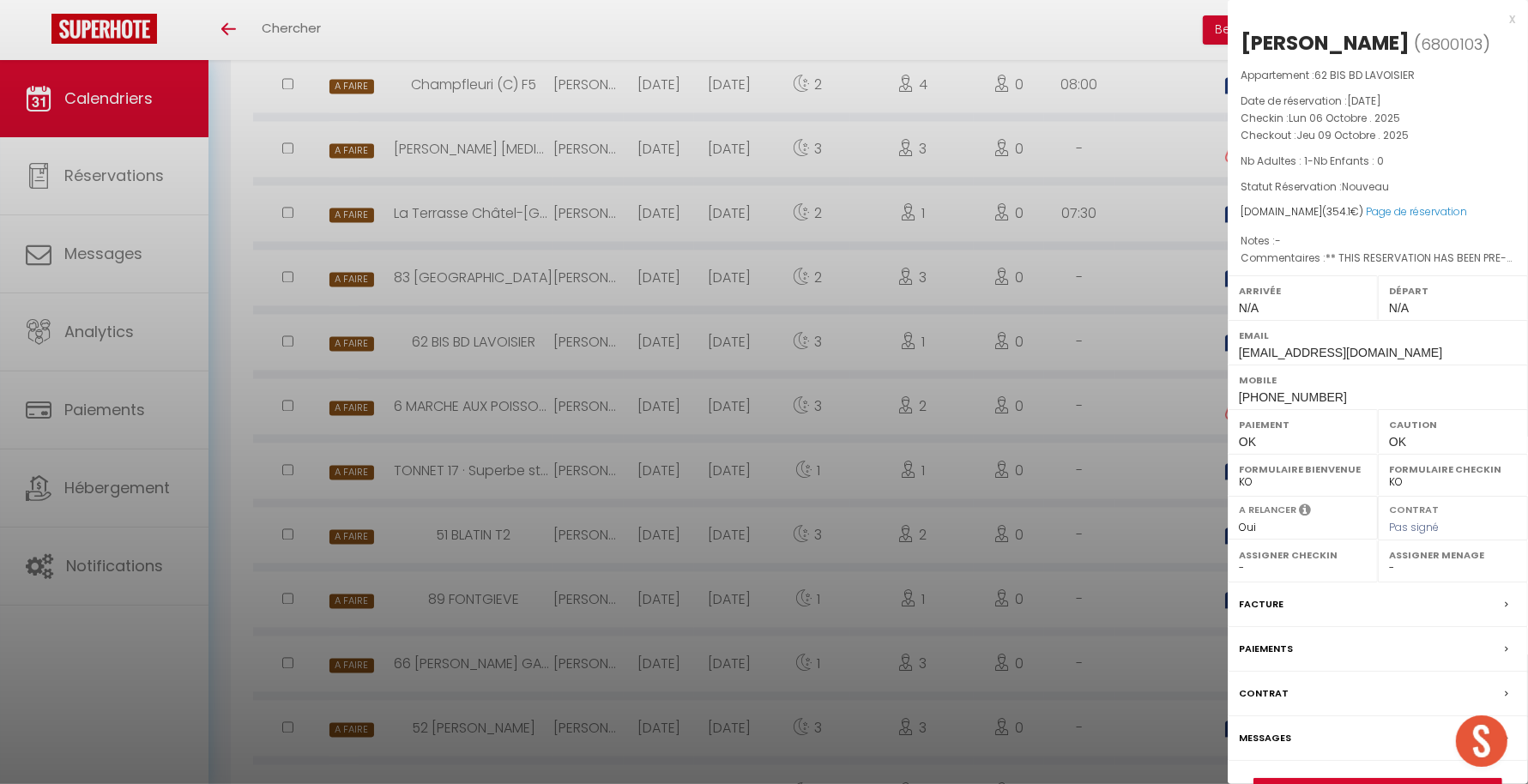
click at [1076, 319] on div at bounding box center [764, 392] width 1528 height 784
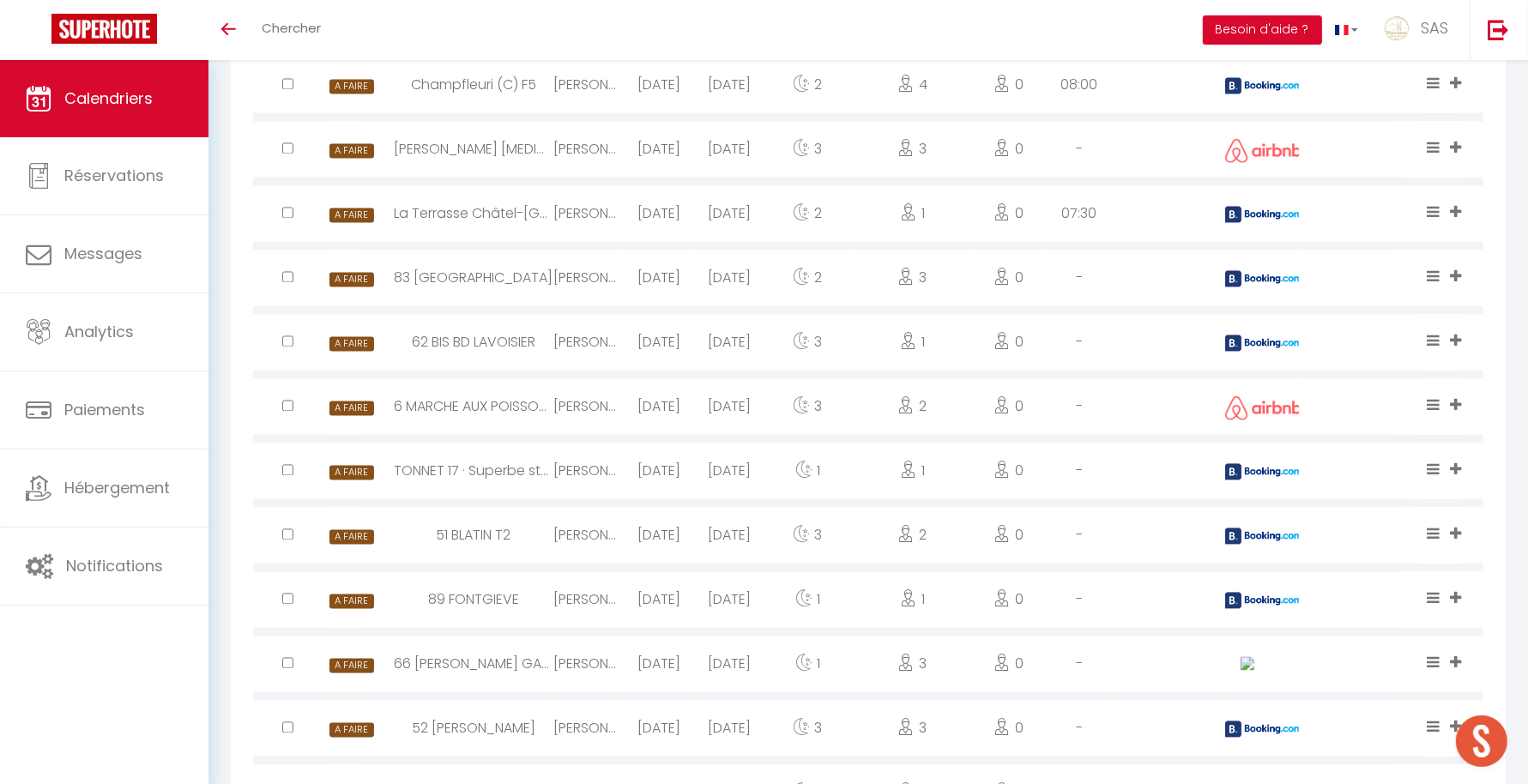
click at [1257, 214] on img at bounding box center [1264, 214] width 77 height 17
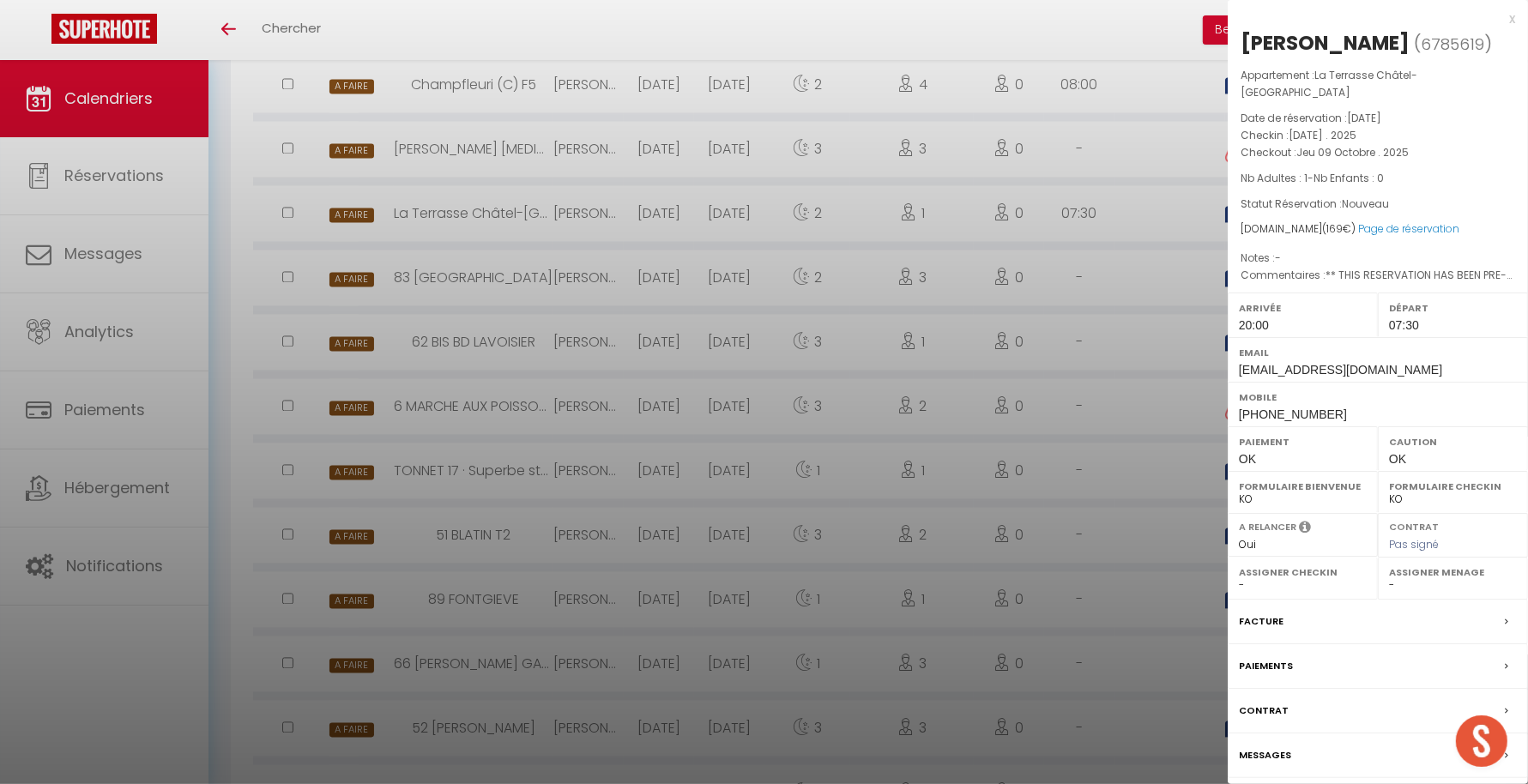
click at [1092, 282] on div at bounding box center [764, 392] width 1528 height 784
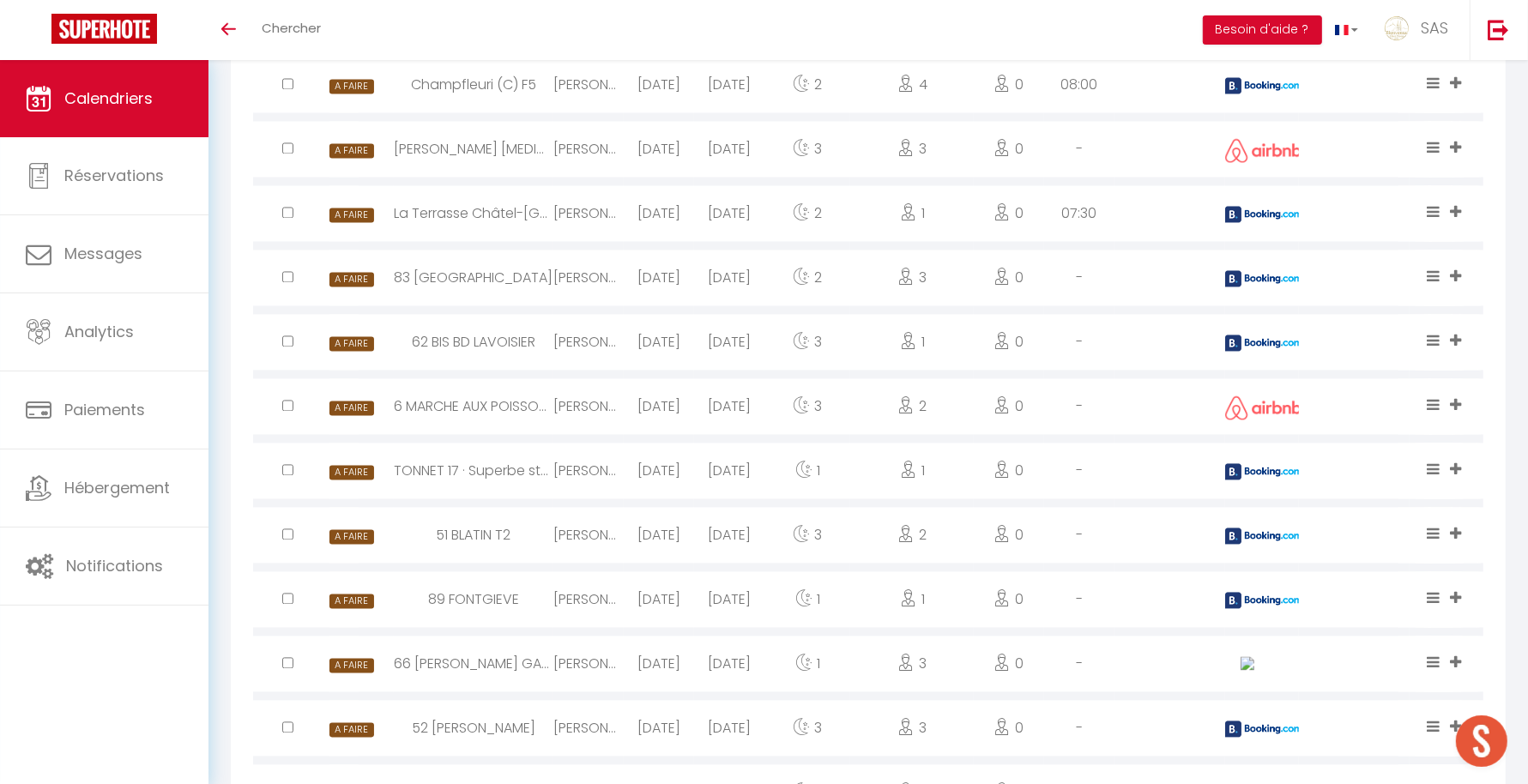
click at [1248, 202] on div at bounding box center [1262, 213] width 74 height 56
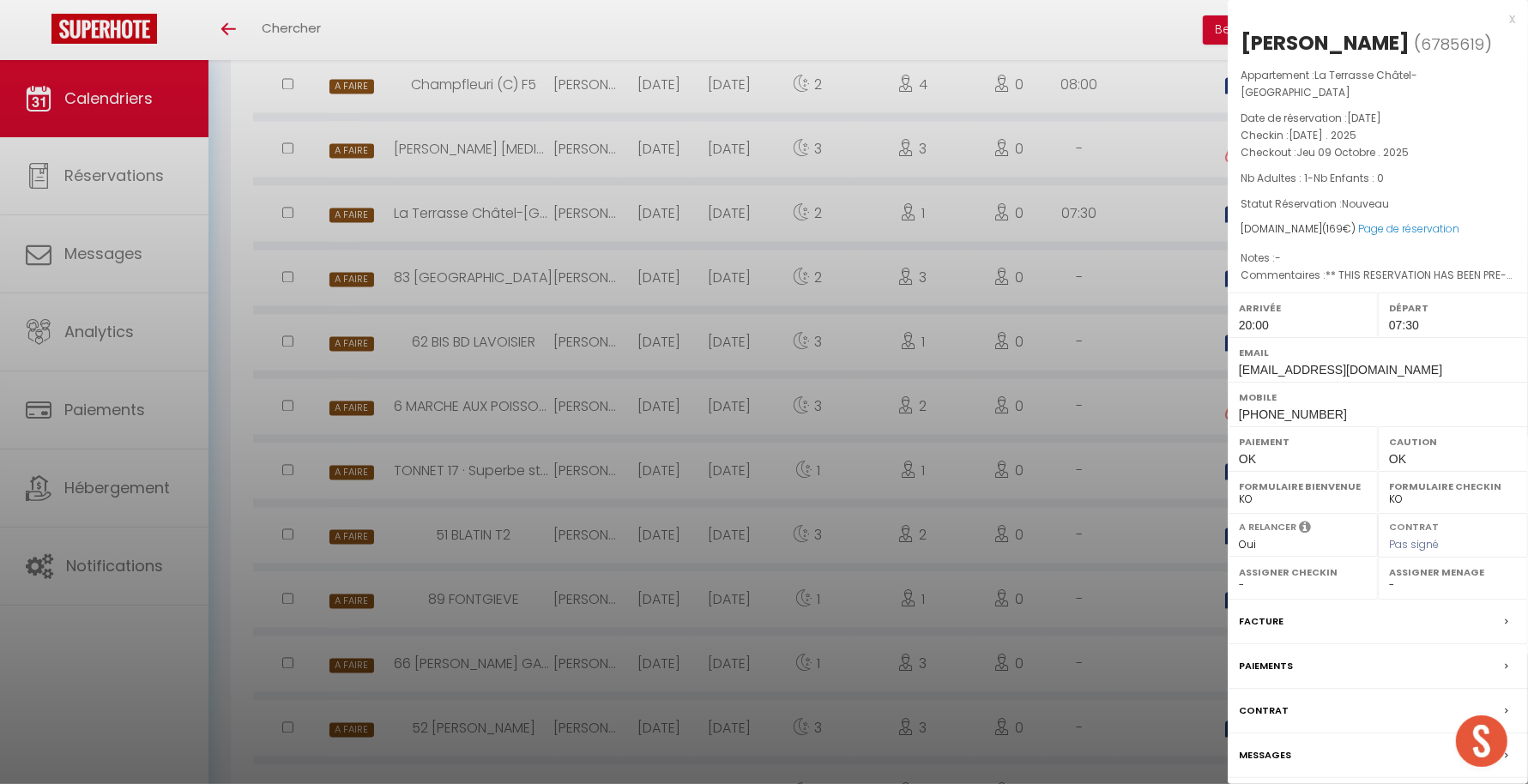
click at [1119, 275] on div at bounding box center [764, 392] width 1528 height 784
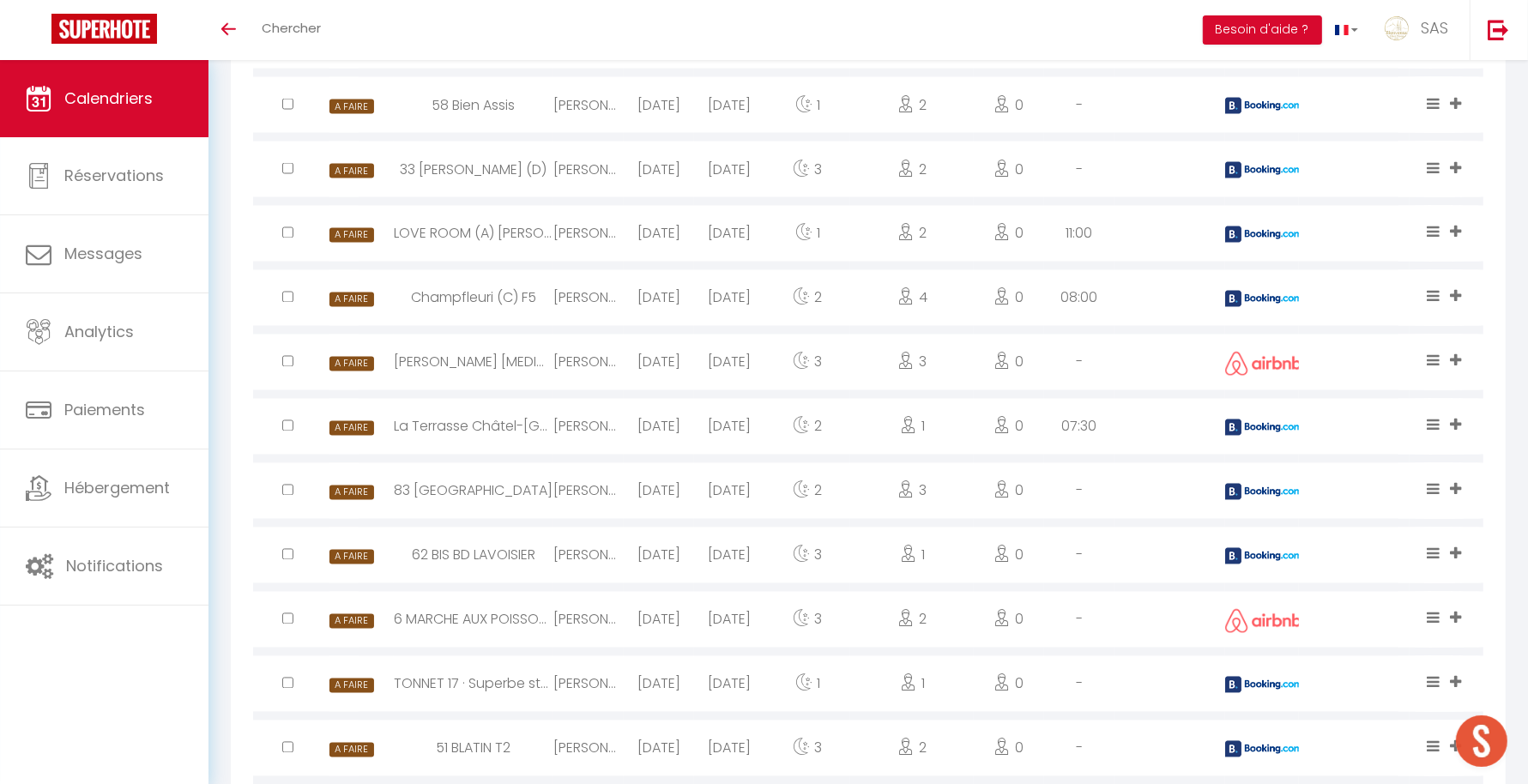
scroll to position [2700, 0]
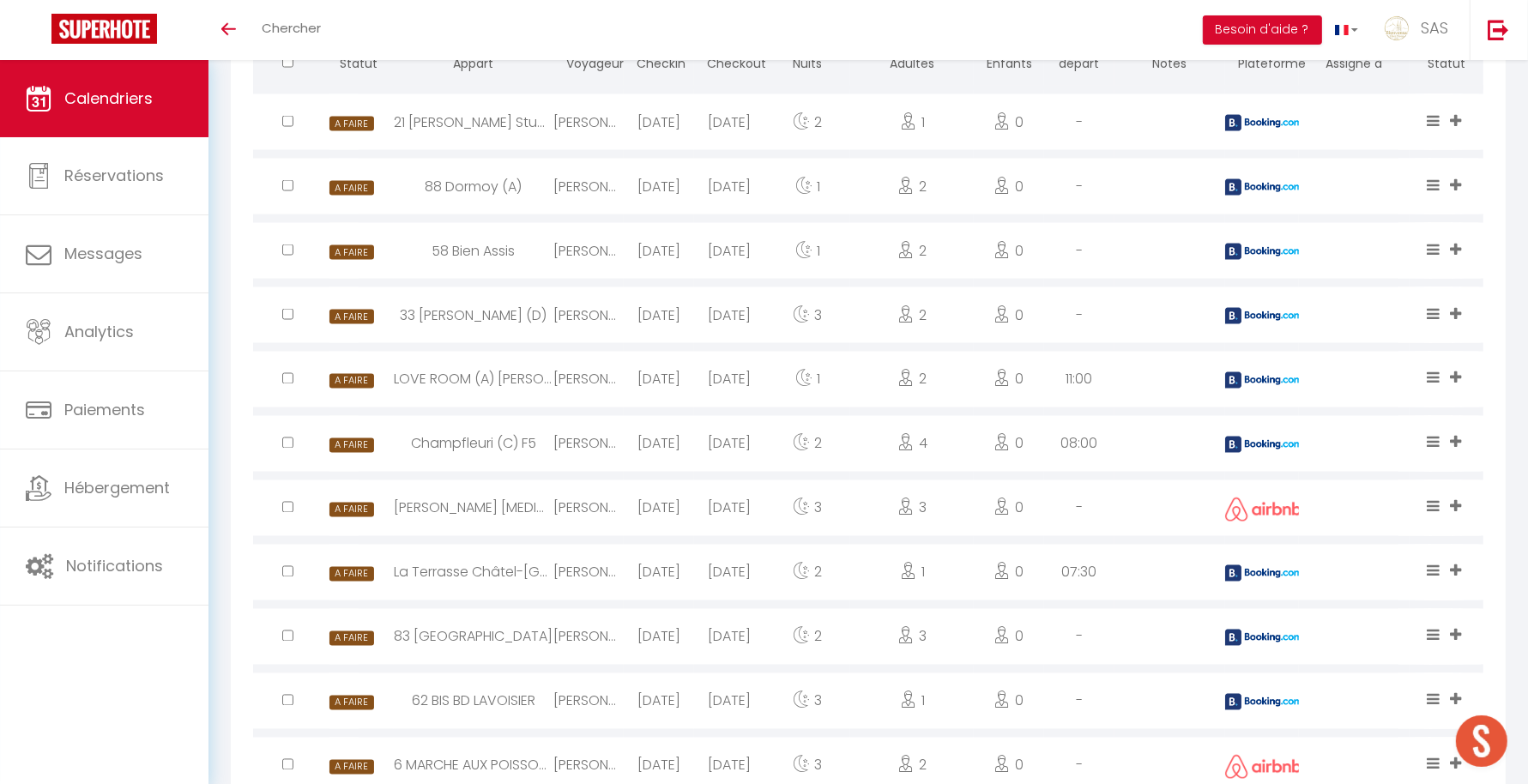
click at [1256, 436] on img at bounding box center [1264, 444] width 77 height 17
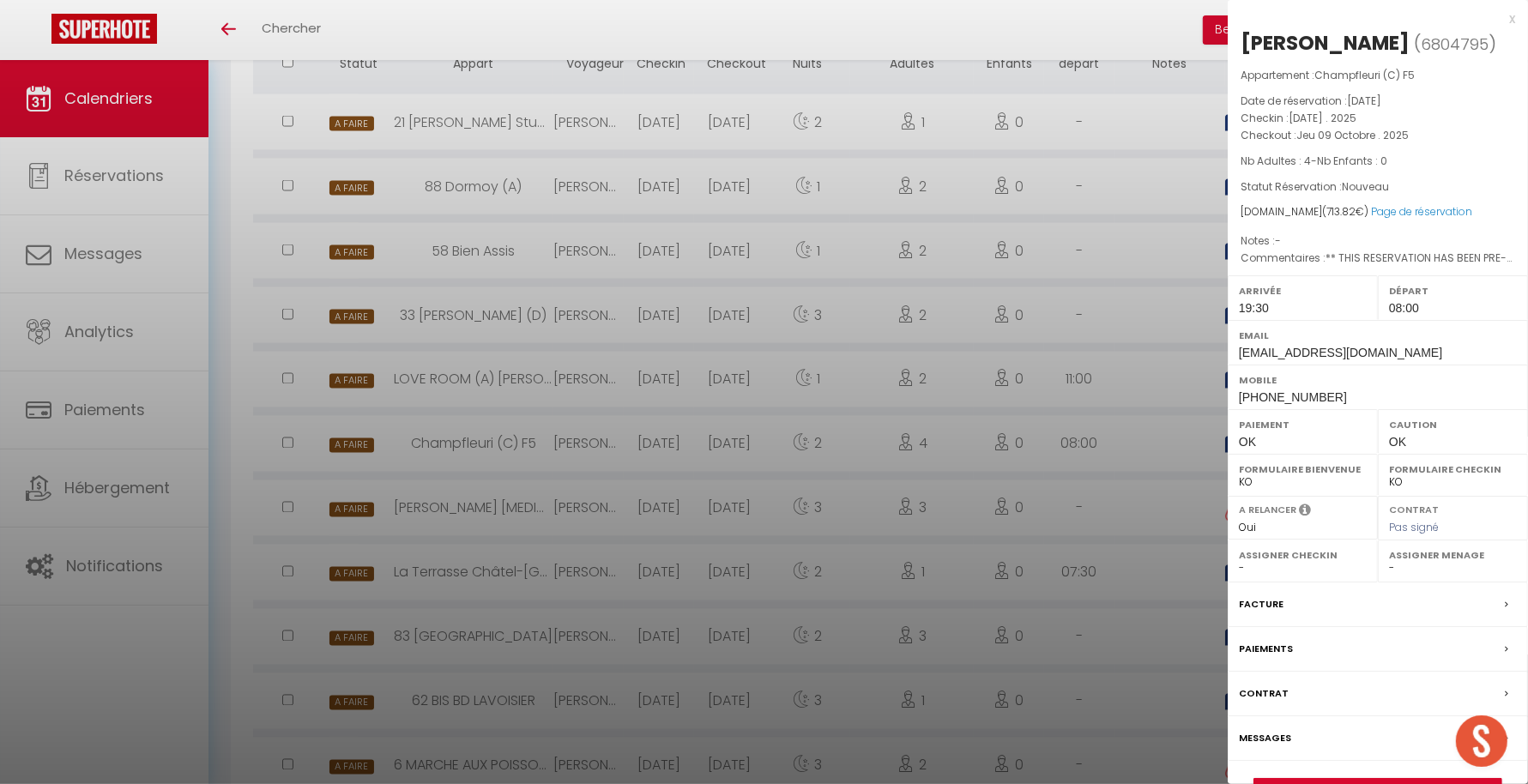
click at [964, 468] on div at bounding box center [764, 392] width 1528 height 784
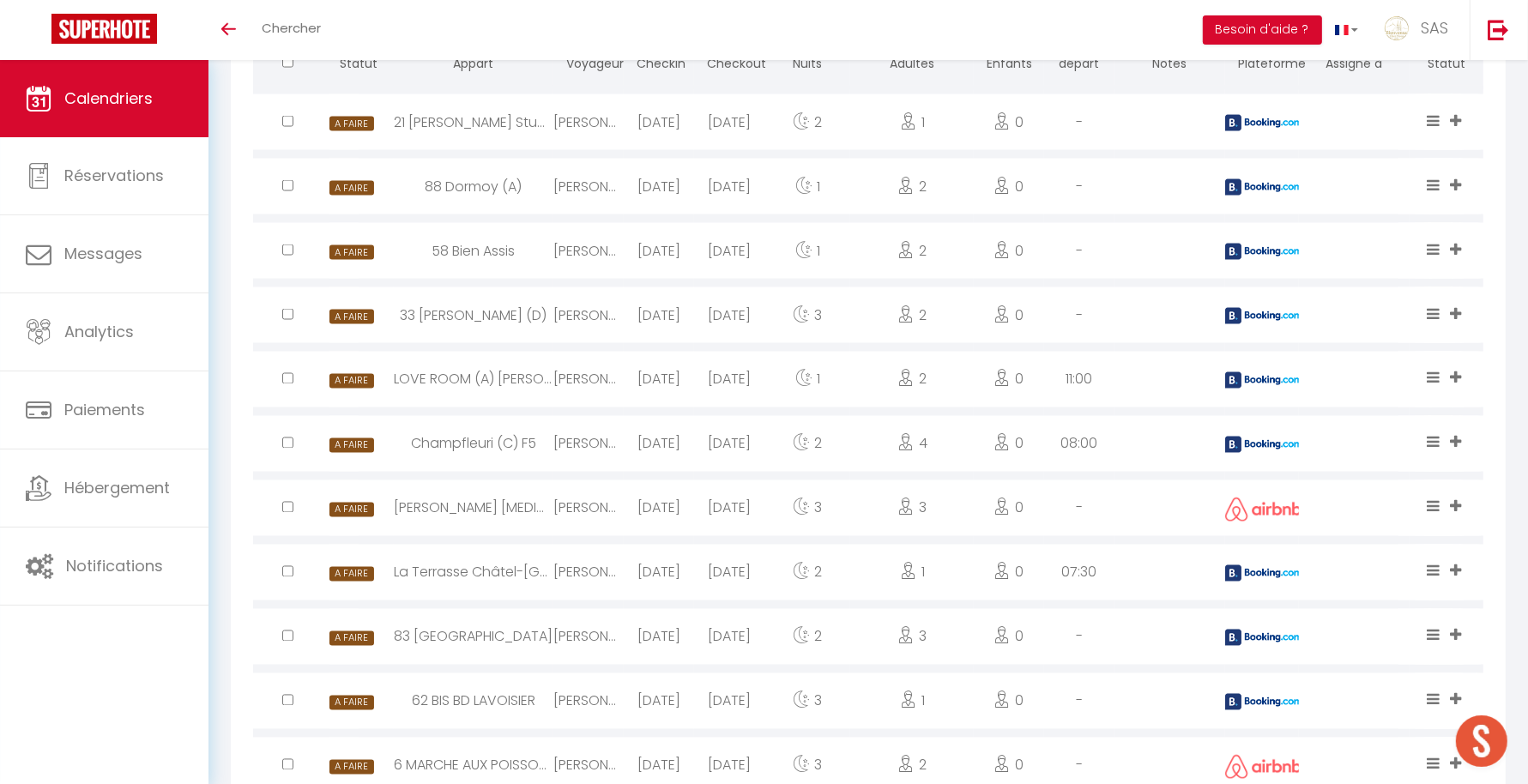
click at [1237, 325] on div at bounding box center [1262, 315] width 74 height 56
select select "0"
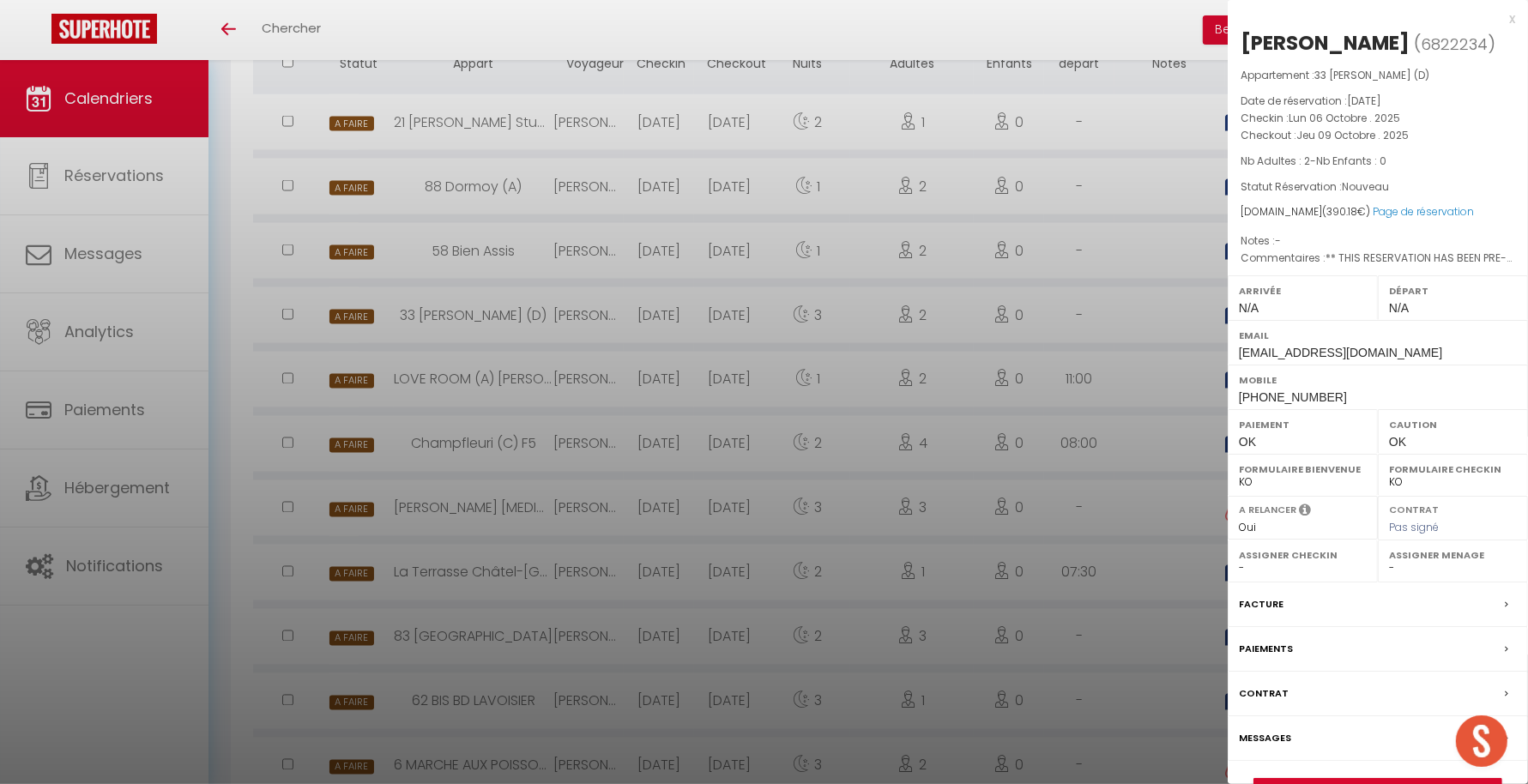
click at [1115, 333] on div at bounding box center [764, 392] width 1528 height 784
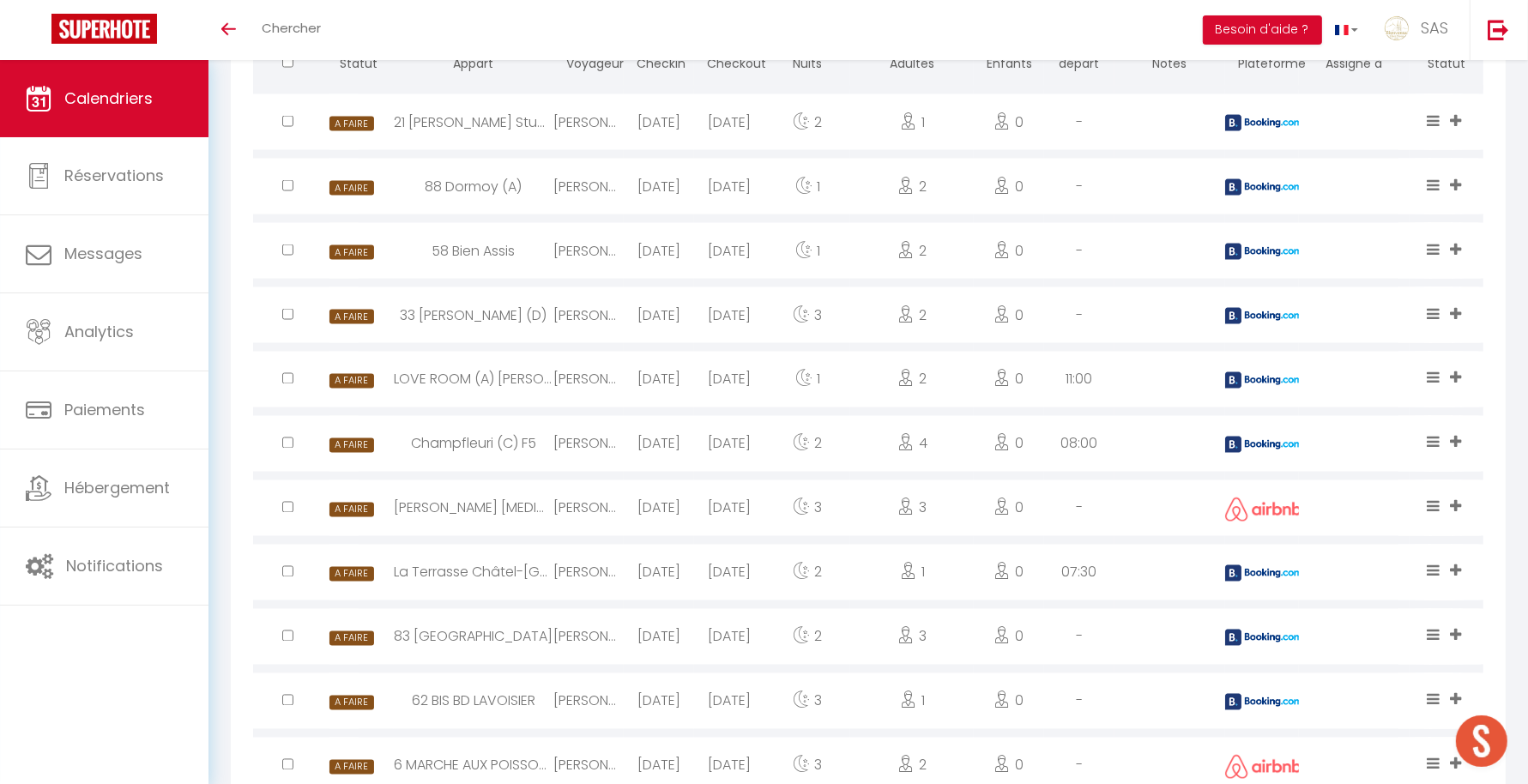
click at [1262, 243] on img at bounding box center [1264, 251] width 77 height 17
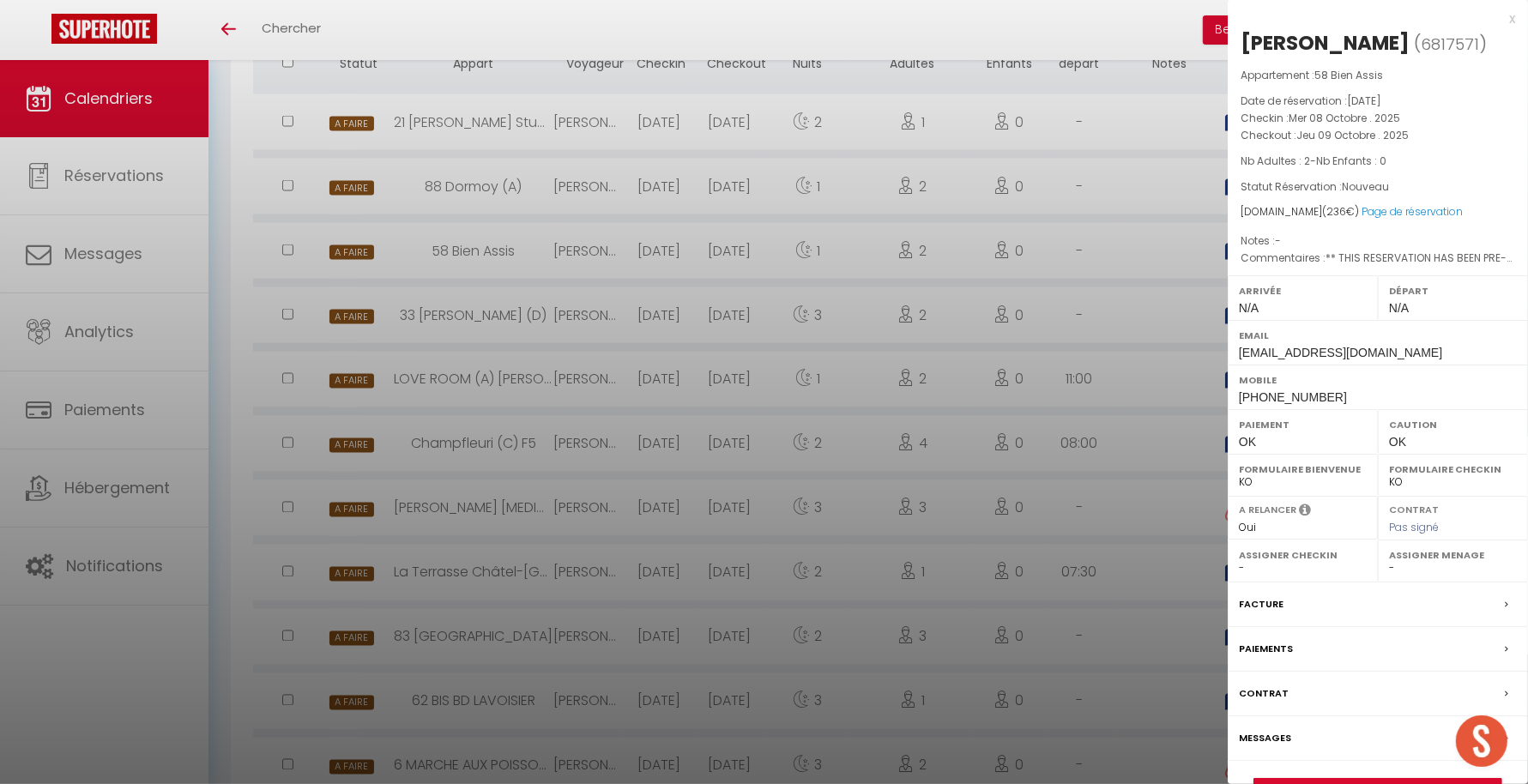
click at [1081, 316] on div at bounding box center [764, 392] width 1528 height 784
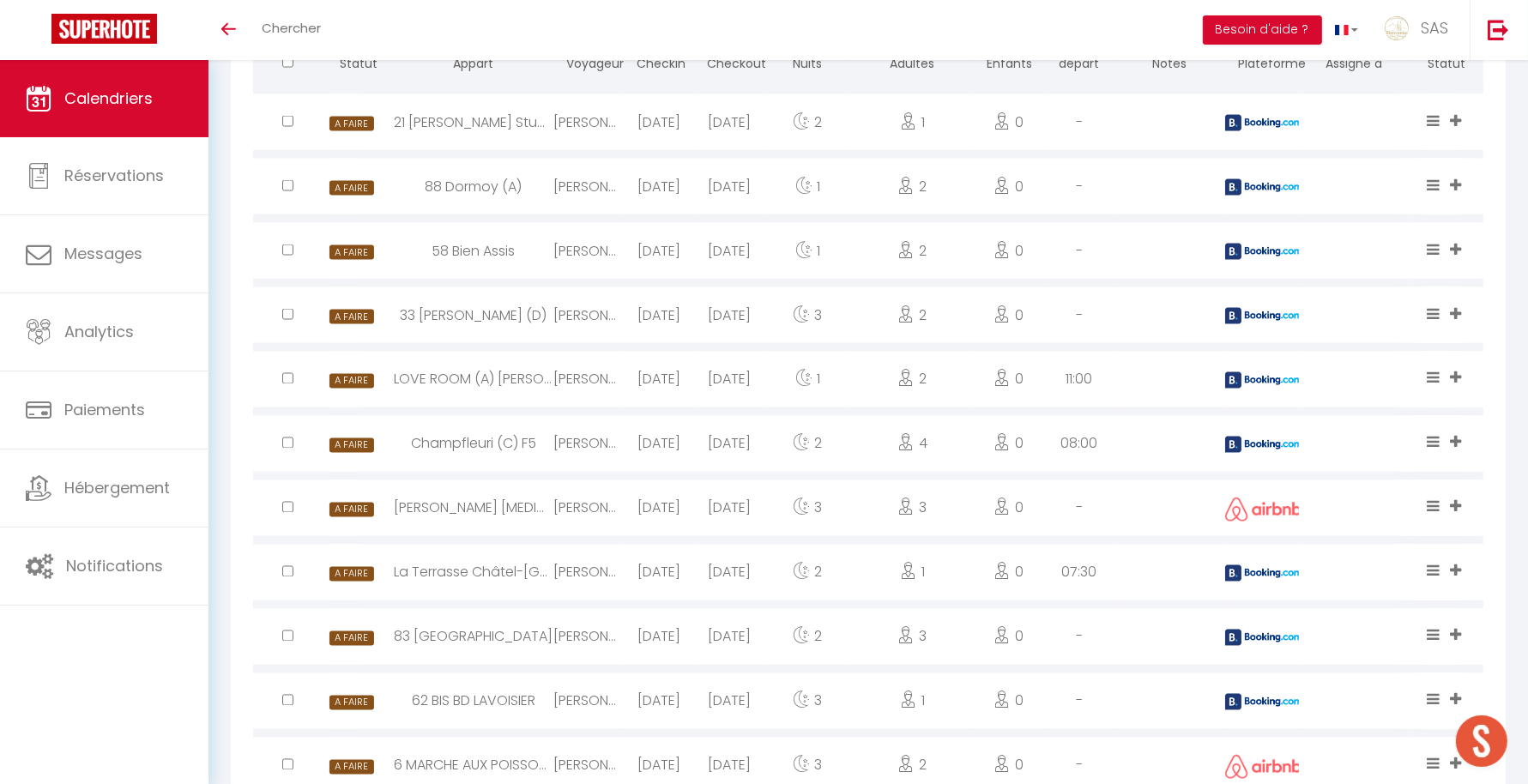
click at [1266, 232] on div at bounding box center [1262, 250] width 74 height 56
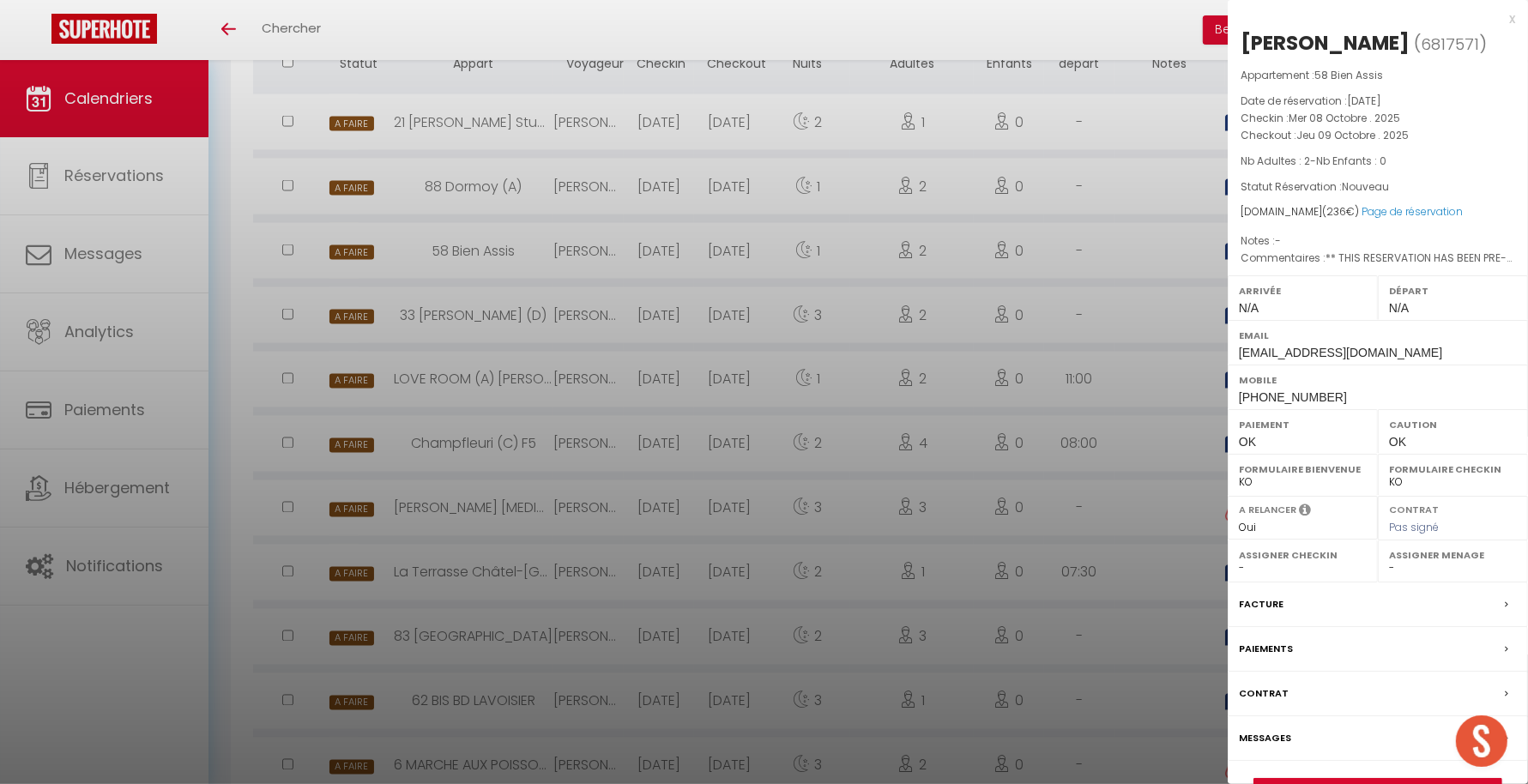
click at [1070, 273] on div at bounding box center [764, 392] width 1528 height 784
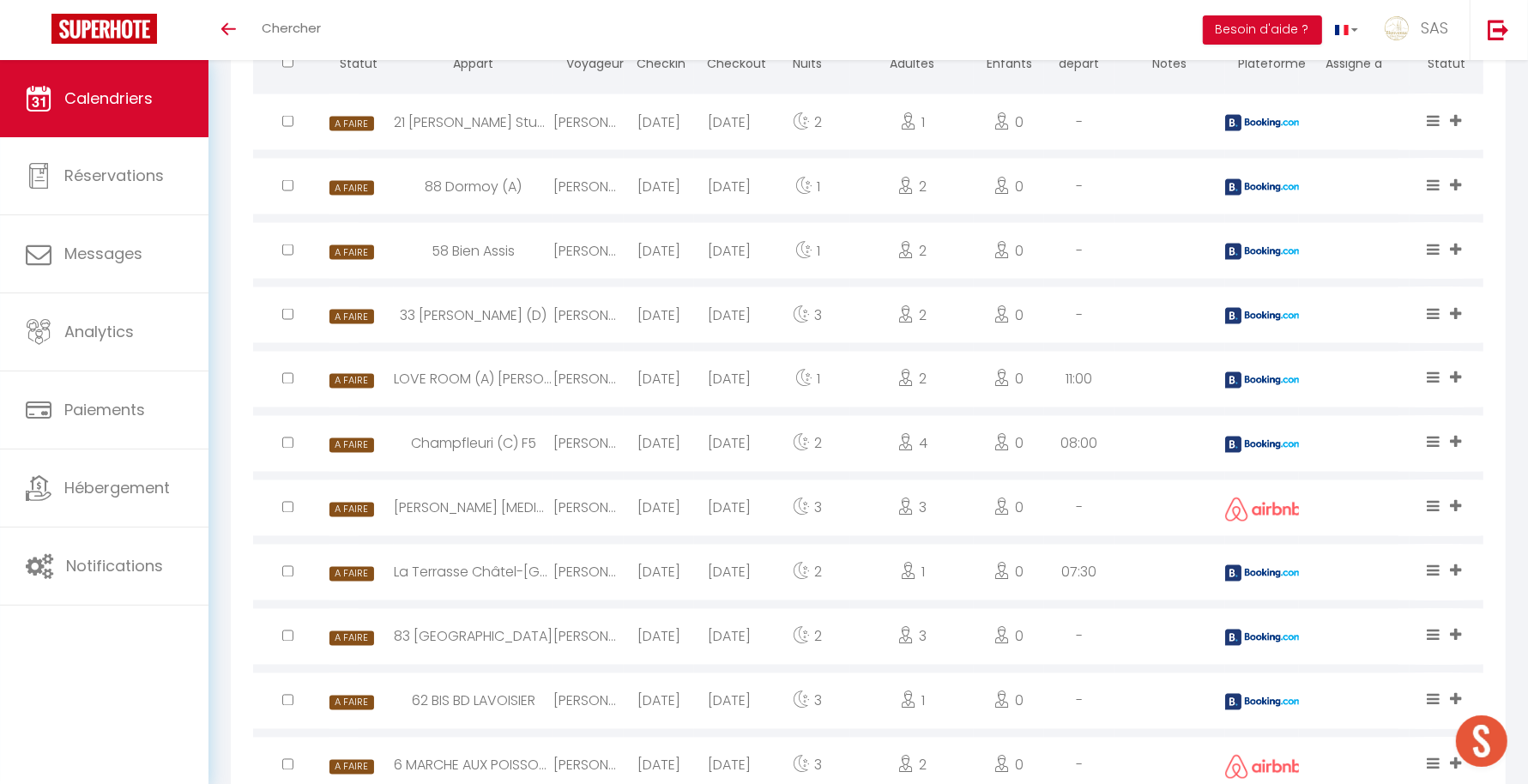
click at [1259, 174] on div at bounding box center [1262, 187] width 74 height 56
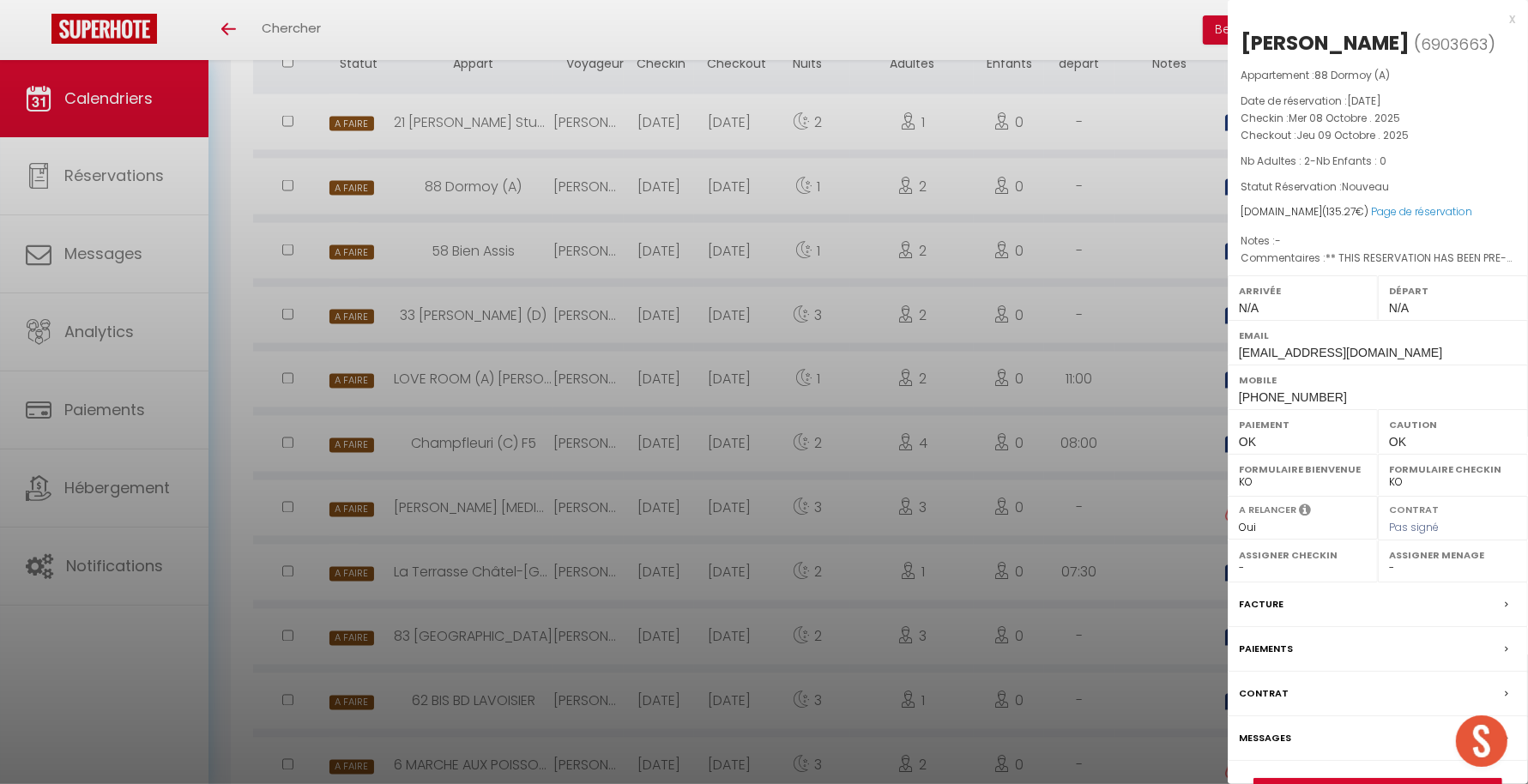
click at [1098, 240] on div at bounding box center [764, 392] width 1528 height 784
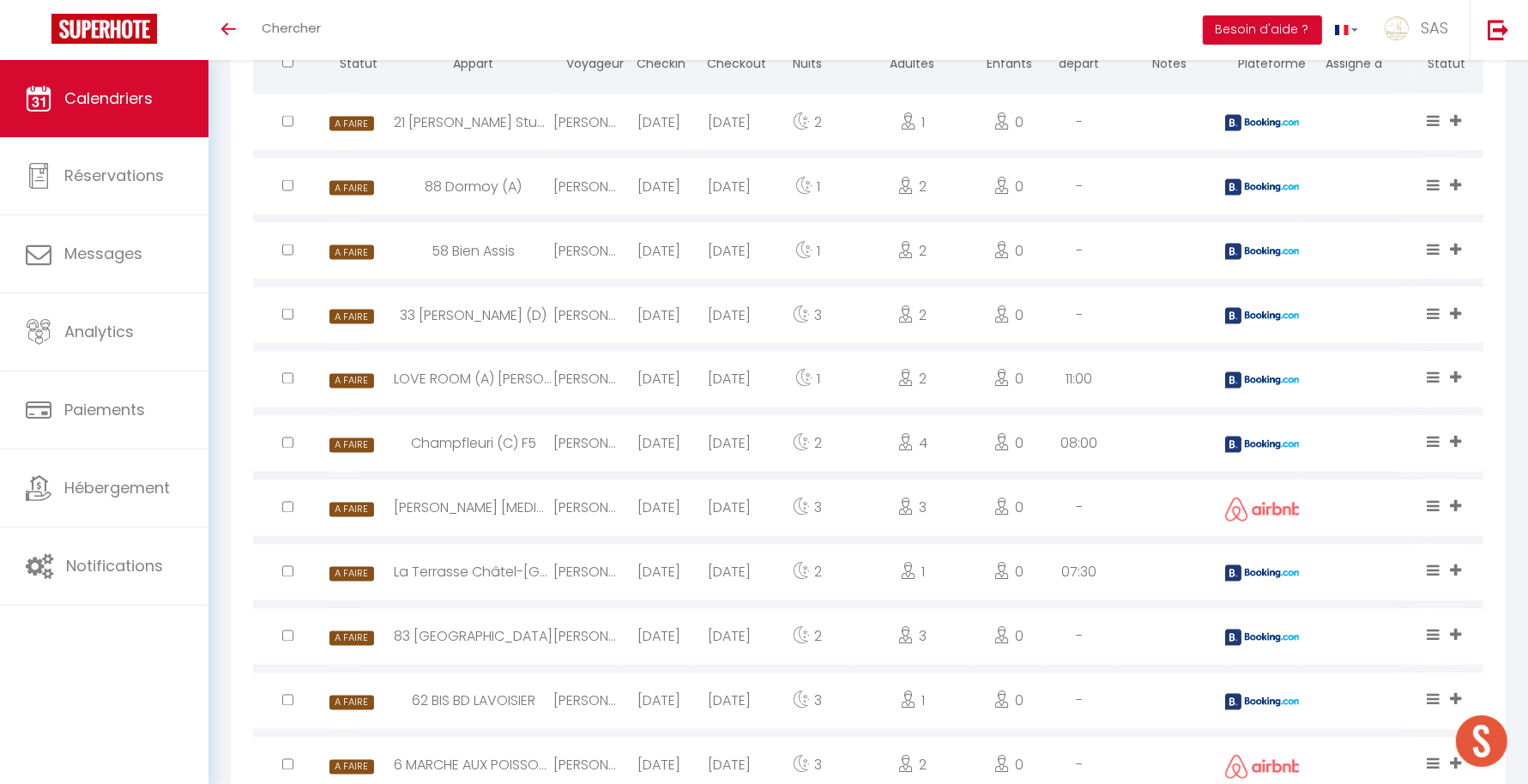
click at [1282, 119] on img at bounding box center [1264, 123] width 77 height 17
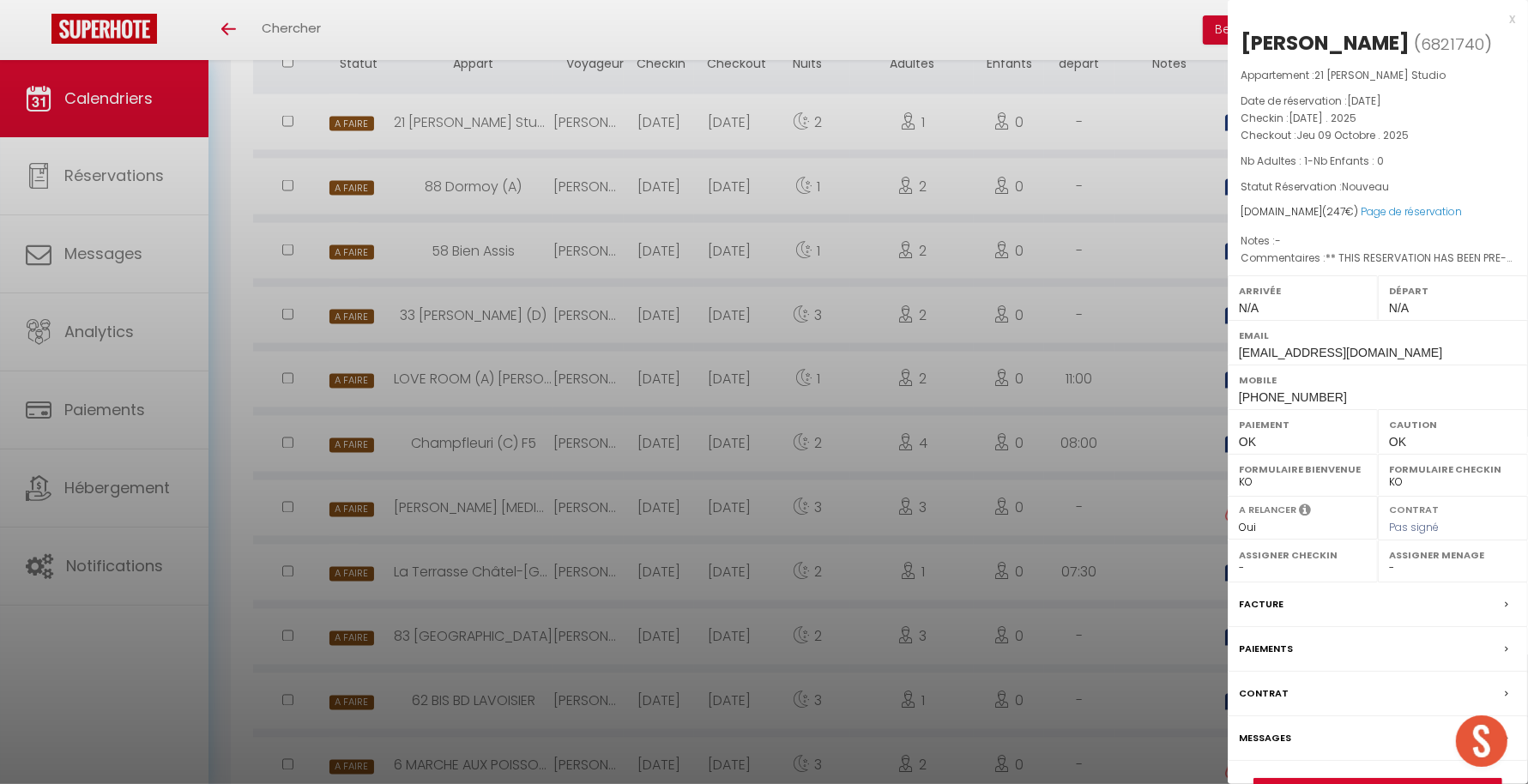
click at [1051, 249] on div at bounding box center [764, 392] width 1528 height 784
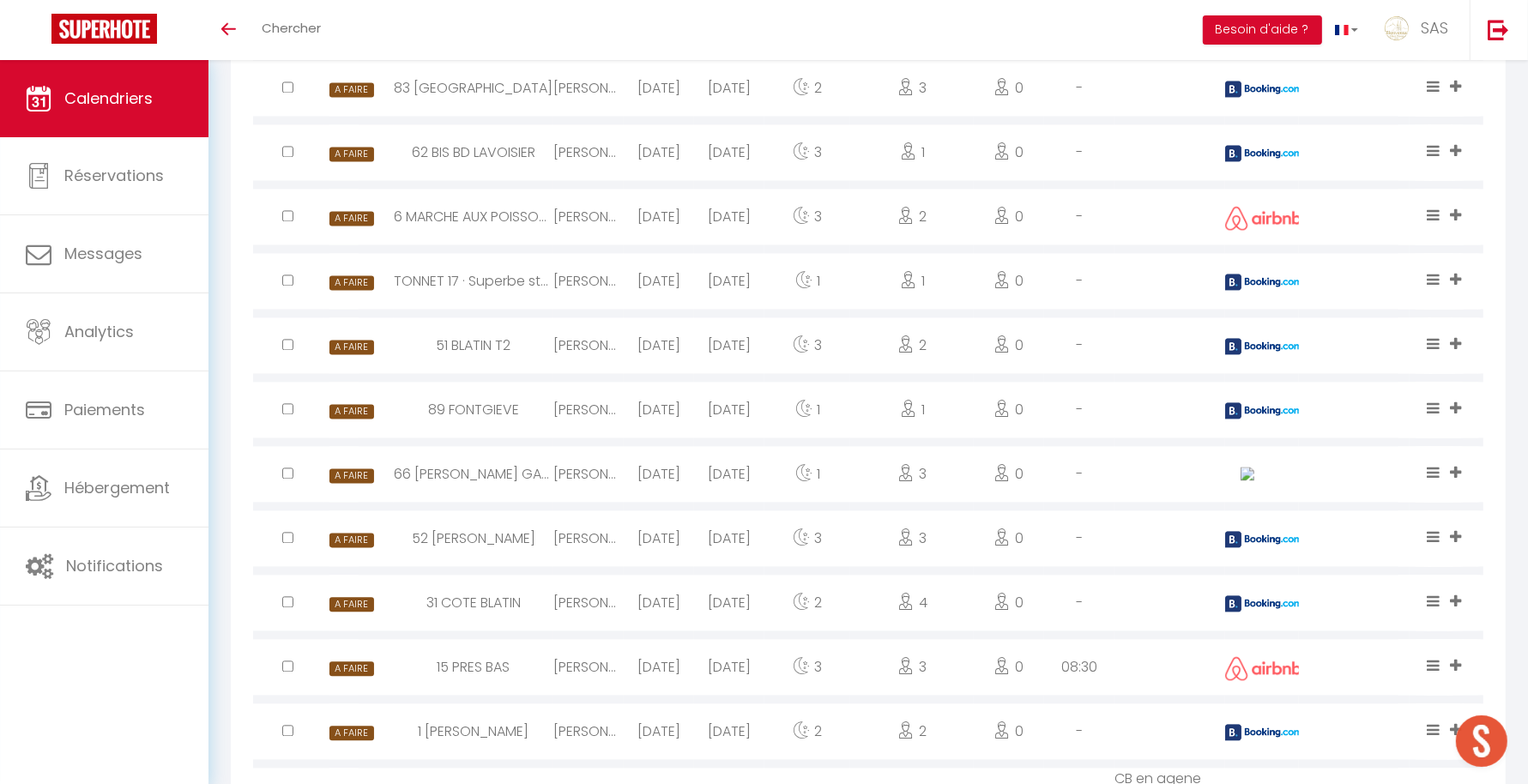
scroll to position [3287, 0]
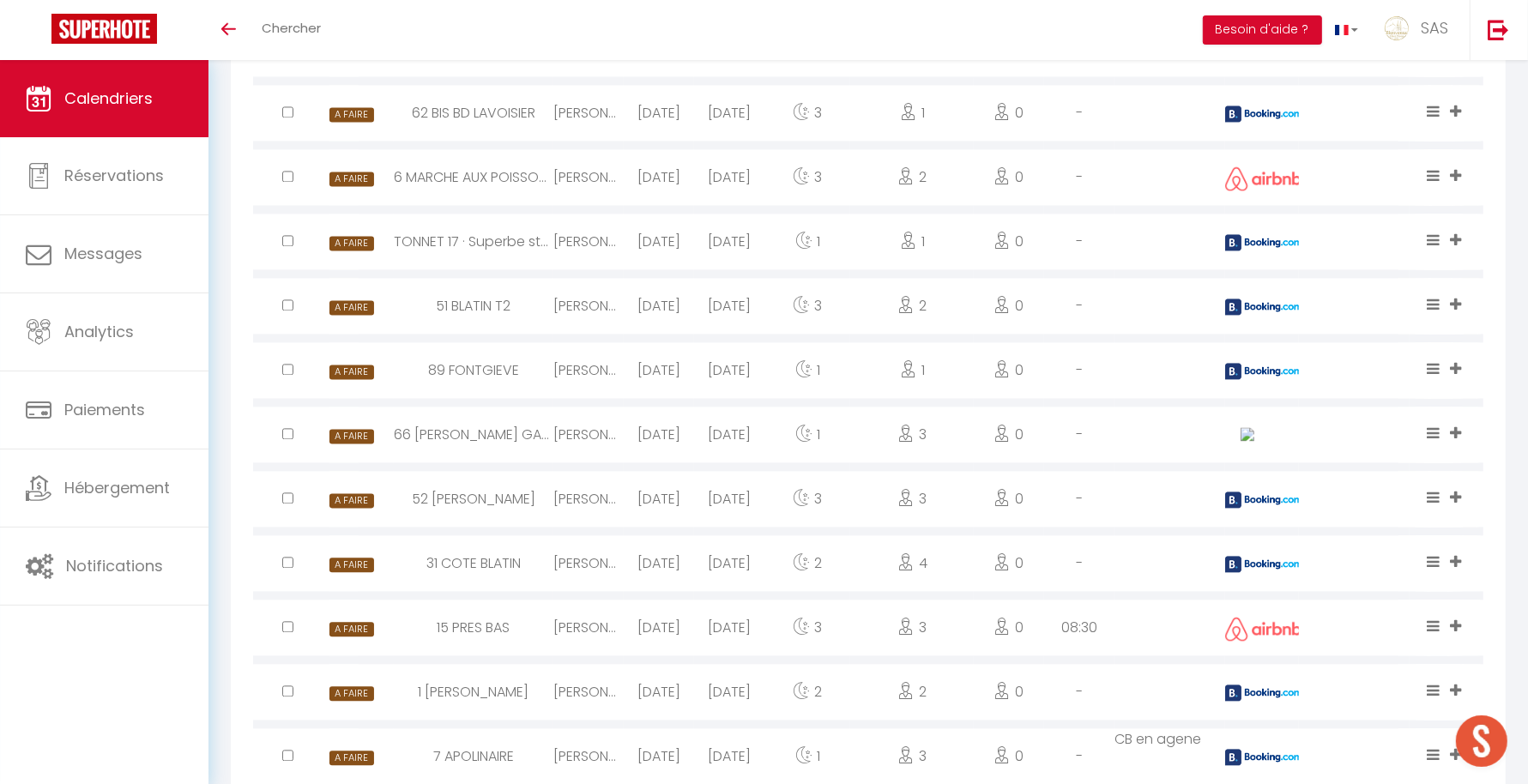
click at [1258, 684] on img at bounding box center [1264, 692] width 77 height 17
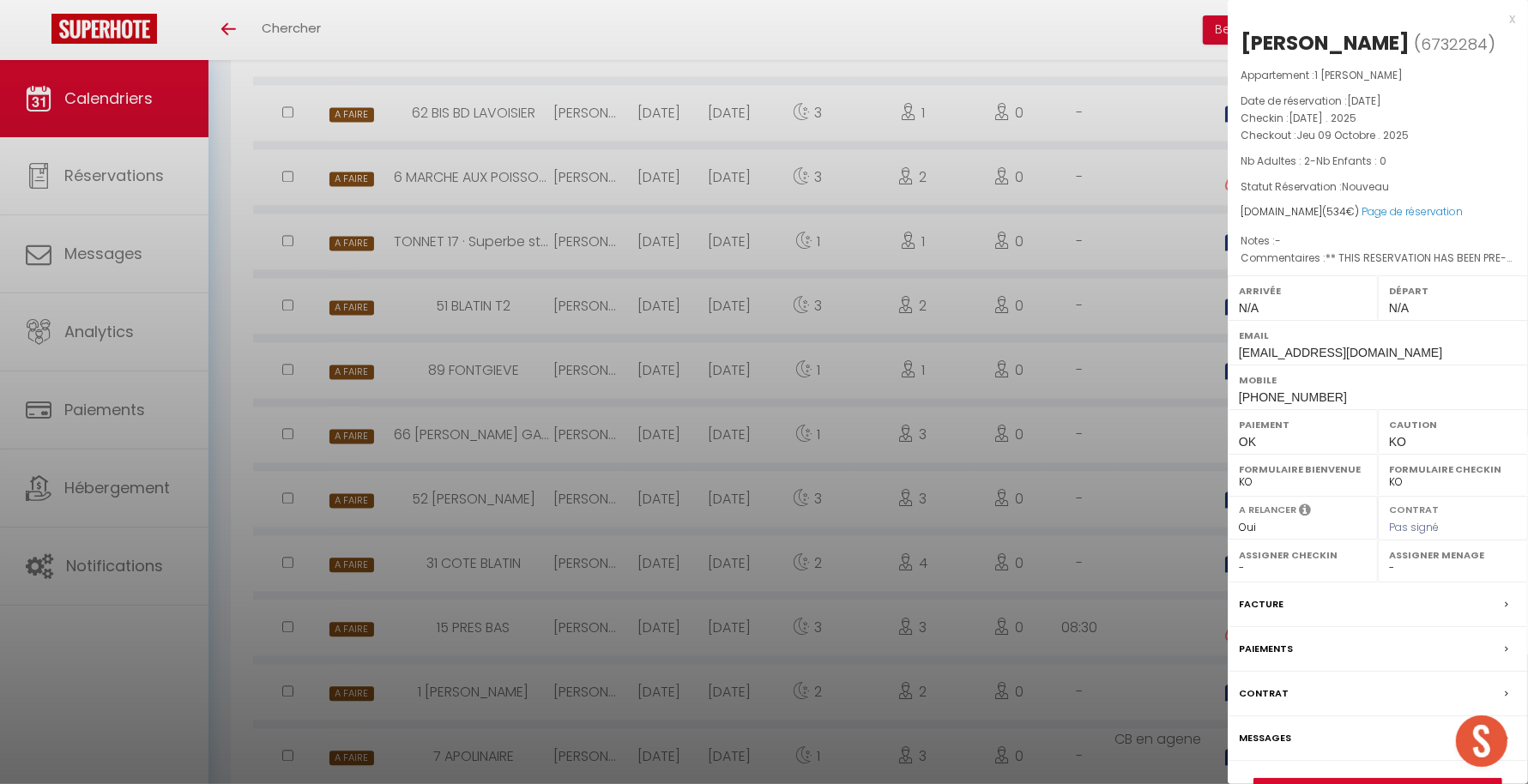
click at [1155, 670] on div at bounding box center [764, 392] width 1528 height 784
